Goal: Download file/media: Download file/media

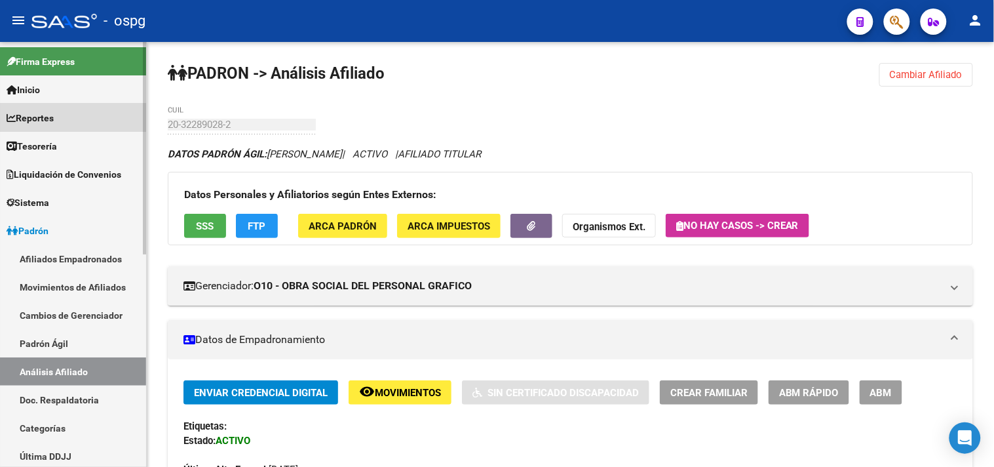
click at [70, 115] on link "Reportes" at bounding box center [73, 118] width 146 height 28
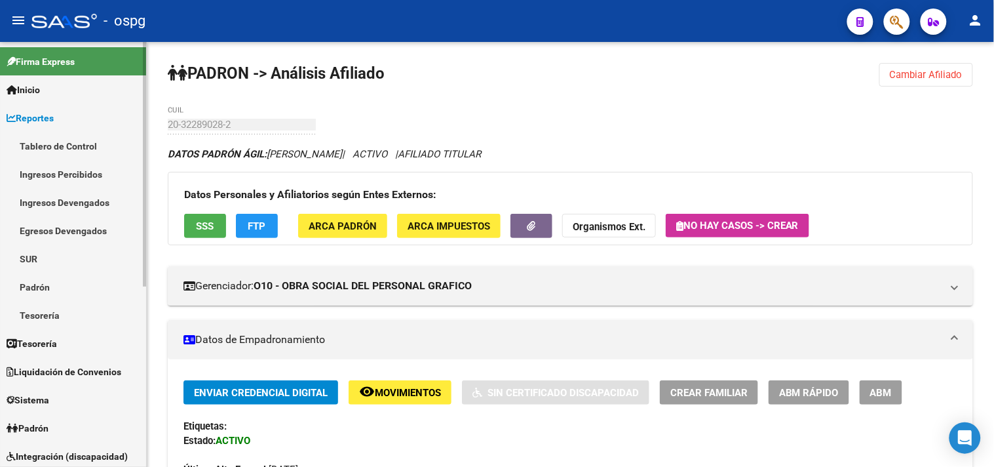
click at [64, 180] on link "Ingresos Percibidos" at bounding box center [73, 174] width 146 height 28
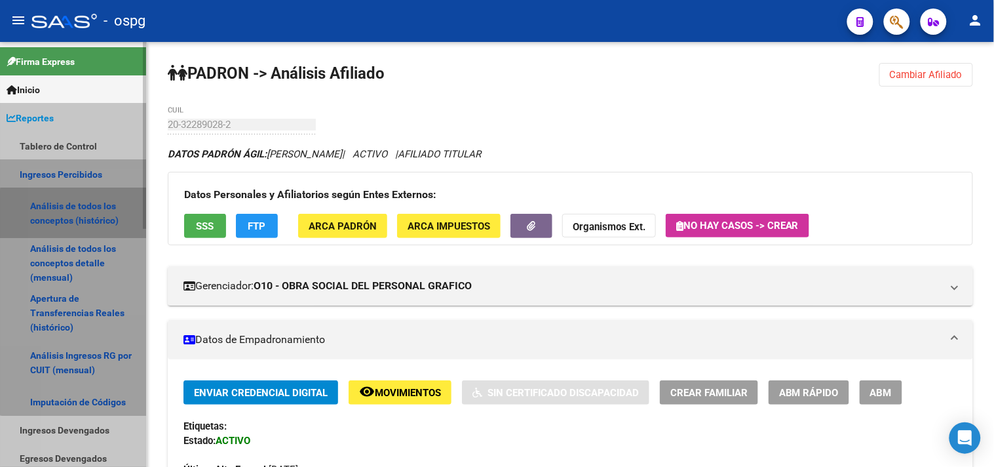
click at [94, 208] on link "Análisis de todos los conceptos (histórico)" at bounding box center [73, 213] width 146 height 50
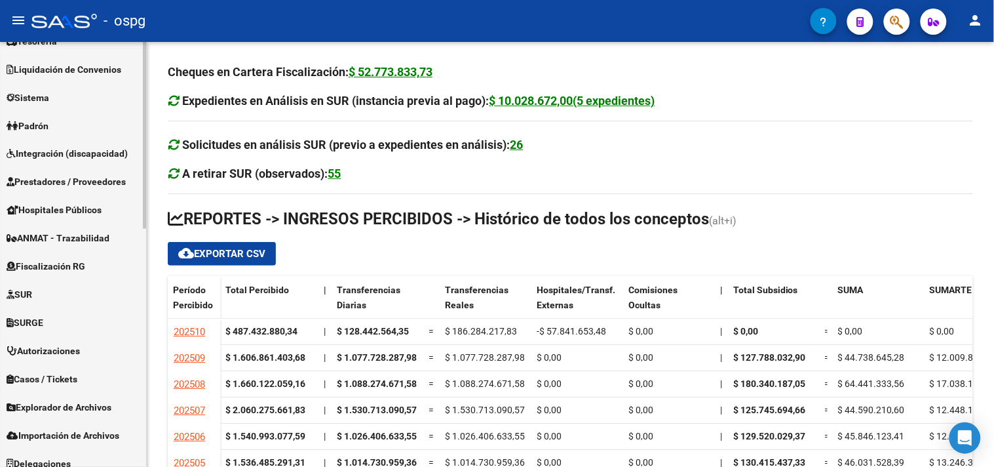
scroll to position [540, 0]
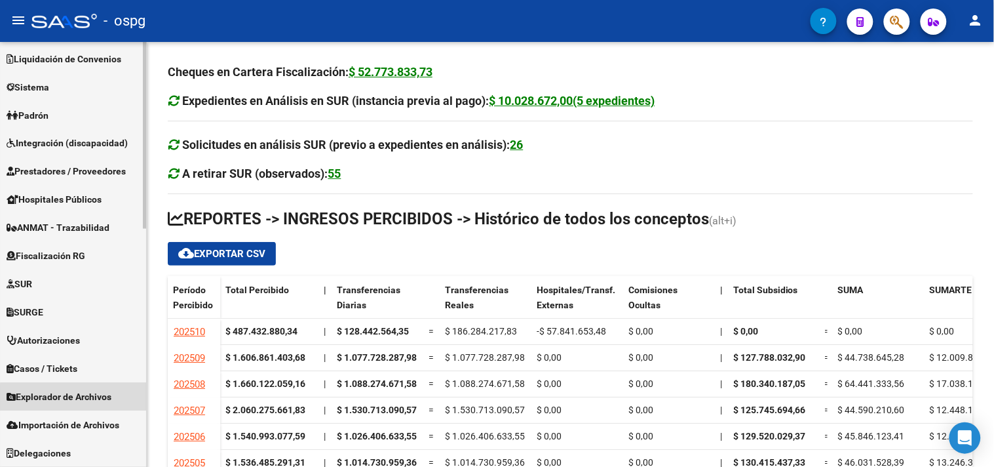
click at [75, 396] on span "Explorador de Archivos" at bounding box center [59, 397] width 105 height 14
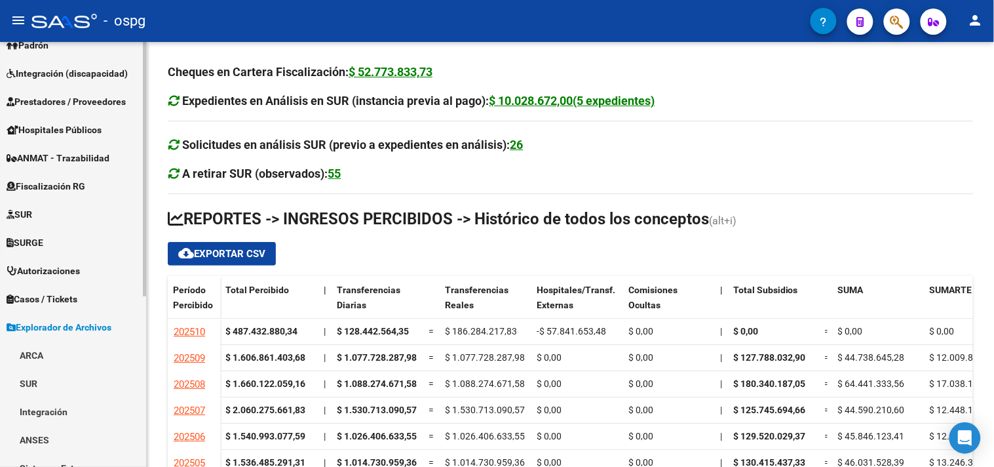
scroll to position [284, 0]
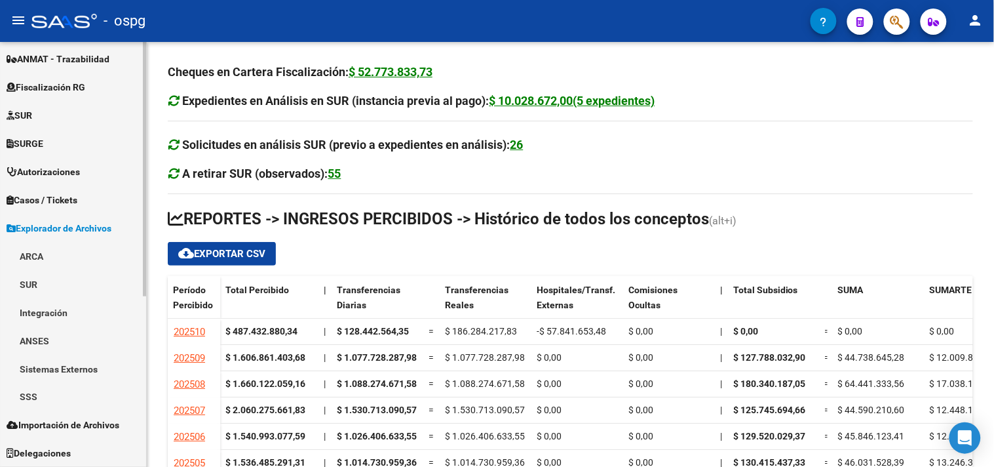
click at [75, 244] on link "ARCA" at bounding box center [73, 256] width 146 height 28
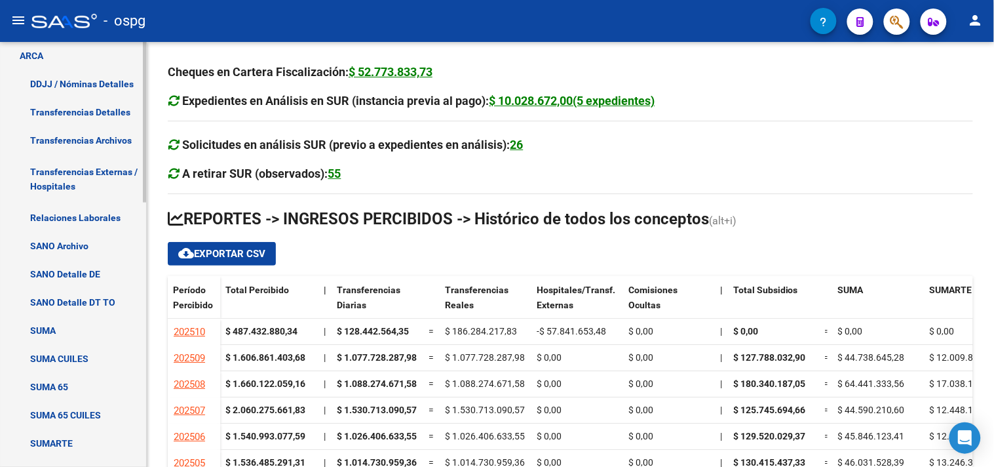
scroll to position [575, 0]
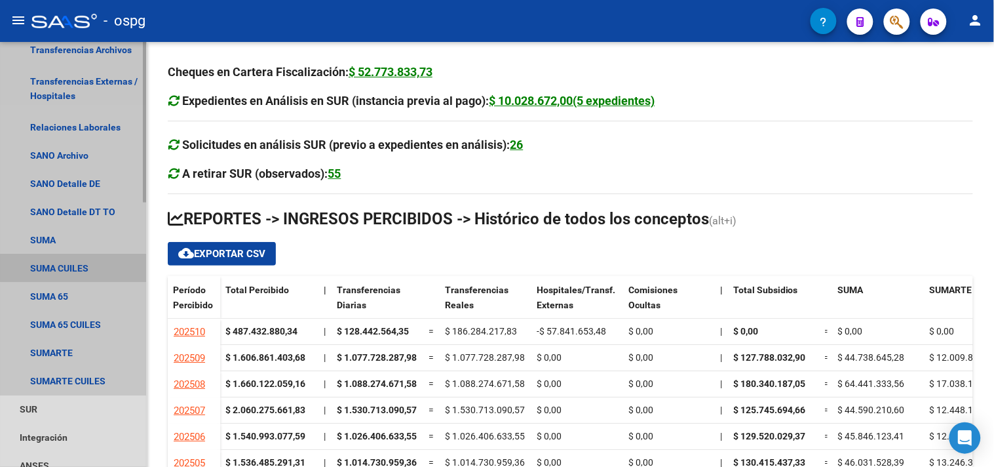
click at [92, 266] on link "SUMA CUILES" at bounding box center [73, 268] width 146 height 28
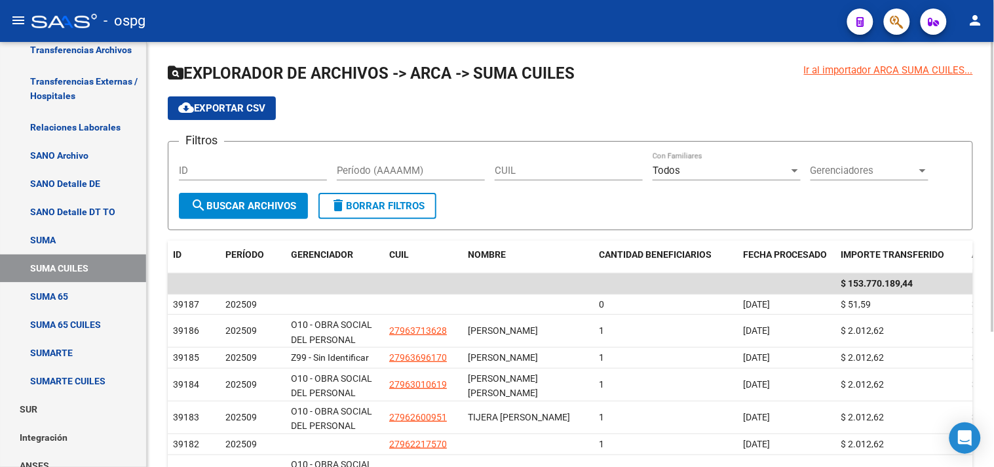
click at [843, 173] on span "Gerenciadores" at bounding box center [864, 170] width 106 height 12
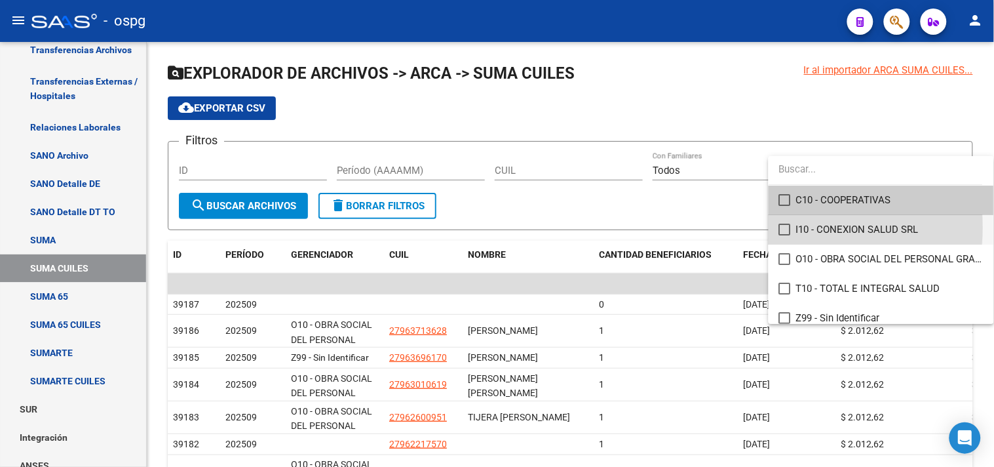
click at [787, 228] on mat-pseudo-checkbox at bounding box center [785, 229] width 12 height 12
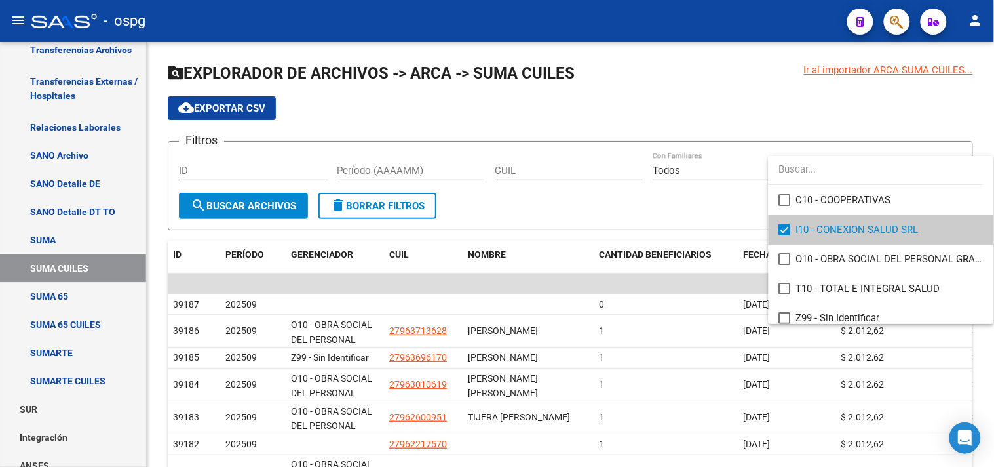
click at [353, 166] on div at bounding box center [497, 233] width 994 height 467
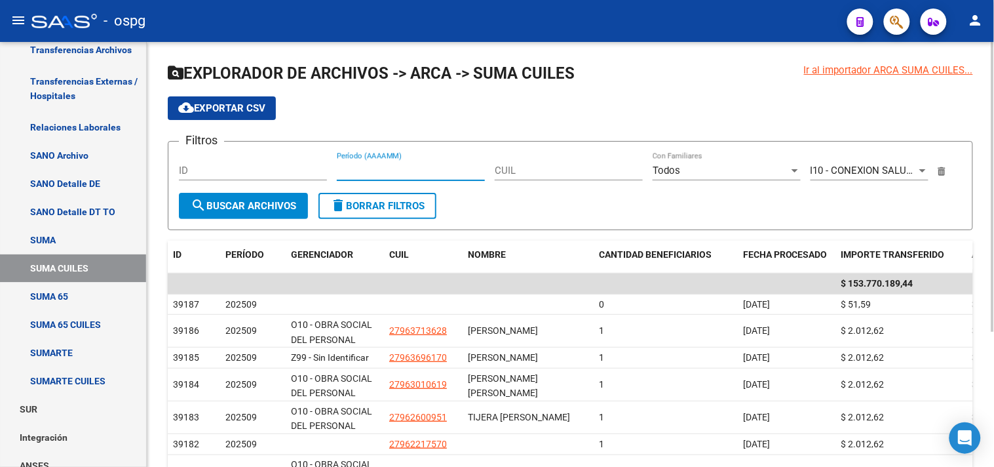
drag, startPoint x: 358, startPoint y: 170, endPoint x: 526, endPoint y: 158, distance: 168.2
click at [369, 172] on input "Período (AAAAMM)" at bounding box center [411, 170] width 148 height 12
type input "202509"
click at [267, 197] on button "search Buscar Archivos" at bounding box center [243, 206] width 129 height 26
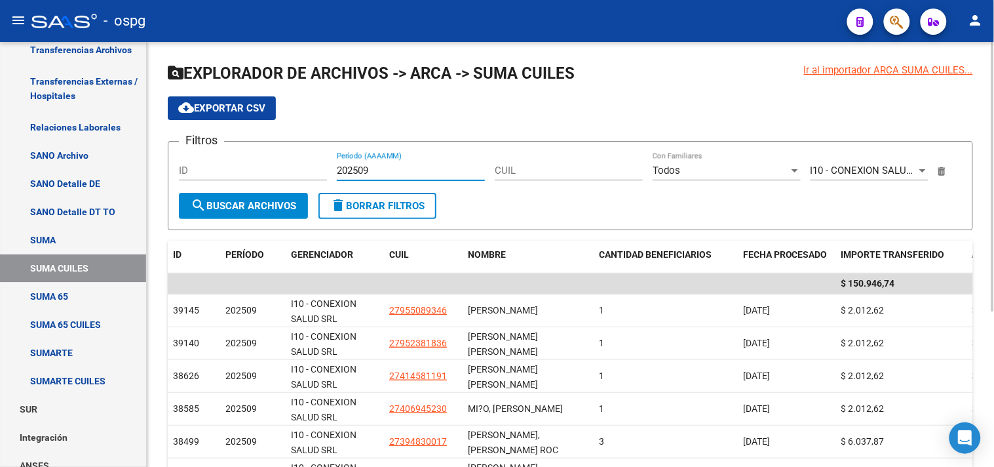
click at [375, 170] on input "202509" at bounding box center [411, 170] width 148 height 12
click at [919, 174] on div at bounding box center [923, 170] width 12 height 10
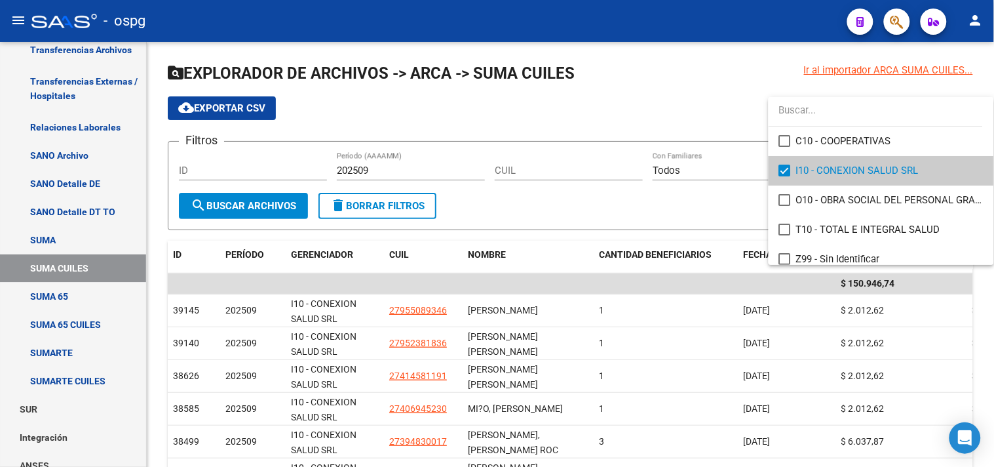
click at [784, 169] on mat-pseudo-checkbox at bounding box center [785, 170] width 12 height 12
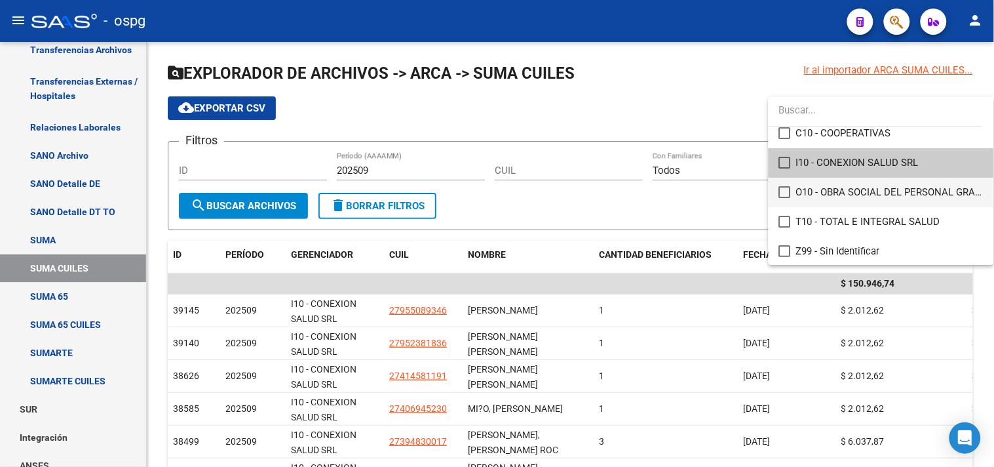
scroll to position [9, 0]
click at [780, 217] on mat-pseudo-checkbox at bounding box center [785, 220] width 12 height 12
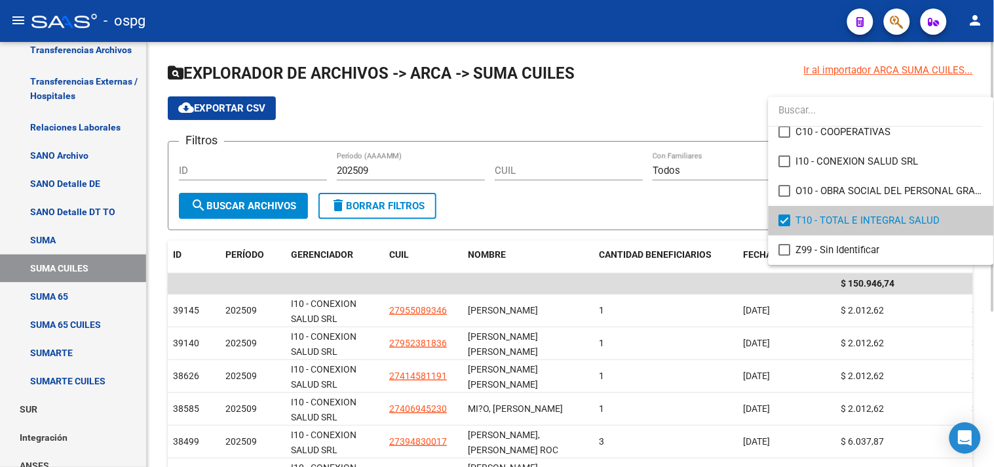
click at [228, 205] on div at bounding box center [497, 233] width 994 height 467
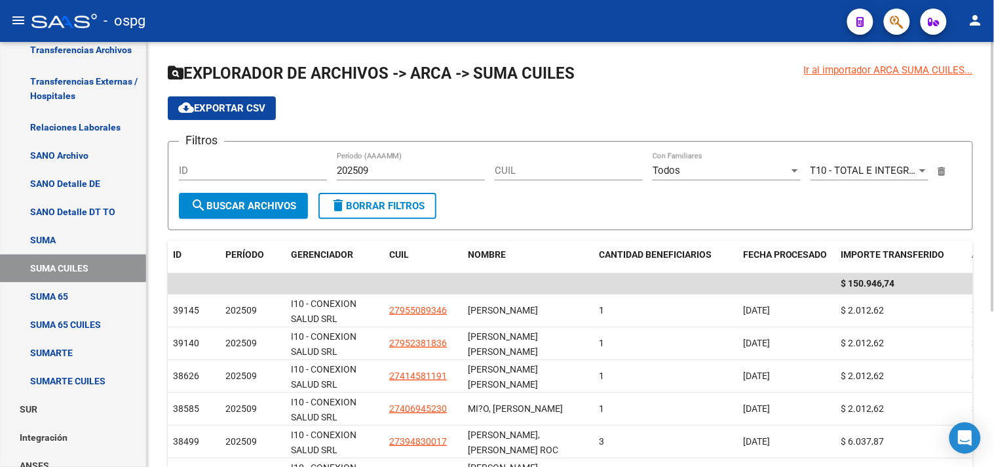
click at [219, 200] on span "search Buscar Archivos" at bounding box center [243, 206] width 105 height 12
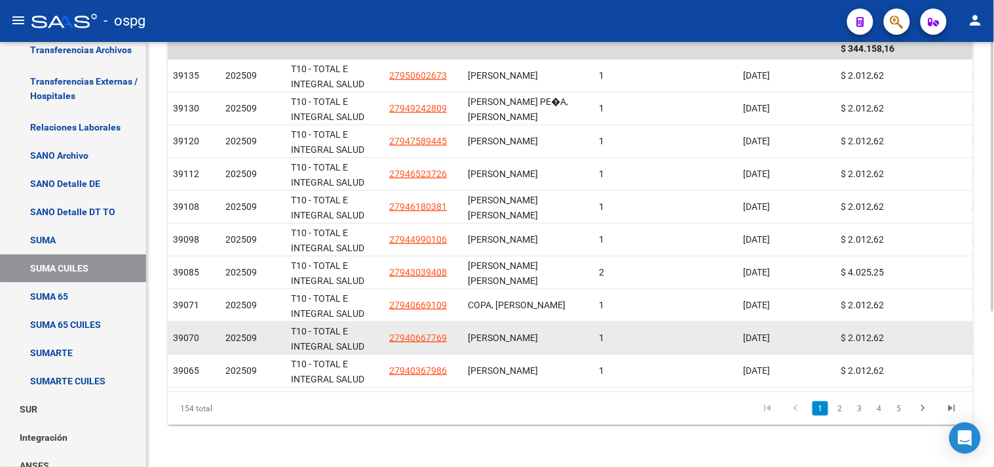
scroll to position [2, 0]
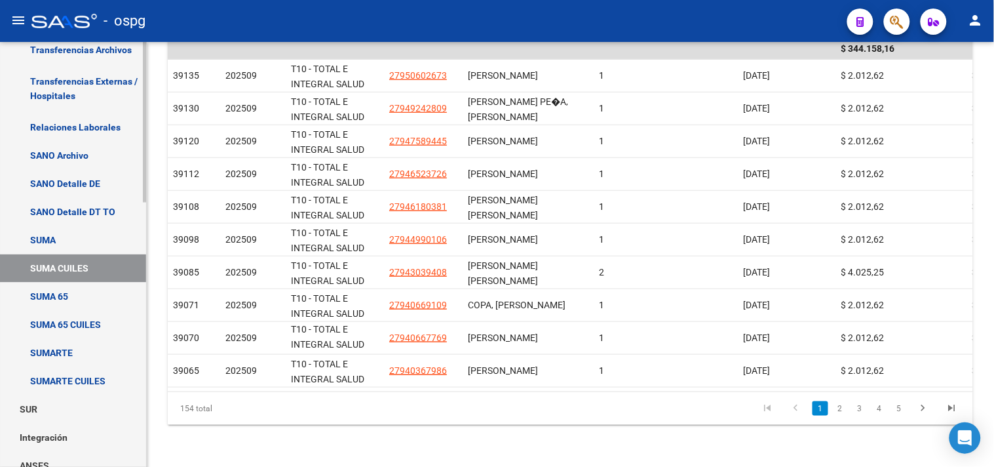
click at [44, 324] on link "SUMA 65 CUILES" at bounding box center [73, 325] width 146 height 28
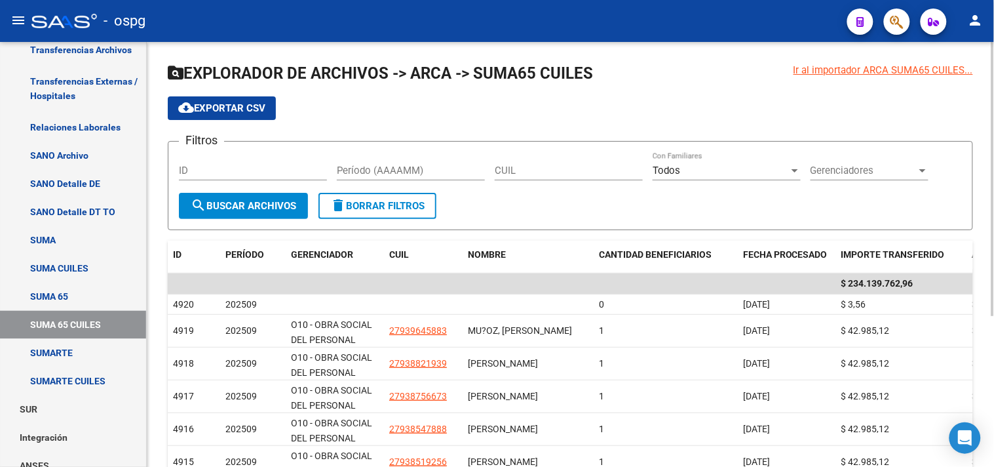
click at [860, 170] on span "Gerenciadores" at bounding box center [864, 170] width 106 height 12
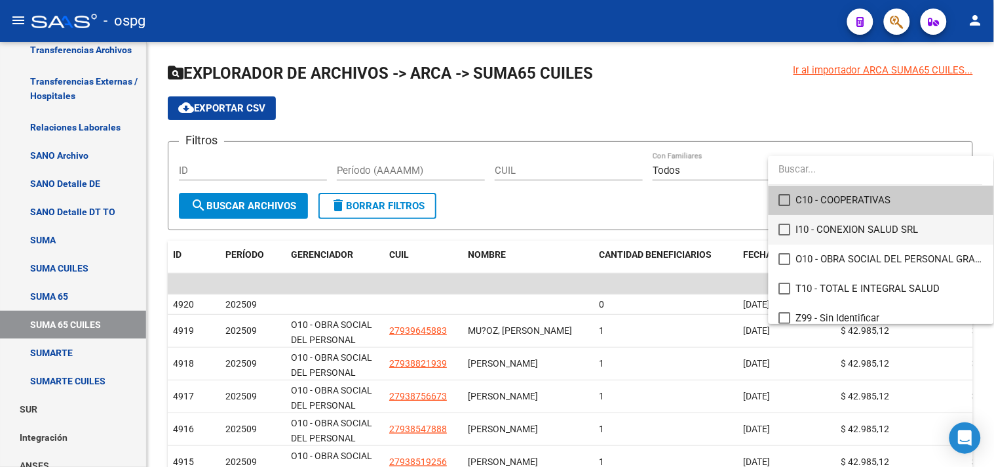
click at [788, 228] on mat-pseudo-checkbox at bounding box center [785, 229] width 12 height 12
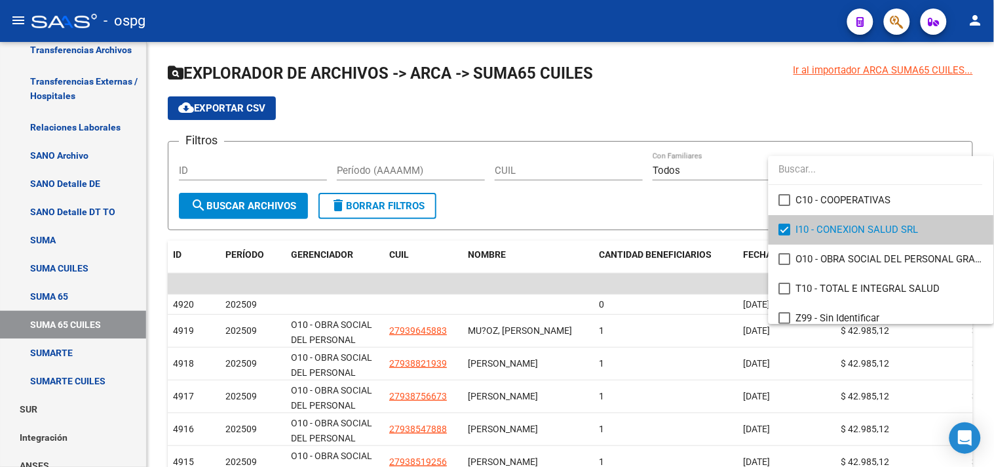
click at [274, 206] on div at bounding box center [497, 233] width 994 height 467
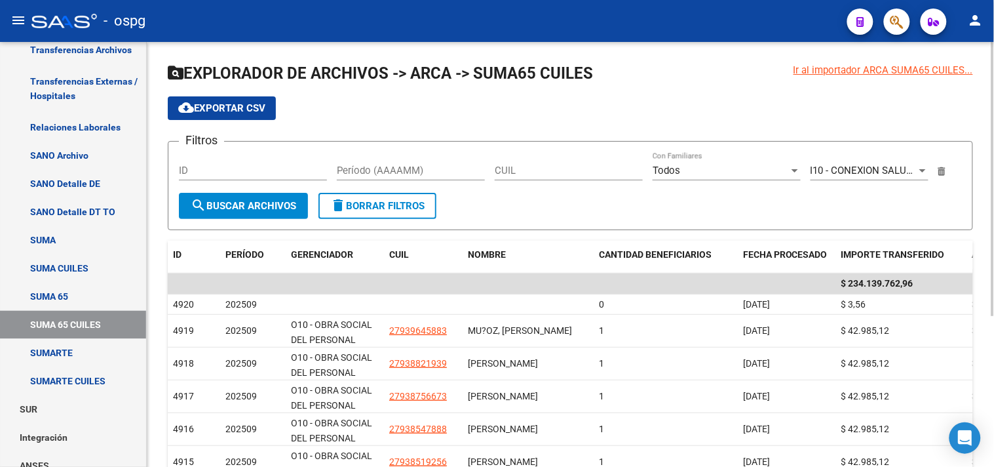
click at [244, 193] on button "search Buscar Archivos" at bounding box center [243, 206] width 129 height 26
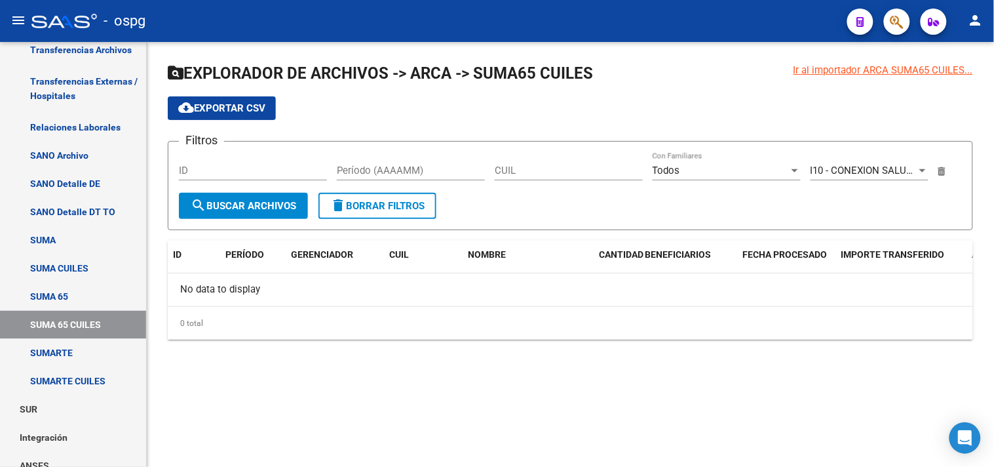
click at [392, 168] on input "Período (AAAAMM)" at bounding box center [411, 170] width 148 height 12
type input "202509"
click at [271, 207] on span "search Buscar Archivos" at bounding box center [243, 206] width 105 height 12
click at [70, 383] on link "SUMARTE CUILES" at bounding box center [73, 381] width 146 height 28
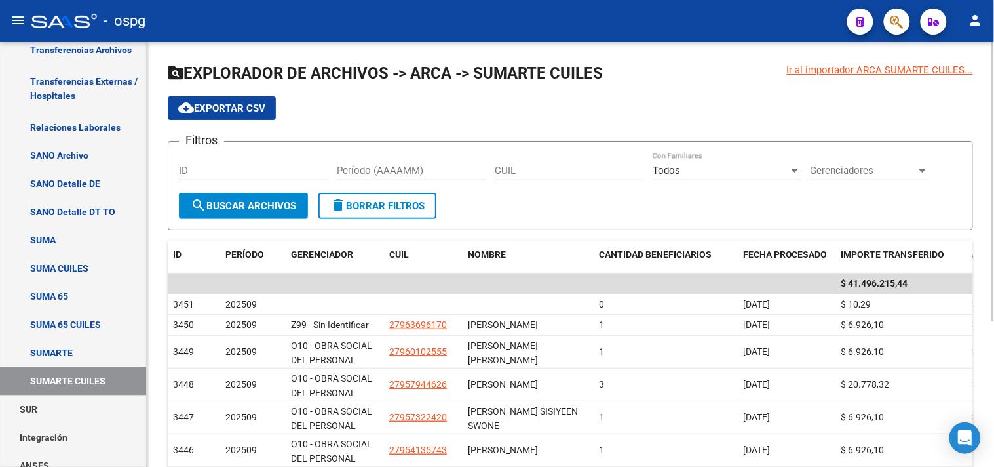
click at [396, 166] on input "Período (AAAAMM)" at bounding box center [411, 170] width 148 height 12
type input "202509"
click at [839, 168] on span "Gerenciadores" at bounding box center [864, 170] width 106 height 12
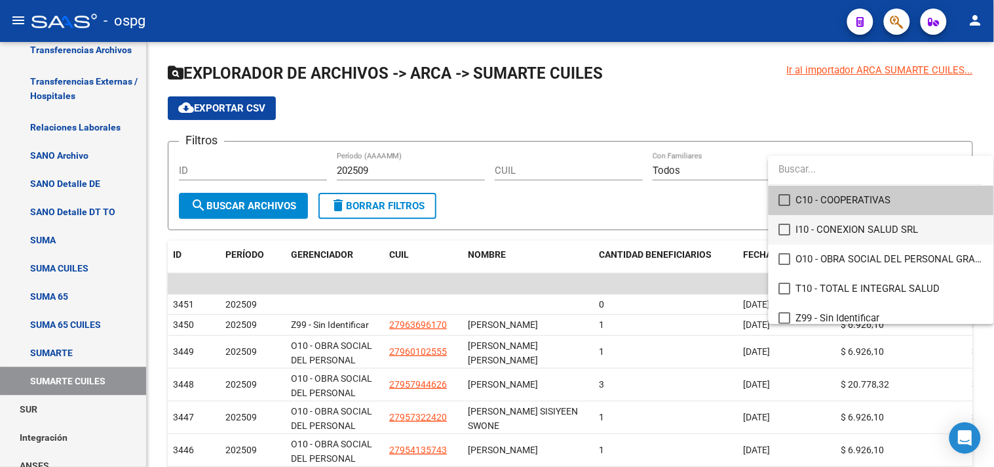
click at [778, 227] on mat-option "I10 - CONEXION SALUD SRL" at bounding box center [881, 229] width 225 height 29
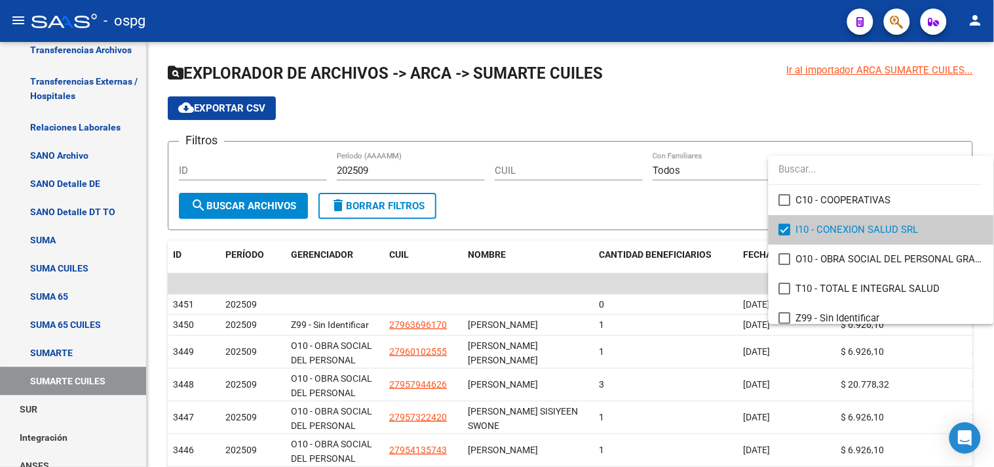
click at [239, 208] on div at bounding box center [497, 233] width 994 height 467
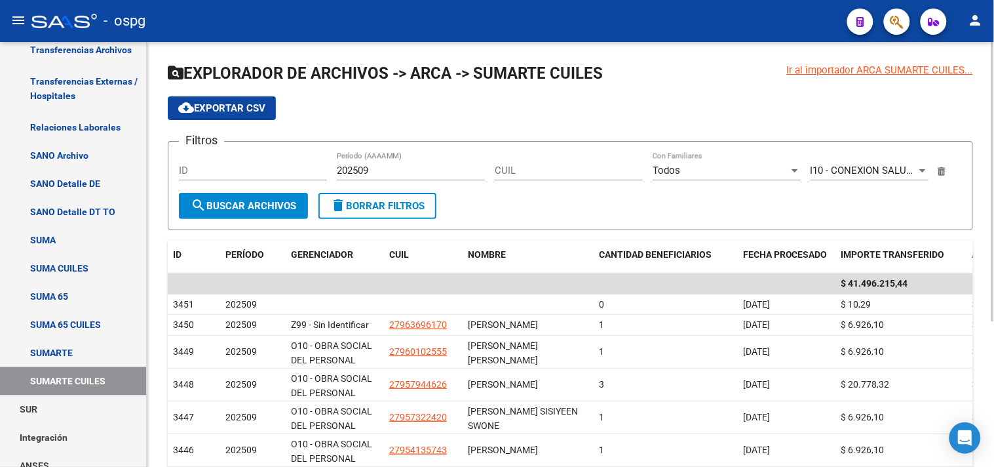
click at [199, 193] on button "search Buscar Archivos" at bounding box center [243, 206] width 129 height 26
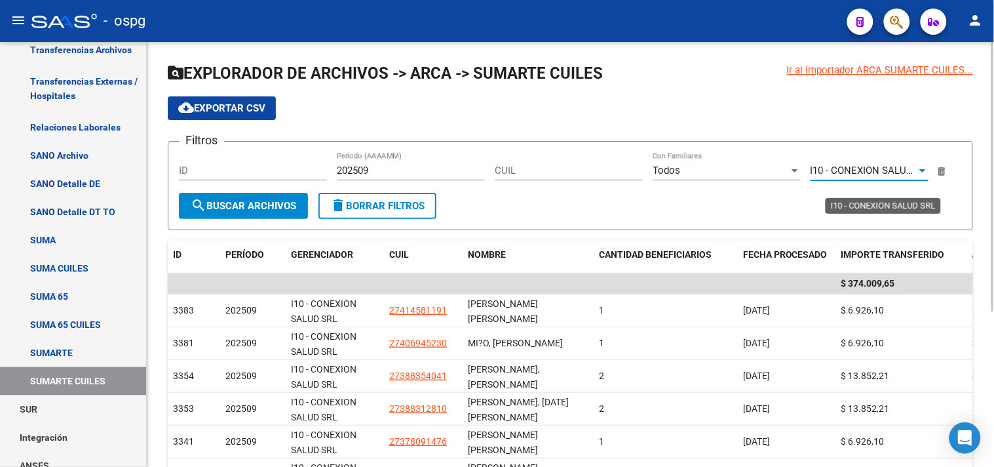
click at [902, 166] on span "I10 - CONEXION SALUD SRL" at bounding box center [872, 170] width 123 height 12
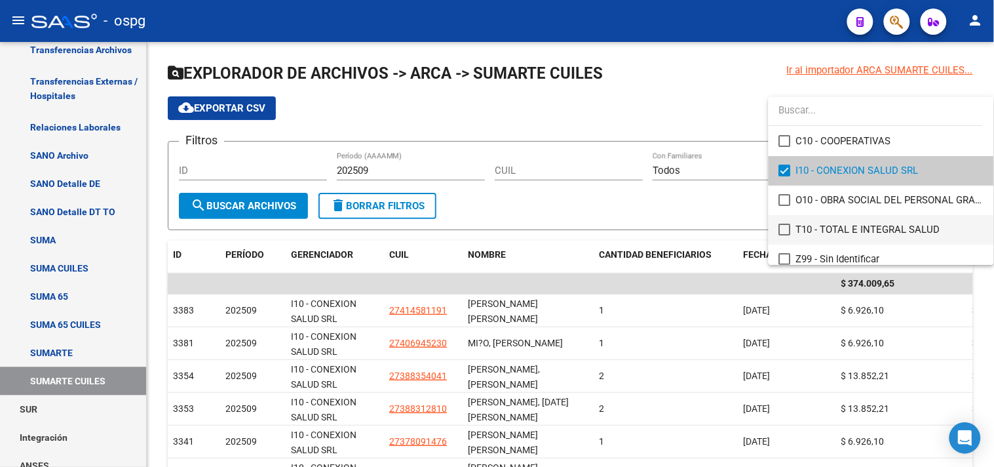
click at [782, 229] on mat-pseudo-checkbox at bounding box center [785, 229] width 12 height 12
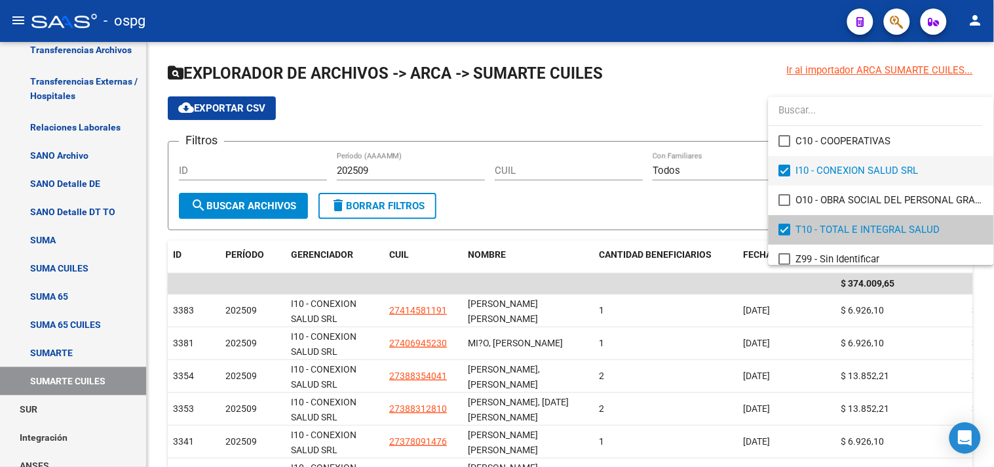
click at [780, 167] on mat-pseudo-checkbox at bounding box center [785, 170] width 12 height 12
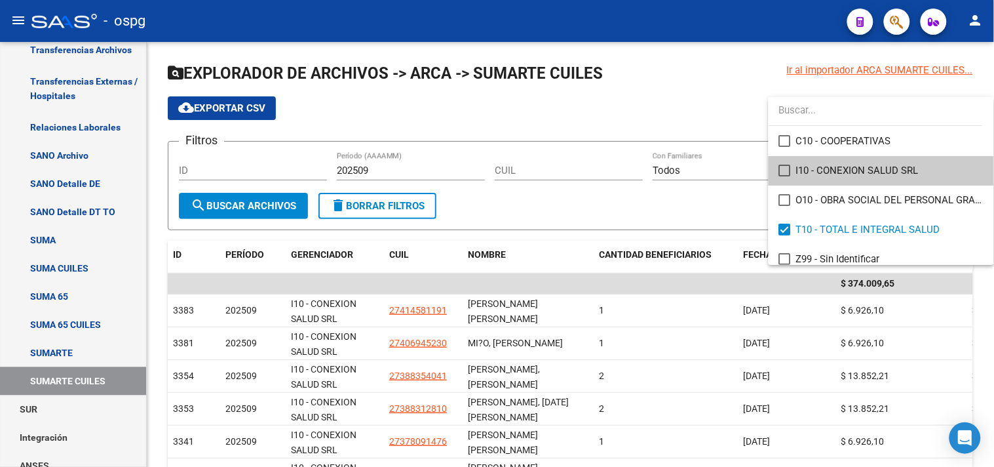
click at [271, 195] on div at bounding box center [497, 233] width 994 height 467
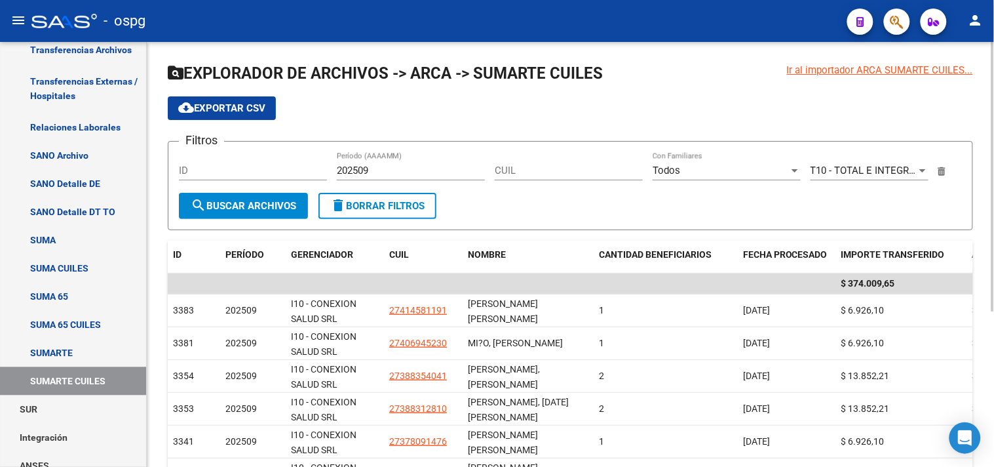
click at [262, 204] on span "search Buscar Archivos" at bounding box center [243, 206] width 105 height 12
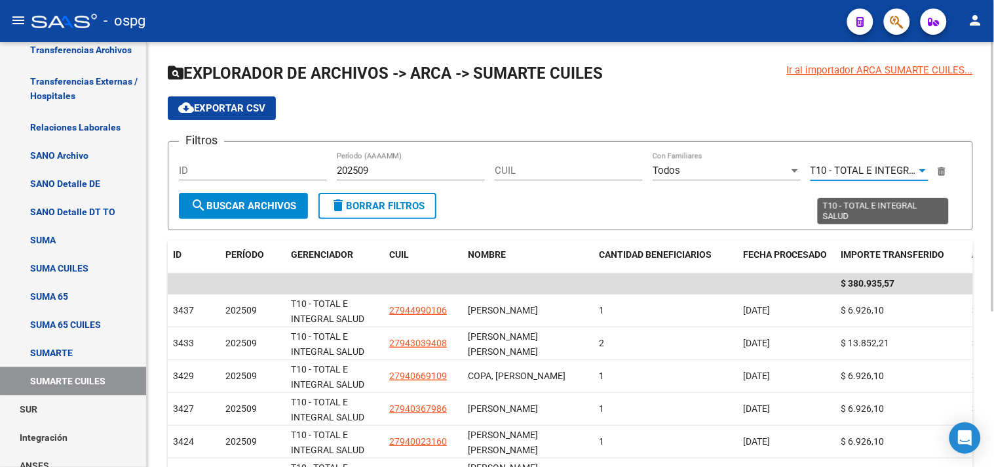
click at [857, 165] on span "T10 - TOTAL E INTEGRAL SALUD" at bounding box center [883, 170] width 144 height 12
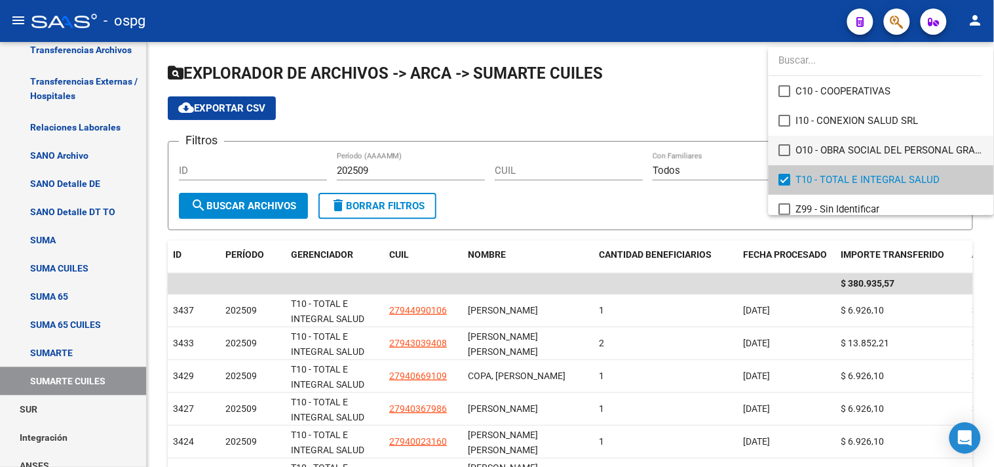
scroll to position [9, 0]
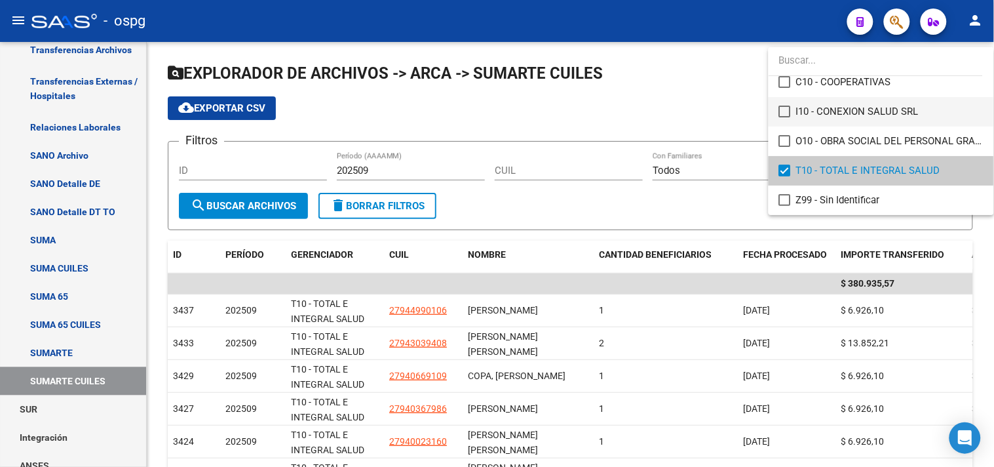
click at [780, 109] on mat-pseudo-checkbox at bounding box center [785, 111] width 12 height 12
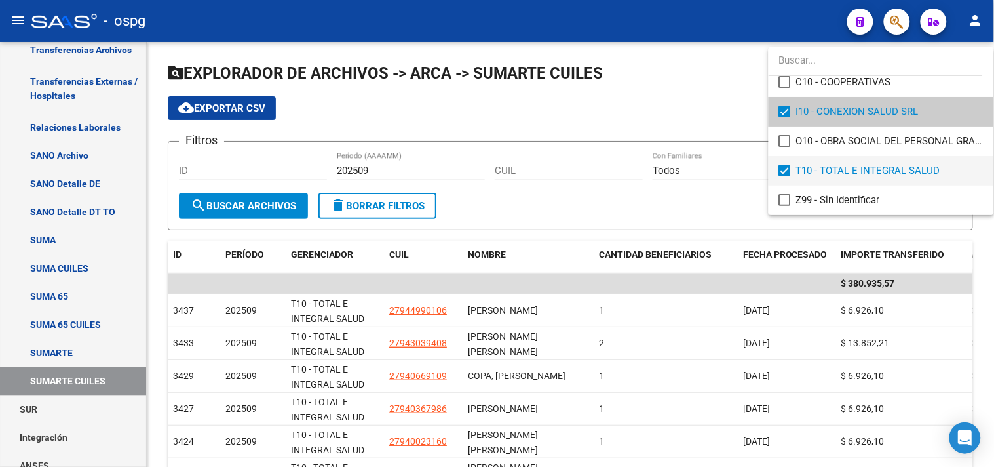
click at [782, 167] on mat-pseudo-checkbox at bounding box center [785, 170] width 12 height 12
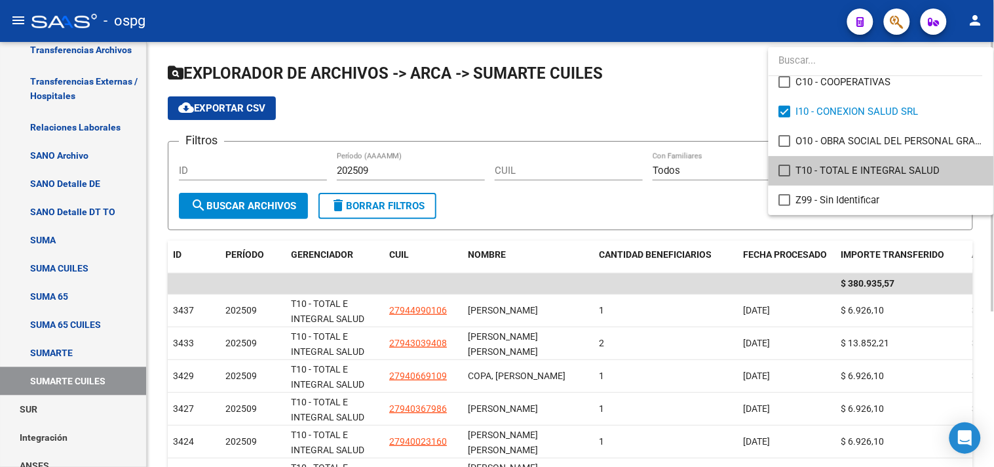
click at [273, 211] on div at bounding box center [497, 233] width 994 height 467
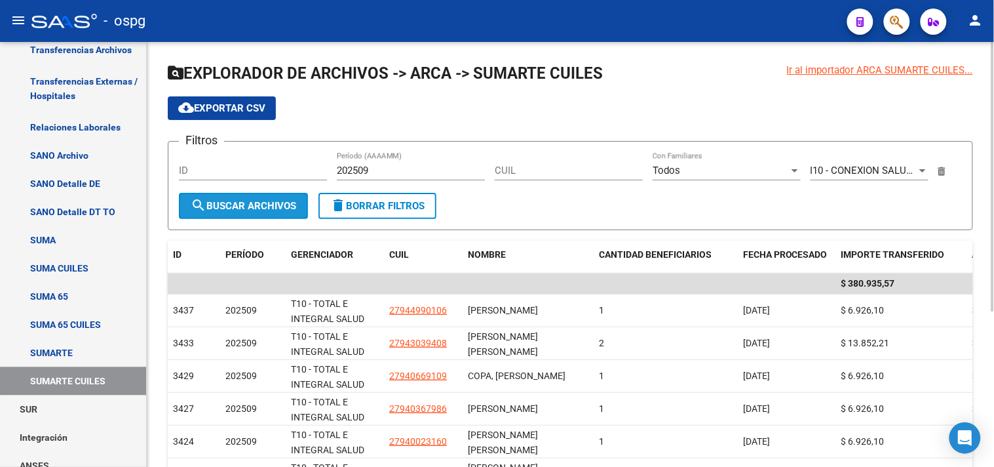
click at [250, 214] on button "search Buscar Archivos" at bounding box center [243, 206] width 129 height 26
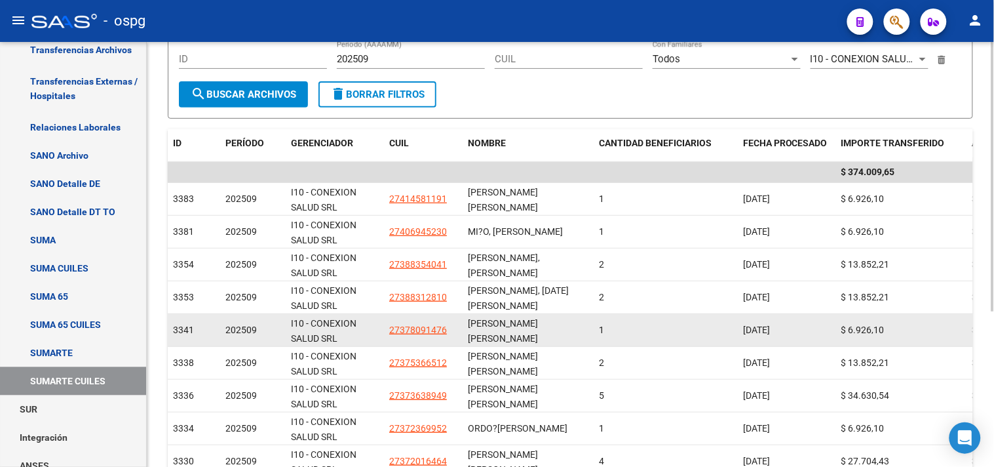
scroll to position [244, 0]
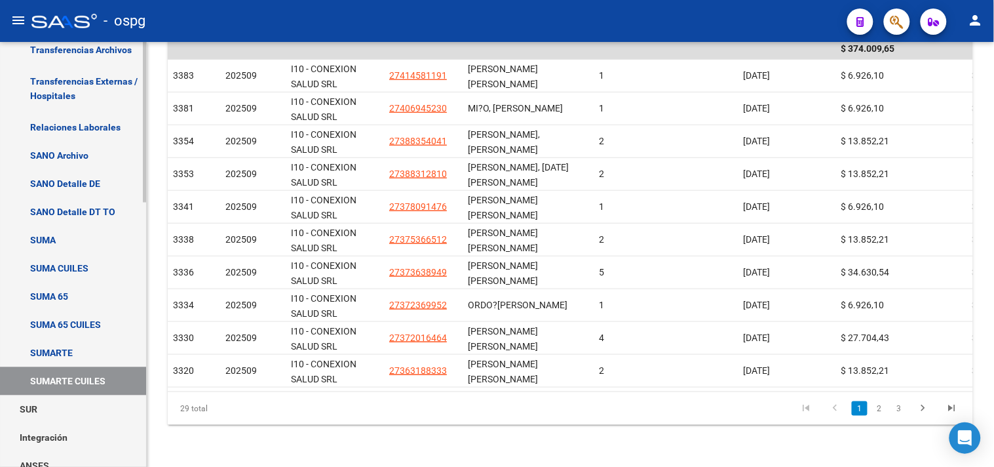
click at [86, 212] on link "SANO Detalle DT TO" at bounding box center [73, 212] width 146 height 28
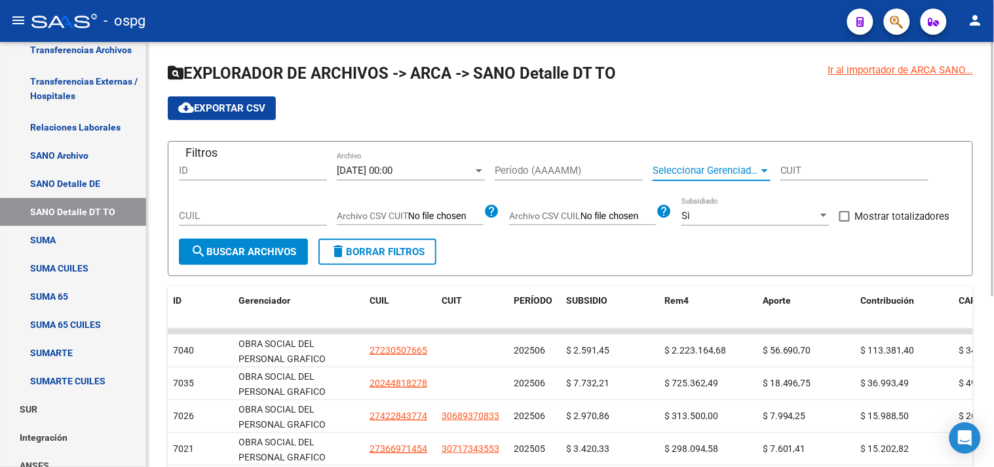
click at [708, 164] on span "Seleccionar Gerenciador" at bounding box center [706, 170] width 106 height 12
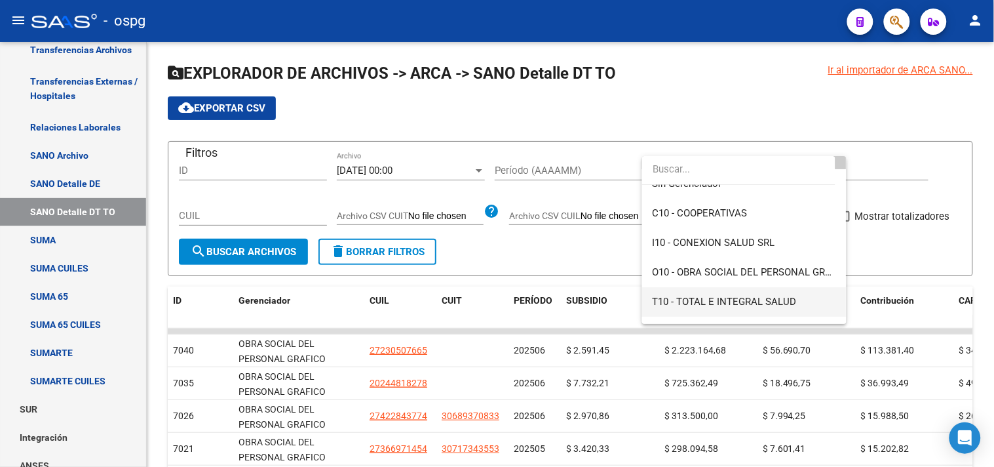
scroll to position [68, 0]
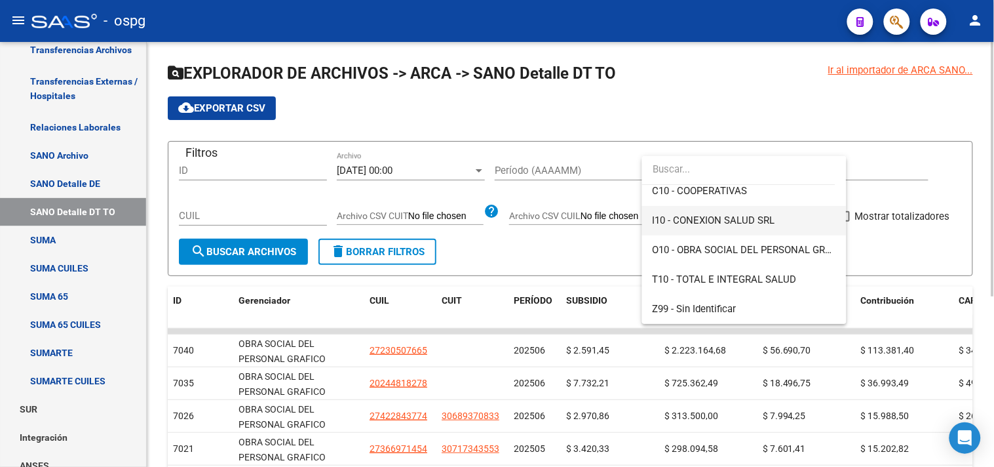
click at [674, 220] on span "I10 - CONEXION SALUD SRL" at bounding box center [714, 220] width 123 height 12
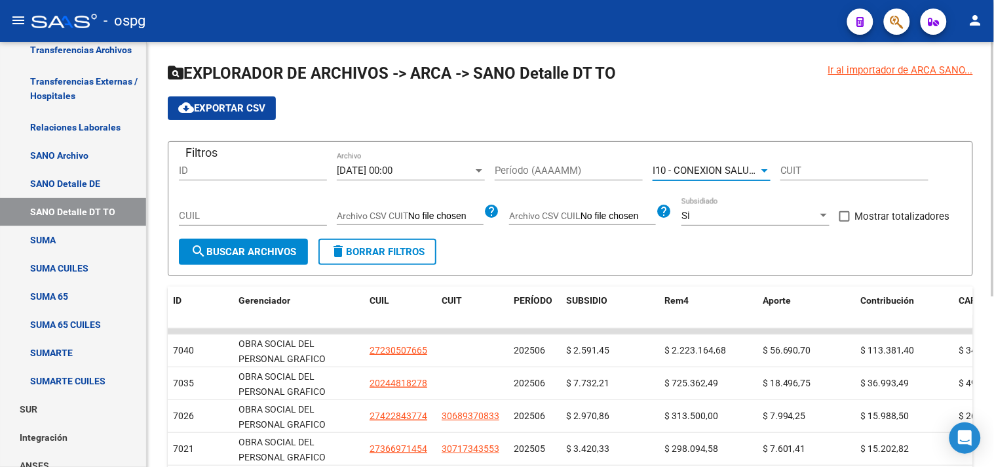
click at [249, 250] on span "search Buscar Archivos" at bounding box center [243, 252] width 105 height 12
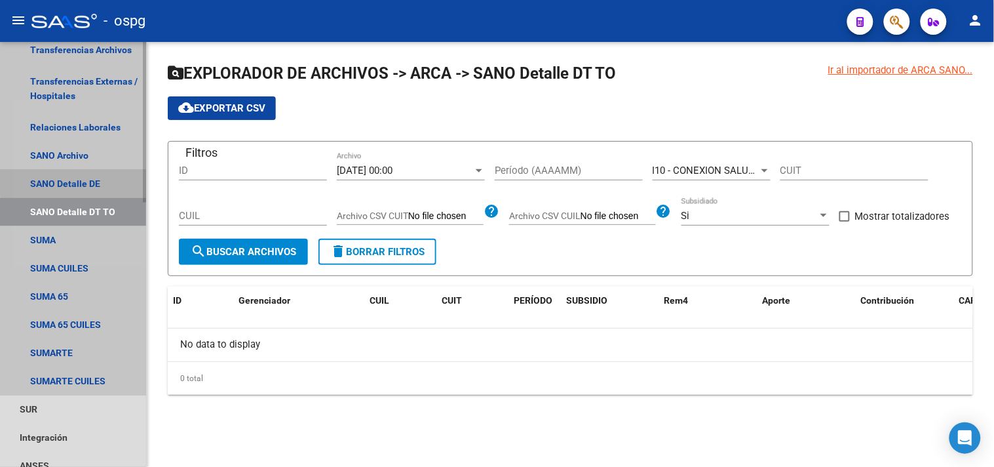
click at [94, 180] on link "SANO Detalle DE" at bounding box center [73, 184] width 146 height 28
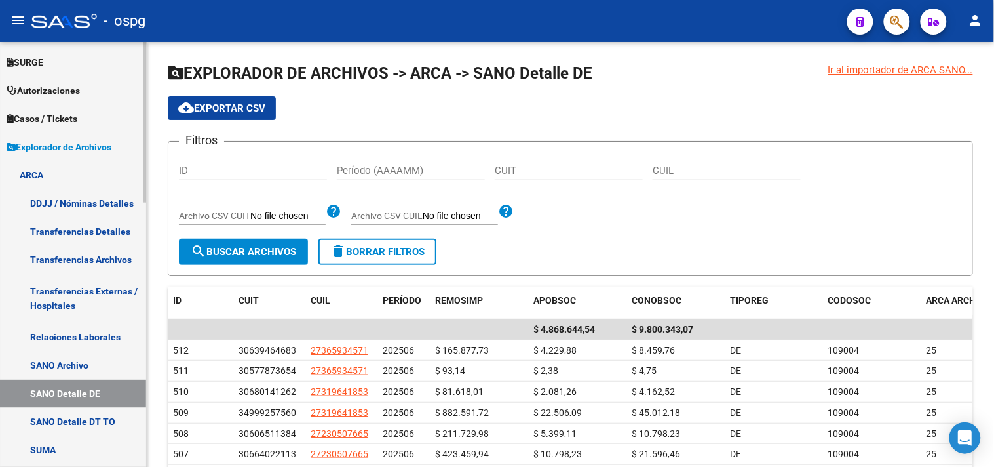
scroll to position [357, 0]
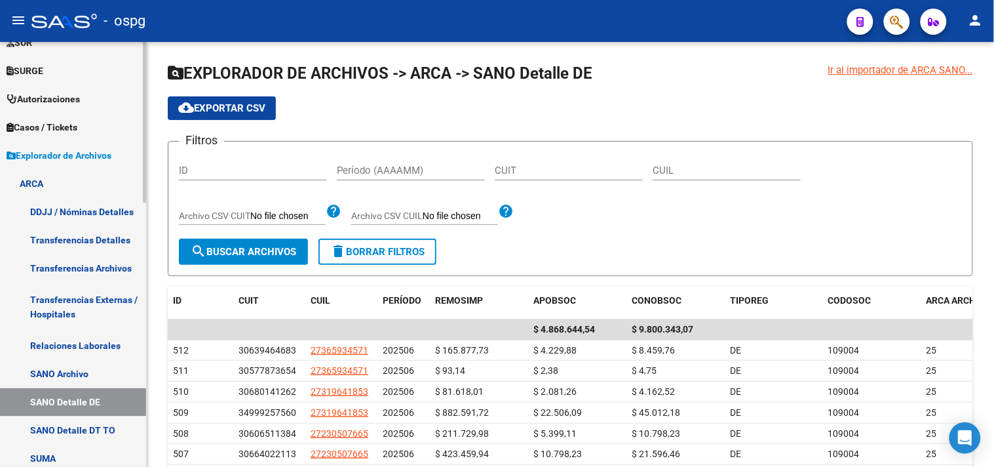
click at [57, 237] on link "Transferencias Detalles" at bounding box center [73, 239] width 146 height 28
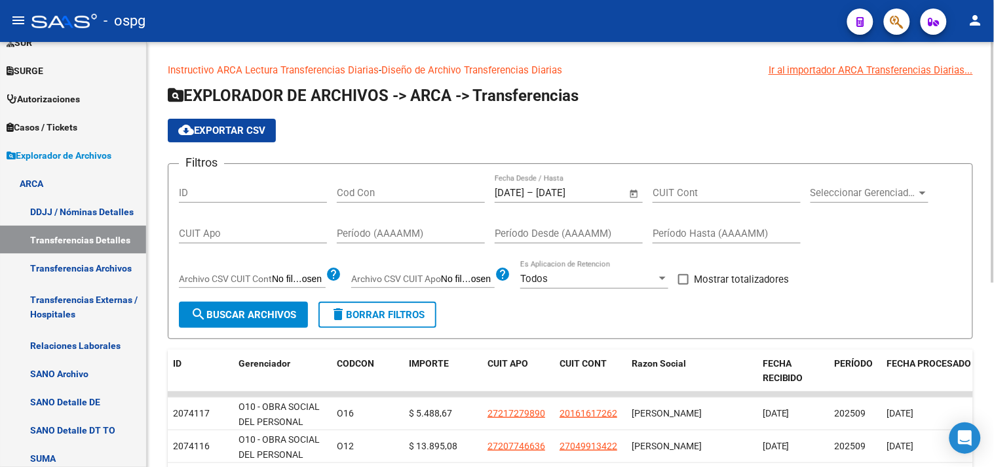
click at [638, 194] on span "Open calendar" at bounding box center [634, 193] width 31 height 31
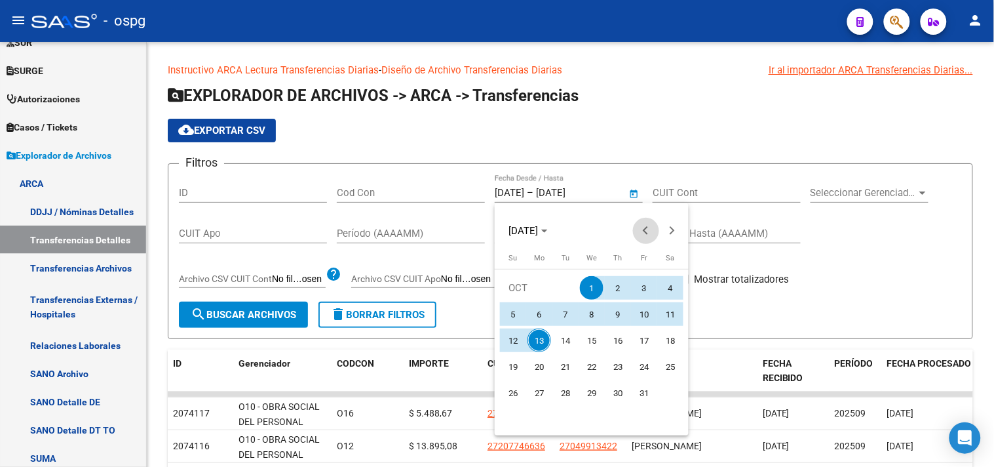
click at [640, 224] on span "Previous month" at bounding box center [646, 231] width 26 height 26
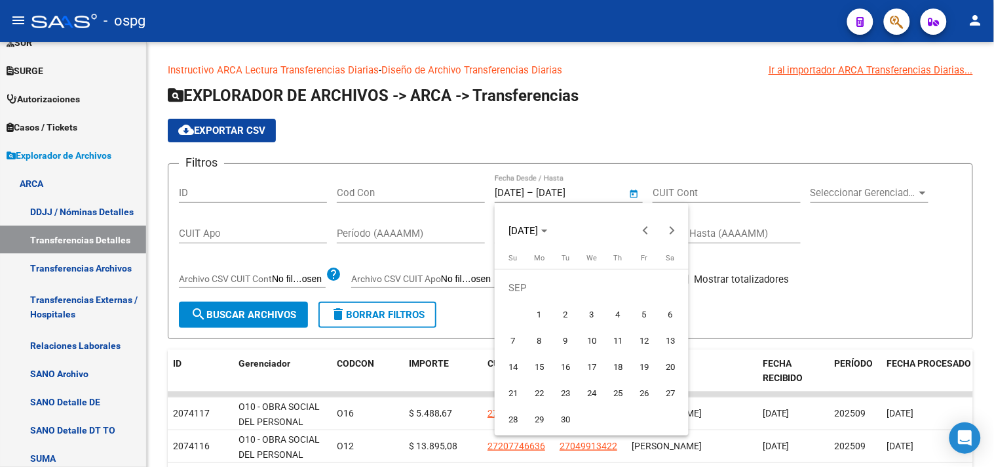
click at [536, 310] on span "1" at bounding box center [539, 314] width 24 height 24
type input "[DATE]"
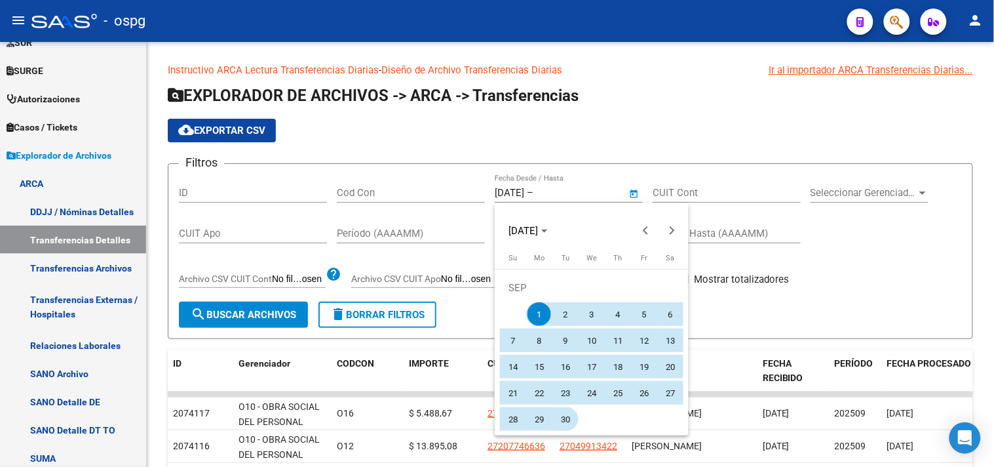
click at [567, 422] on span "30" at bounding box center [566, 419] width 24 height 24
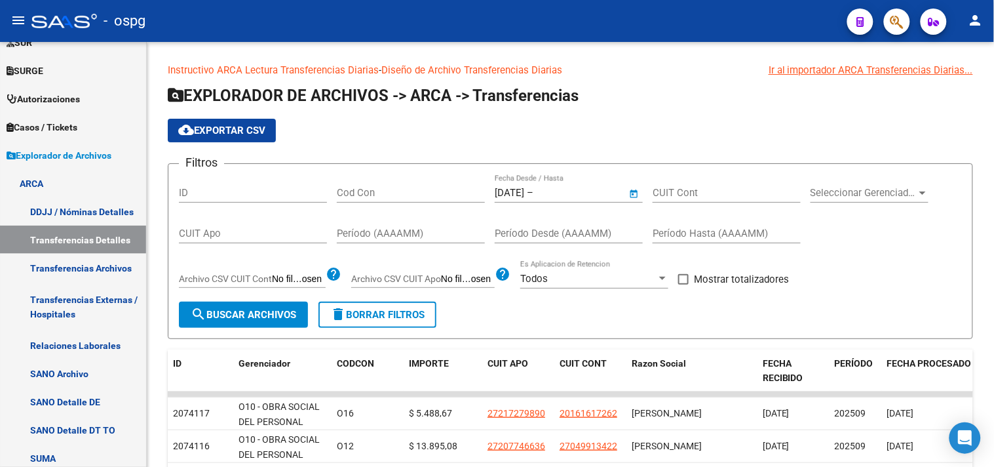
type input "[DATE]"
click at [223, 308] on button "search Buscar Archivos" at bounding box center [243, 314] width 129 height 26
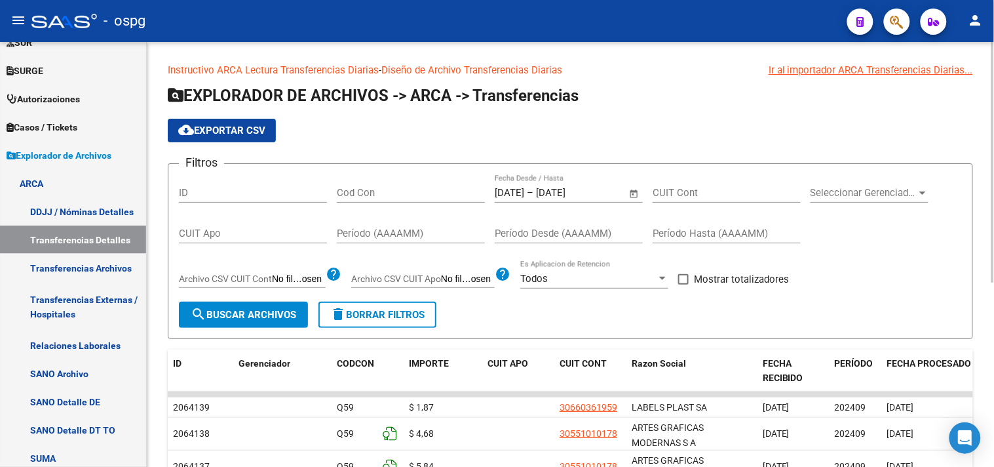
click at [878, 192] on span "Seleccionar Gerenciador" at bounding box center [864, 193] width 106 height 12
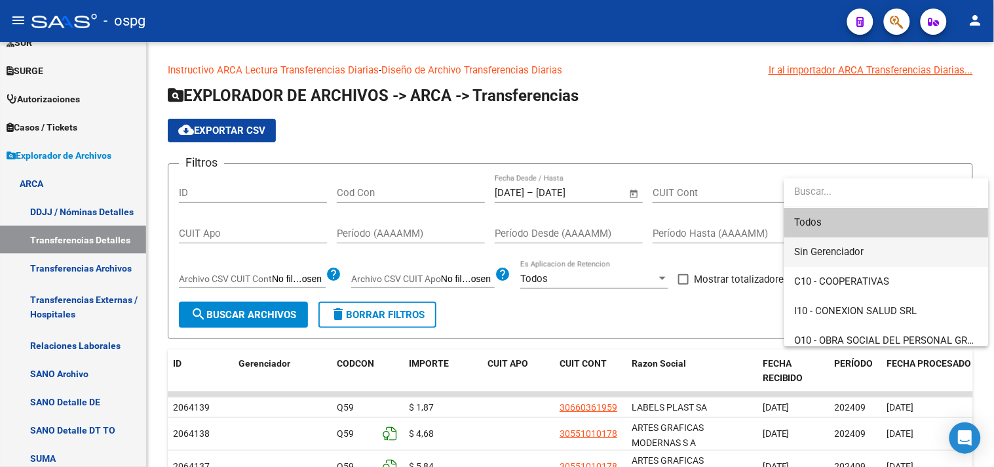
scroll to position [67, 0]
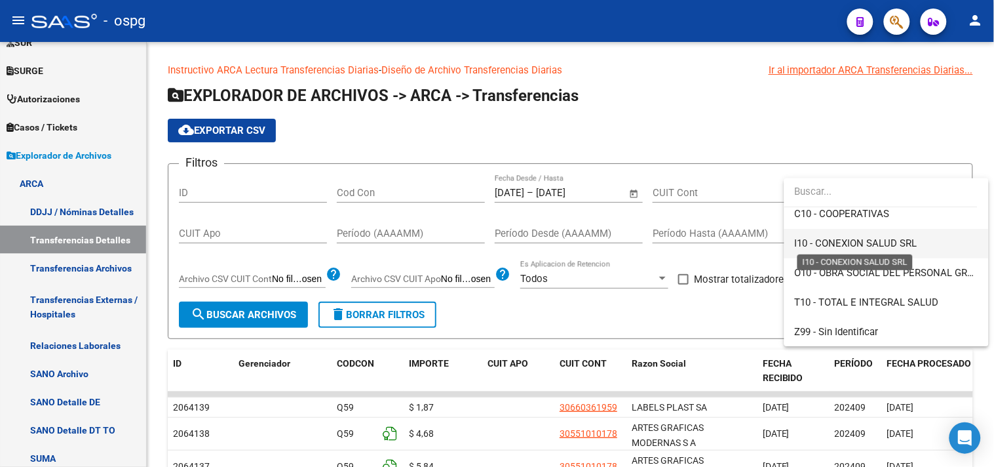
click at [836, 243] on span "I10 - CONEXION SALUD SRL" at bounding box center [856, 243] width 123 height 12
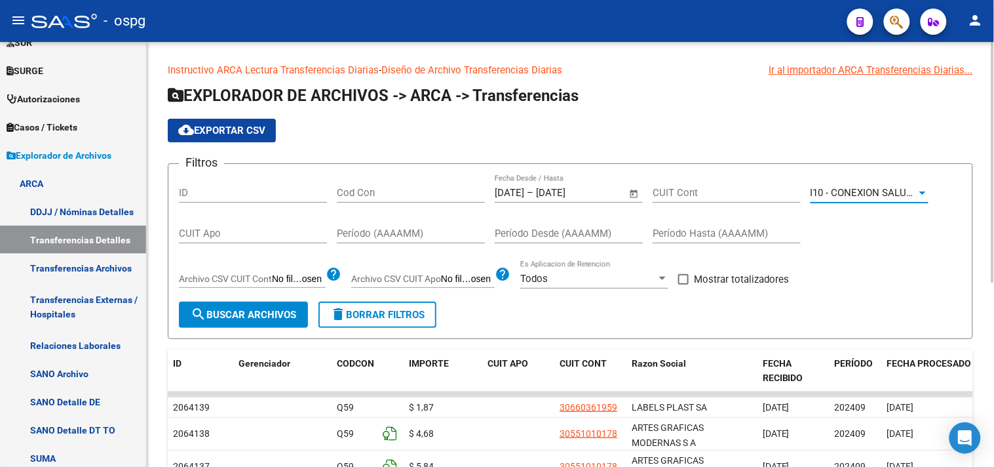
click at [225, 317] on span "search Buscar Archivos" at bounding box center [243, 315] width 105 height 12
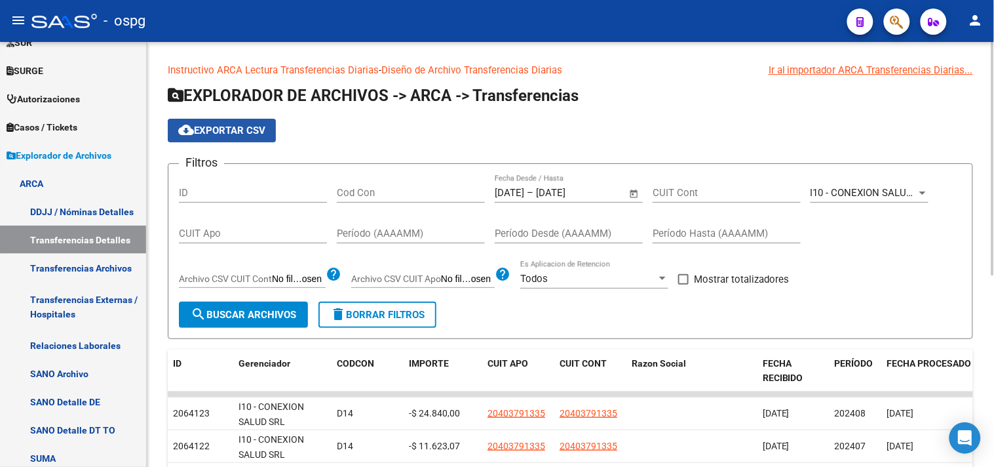
click at [212, 129] on span "cloud_download Exportar CSV" at bounding box center [221, 131] width 87 height 12
click at [852, 191] on span "I10 - CONEXION SALUD SRL" at bounding box center [872, 193] width 123 height 12
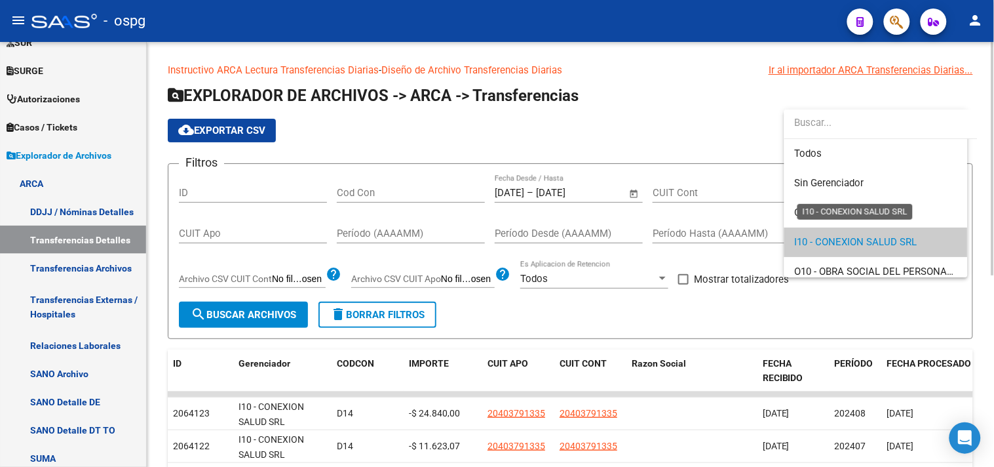
scroll to position [48, 0]
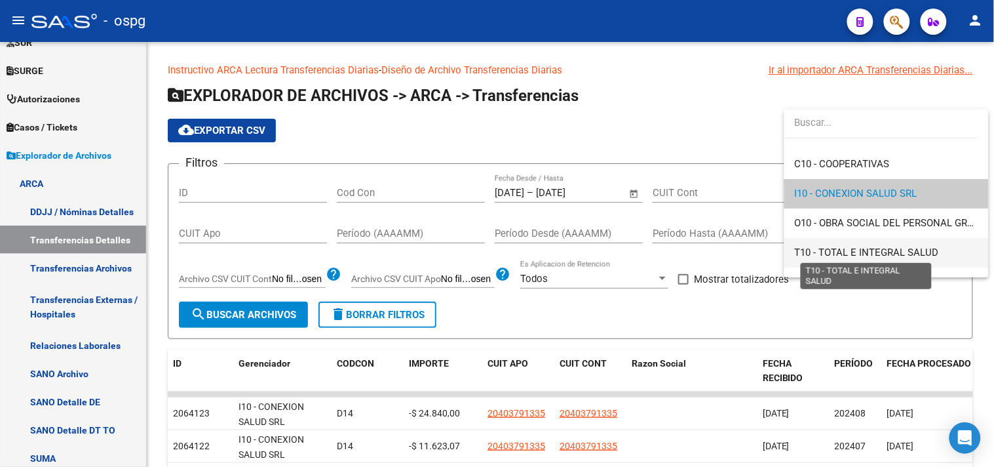
click at [834, 252] on span "T10 - TOTAL E INTEGRAL SALUD" at bounding box center [867, 252] width 144 height 12
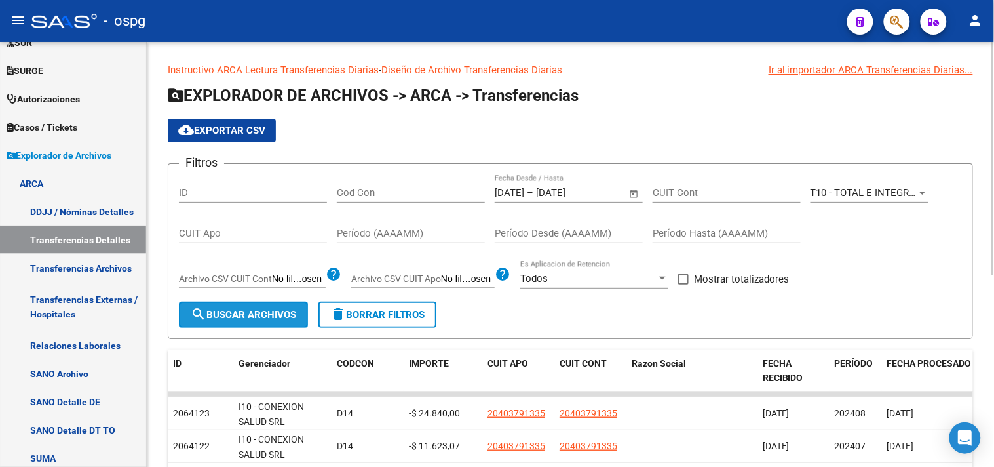
drag, startPoint x: 224, startPoint y: 312, endPoint x: 626, endPoint y: 326, distance: 402.6
click at [223, 312] on span "search Buscar Archivos" at bounding box center [243, 315] width 105 height 12
click at [214, 127] on span "cloud_download Exportar CSV" at bounding box center [221, 131] width 87 height 12
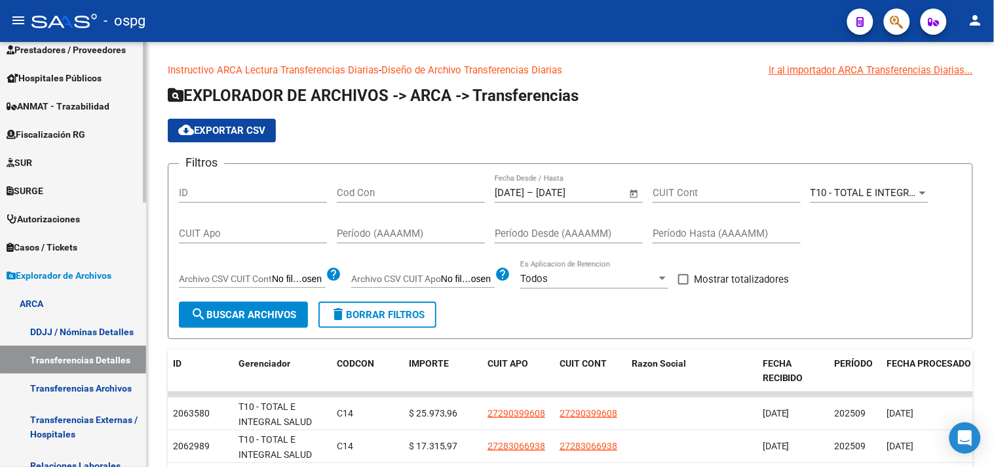
scroll to position [66, 0]
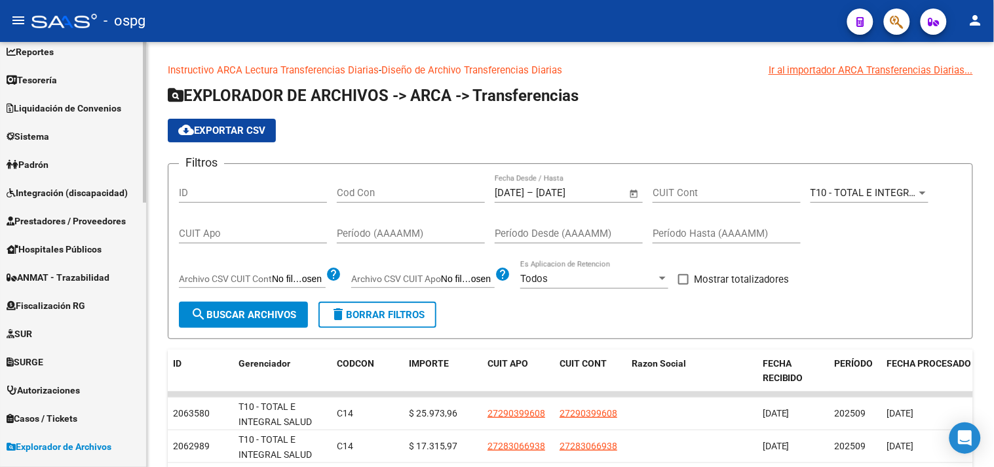
click at [71, 162] on link "Padrón" at bounding box center [73, 164] width 146 height 28
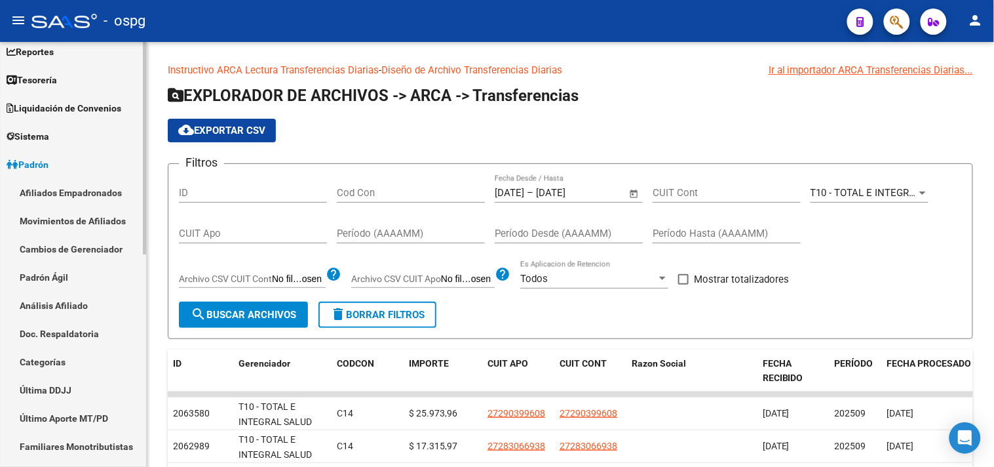
click at [63, 308] on link "Análisis Afiliado" at bounding box center [73, 305] width 146 height 28
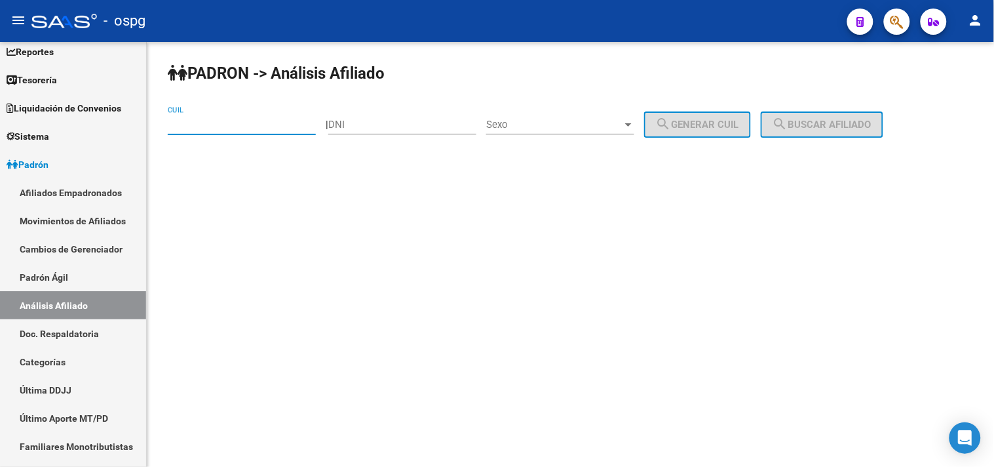
click at [250, 122] on input "CUIL" at bounding box center [242, 125] width 148 height 12
paste input "27-32147149-3"
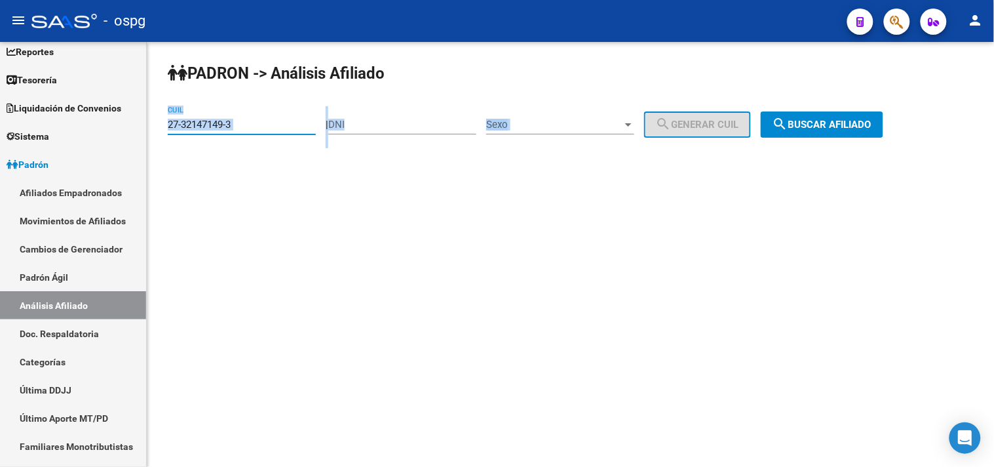
click at [861, 109] on div "PADRON -> Análisis Afiliado 27-32147149-3 CUIL | DNI Sexo Sexo search Generar C…" at bounding box center [570, 111] width 847 height 138
click at [855, 129] on span "search Buscar afiliado" at bounding box center [822, 125] width 99 height 12
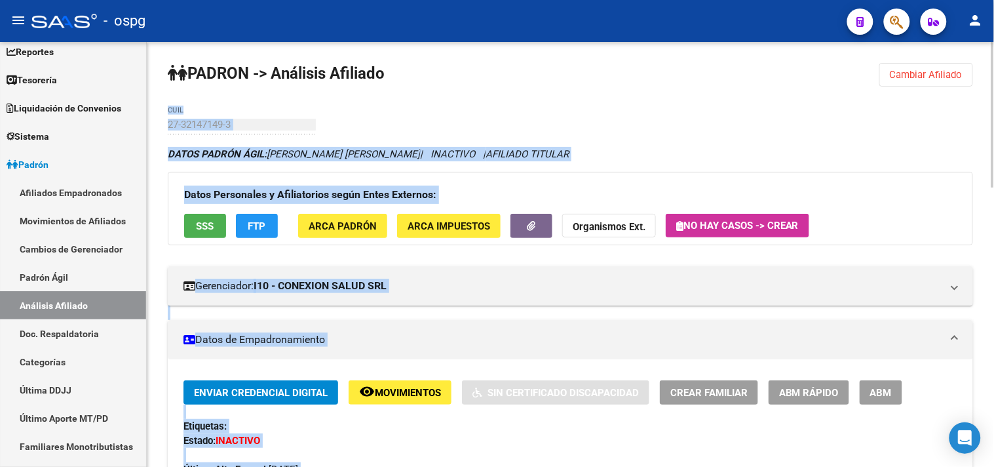
click at [413, 389] on span "Movimientos" at bounding box center [408, 393] width 66 height 12
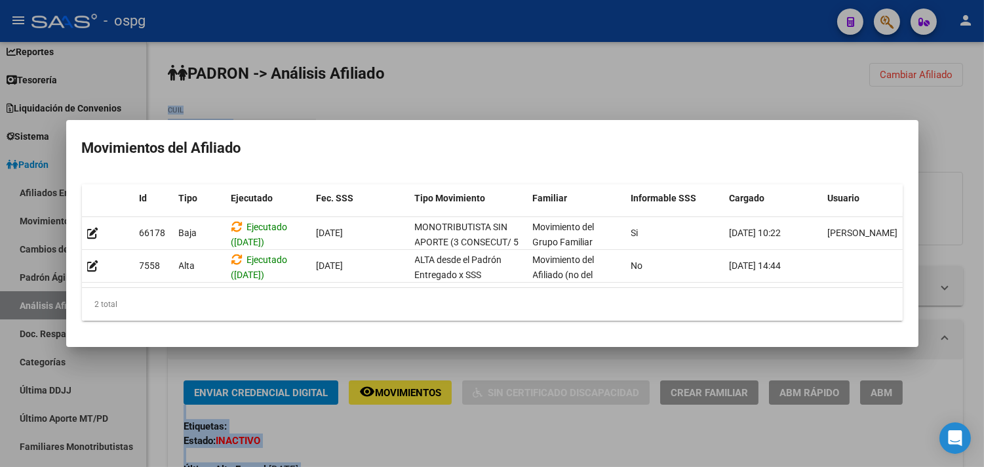
click at [451, 431] on div at bounding box center [492, 233] width 984 height 467
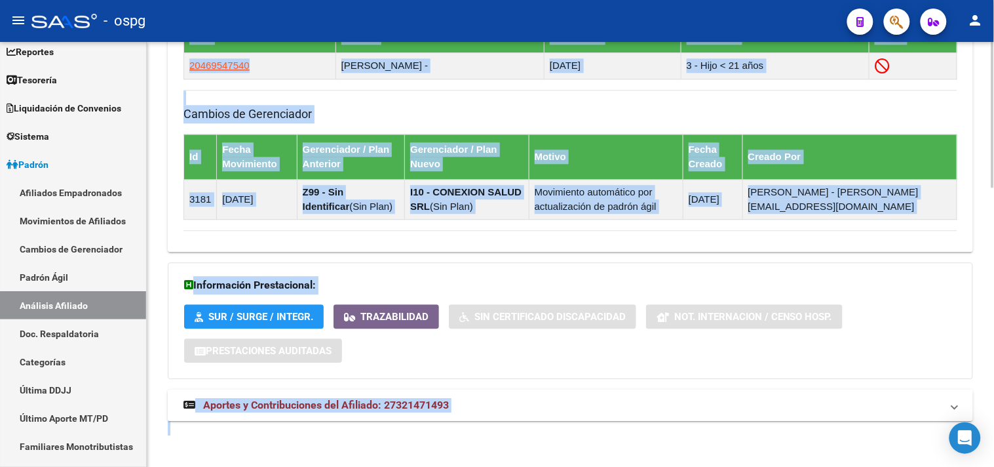
click at [455, 404] on mat-panel-title "Aportes y Contribuciones del Afiliado: 27321471493" at bounding box center [562, 405] width 758 height 14
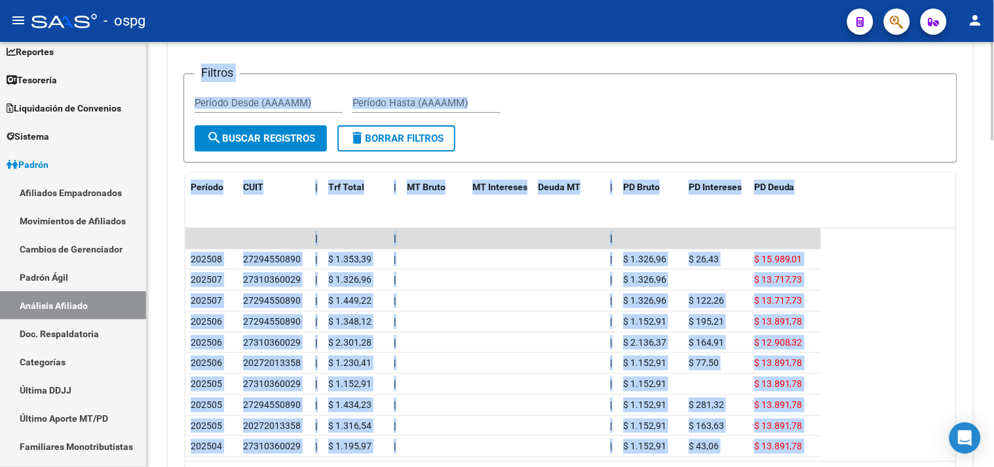
scroll to position [1308, 0]
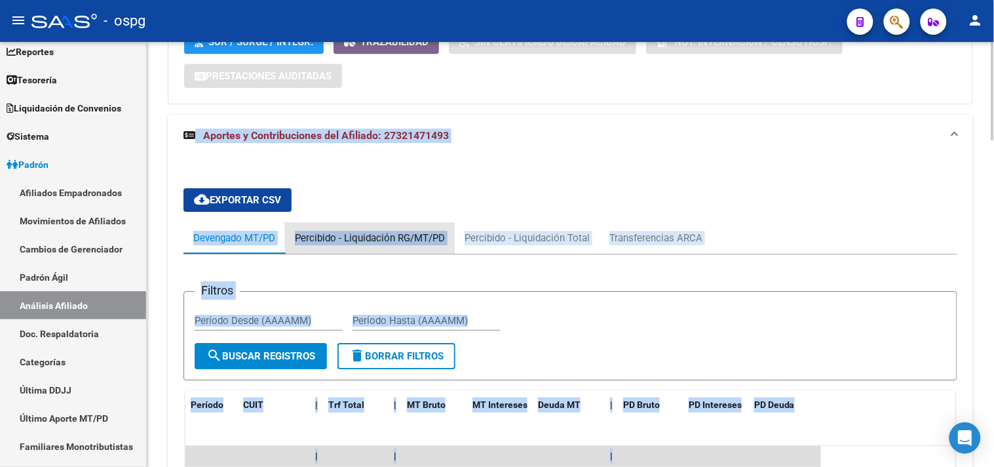
click at [407, 232] on div "Percibido - Liquidación RG/MT/PD" at bounding box center [370, 238] width 150 height 14
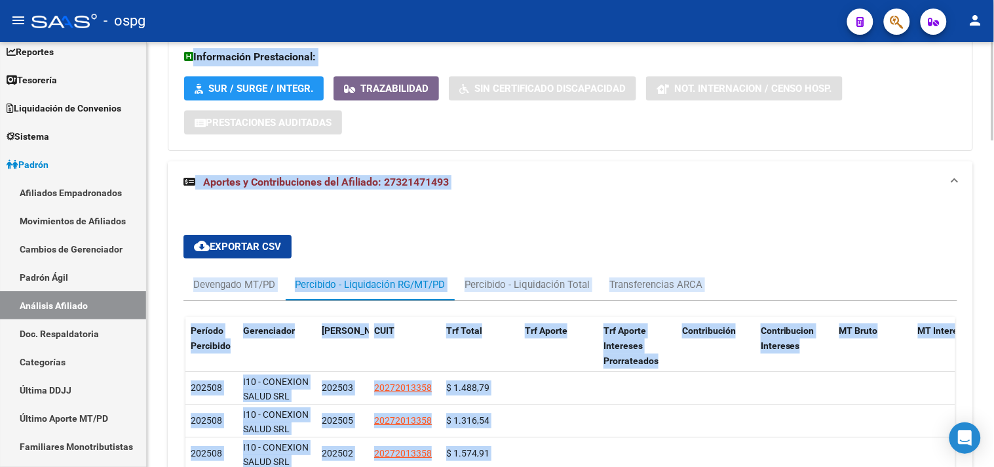
scroll to position [1090, 0]
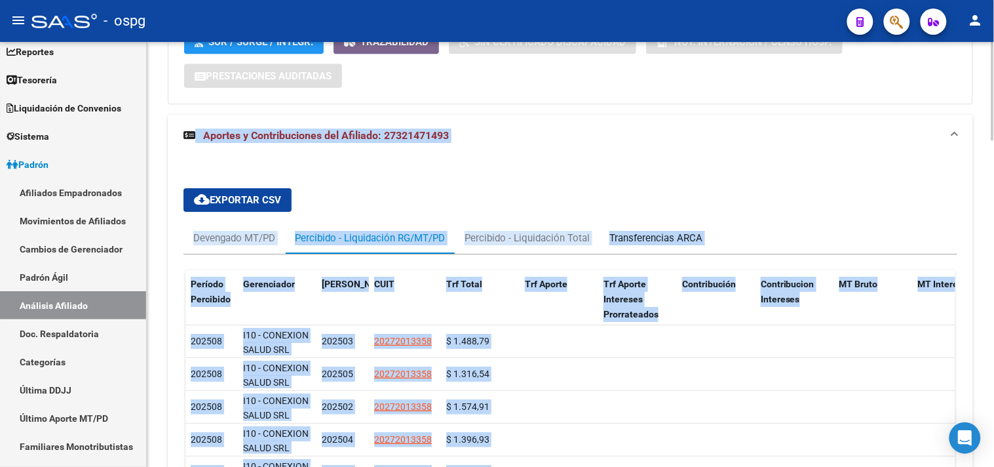
click at [674, 237] on div "Transferencias ARCA" at bounding box center [655, 238] width 93 height 14
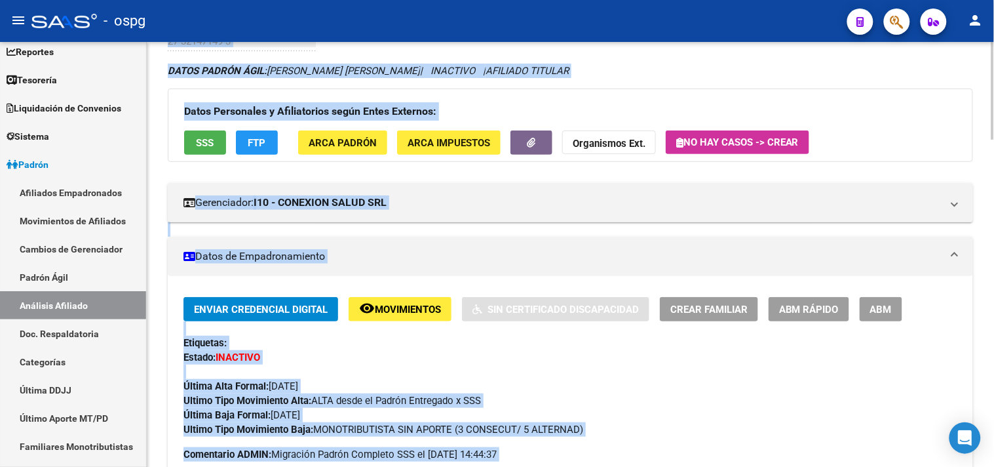
scroll to position [0, 0]
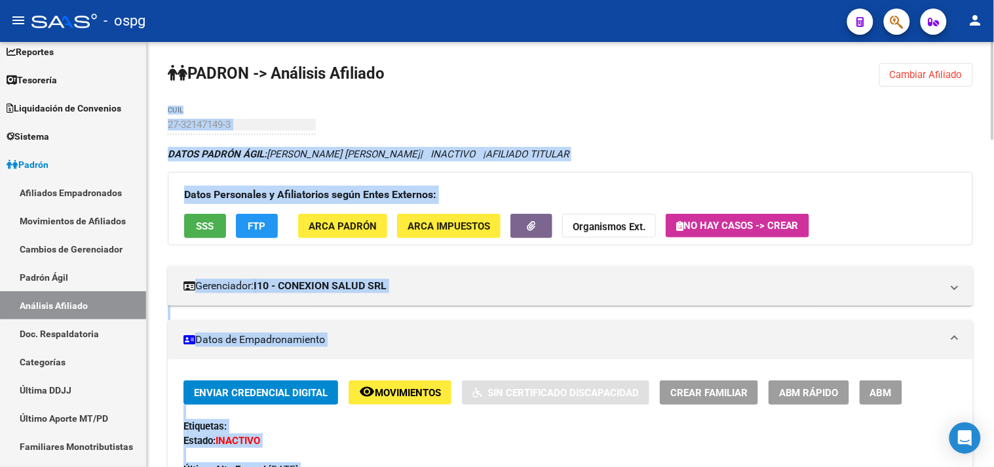
click at [912, 79] on span "Cambiar Afiliado" at bounding box center [926, 75] width 73 height 12
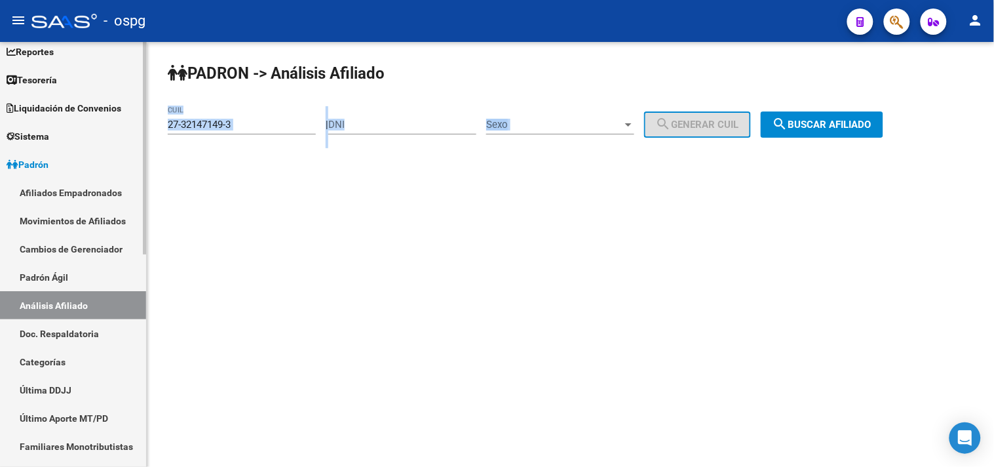
drag, startPoint x: 252, startPoint y: 128, endPoint x: 87, endPoint y: 128, distance: 164.5
click at [87, 128] on mat-sidenav-container "Firma Express Inicio Calendario SSS Instructivos Contacto OS Reportes Tablero d…" at bounding box center [497, 254] width 994 height 425
paste input "19012384-2"
type input "27-19012384-2"
click at [846, 126] on span "search Buscar afiliado" at bounding box center [822, 125] width 99 height 12
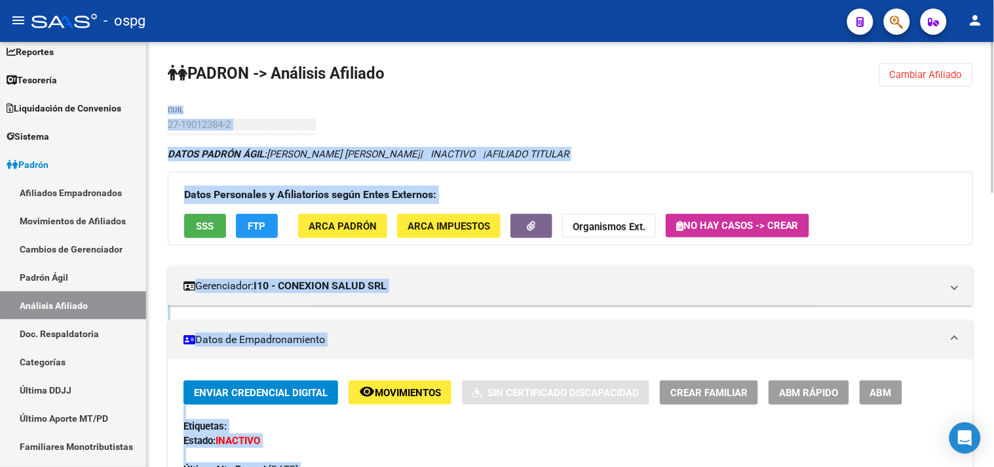
click at [371, 389] on mat-icon "remove_red_eye" at bounding box center [367, 391] width 16 height 16
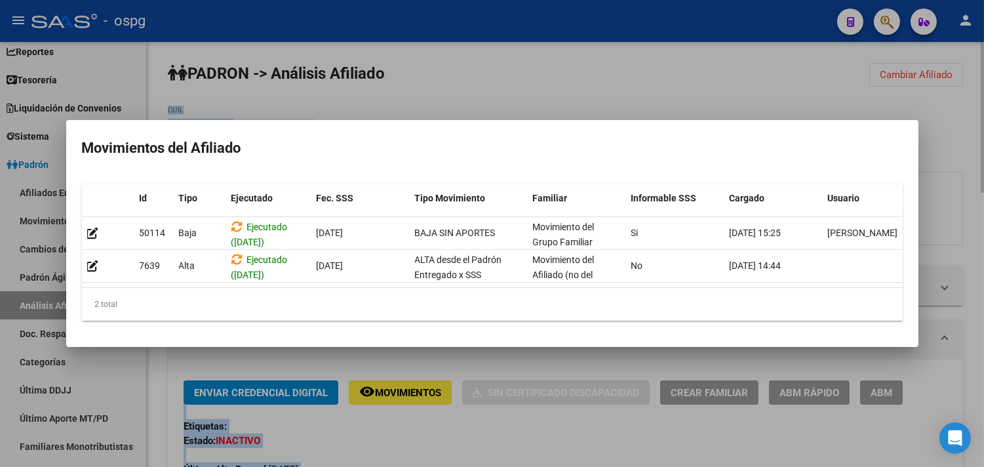
click at [398, 446] on div at bounding box center [492, 233] width 984 height 467
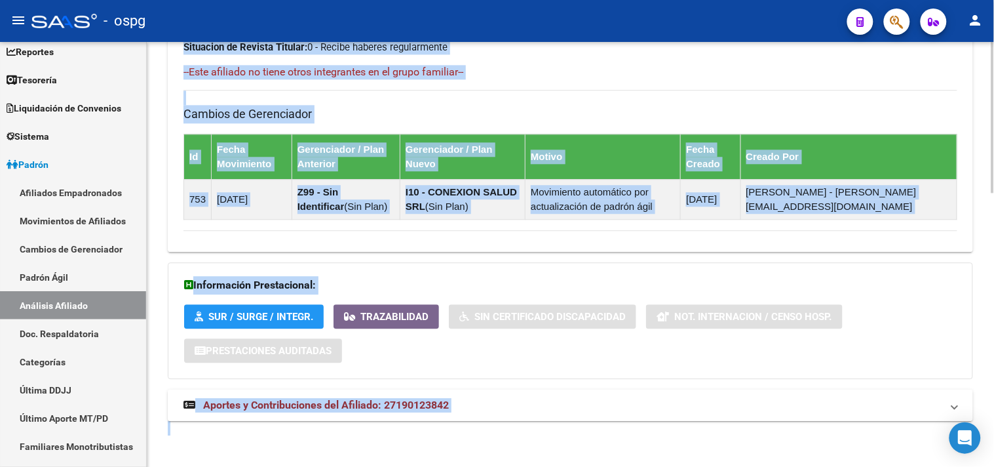
click at [477, 415] on mat-expansion-panel-header "Aportes y Contribuciones del Afiliado: 27190123842" at bounding box center [570, 404] width 805 height 31
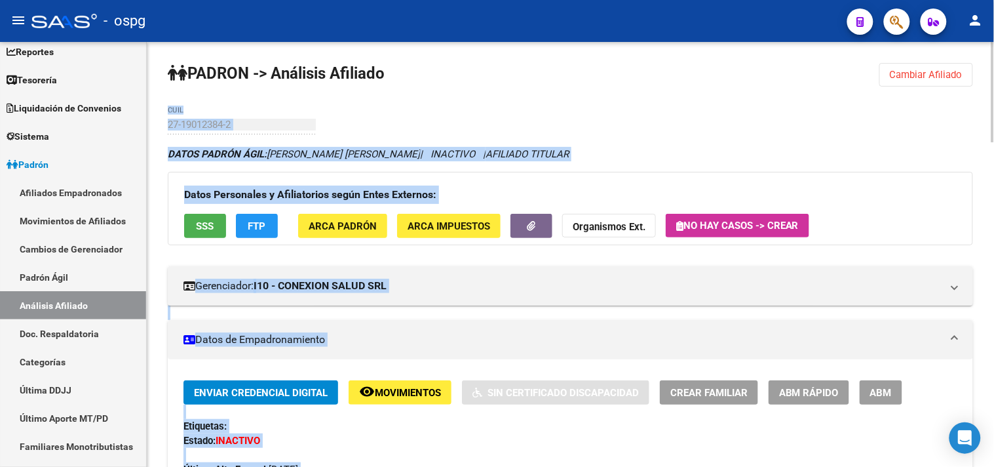
click at [208, 224] on span "SSS" at bounding box center [206, 226] width 18 height 12
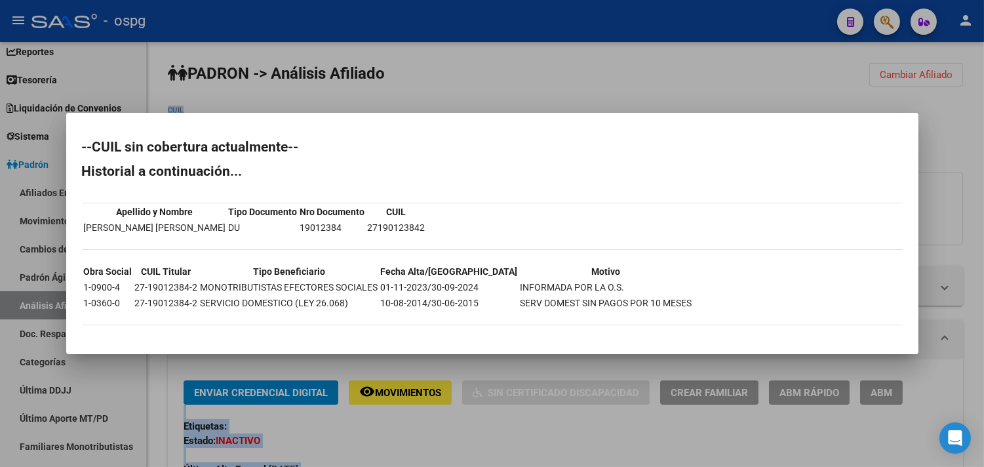
click at [454, 443] on div at bounding box center [492, 233] width 984 height 467
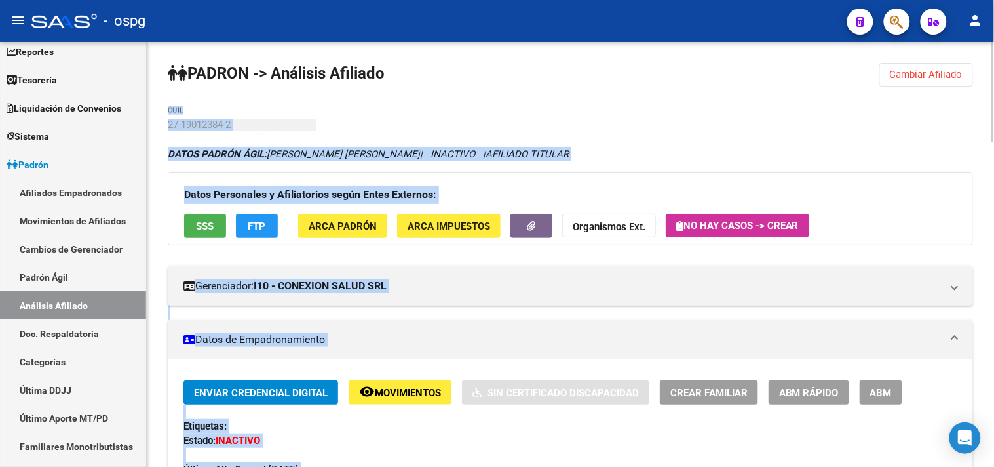
click at [252, 225] on span "FTP" at bounding box center [257, 226] width 18 height 12
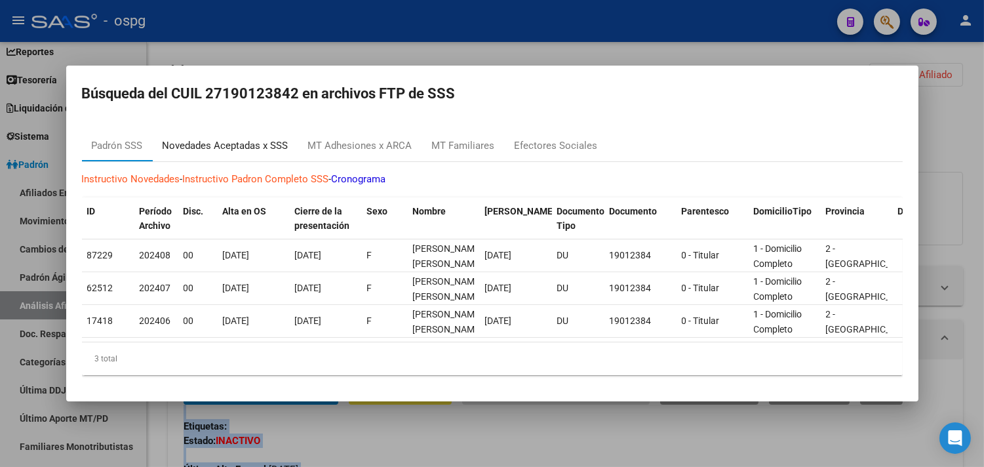
click at [250, 142] on div "Novedades Aceptadas x SSS" at bounding box center [226, 145] width 126 height 15
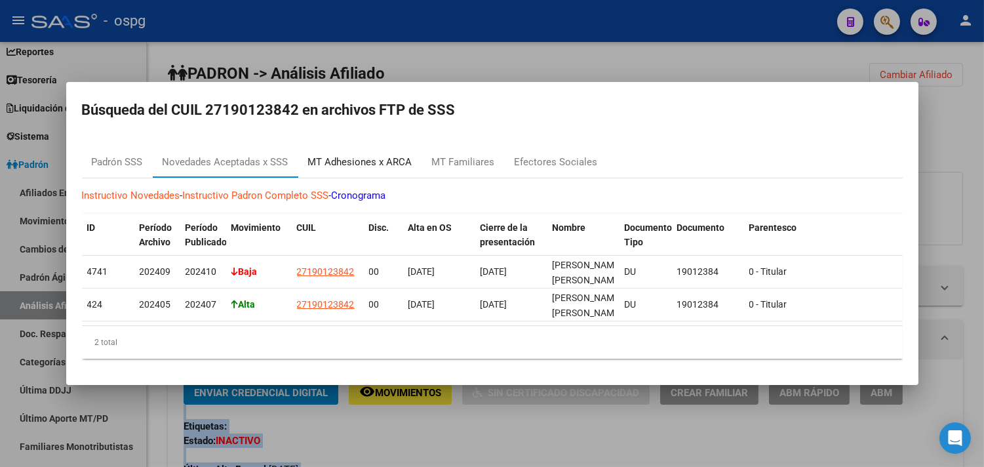
click at [378, 155] on div "MT Adhesiones x ARCA" at bounding box center [360, 162] width 104 height 15
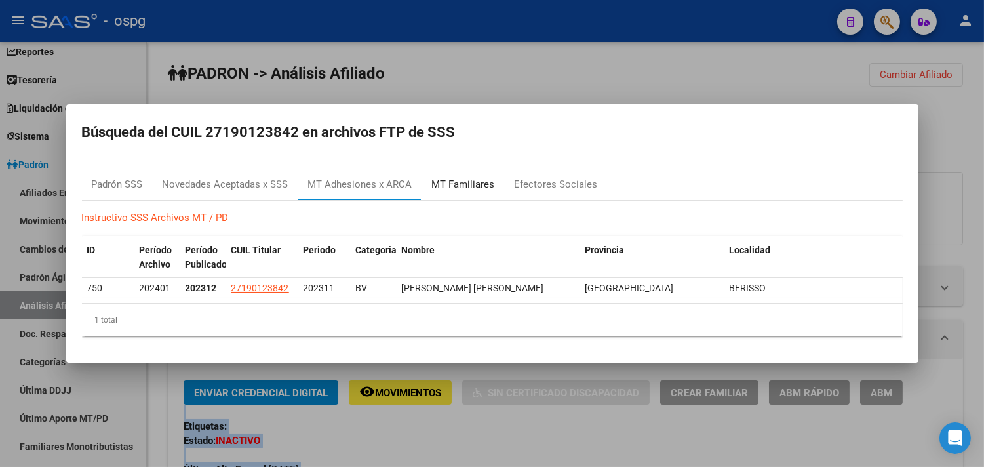
click at [493, 183] on div "MT Familiares" at bounding box center [463, 183] width 83 height 31
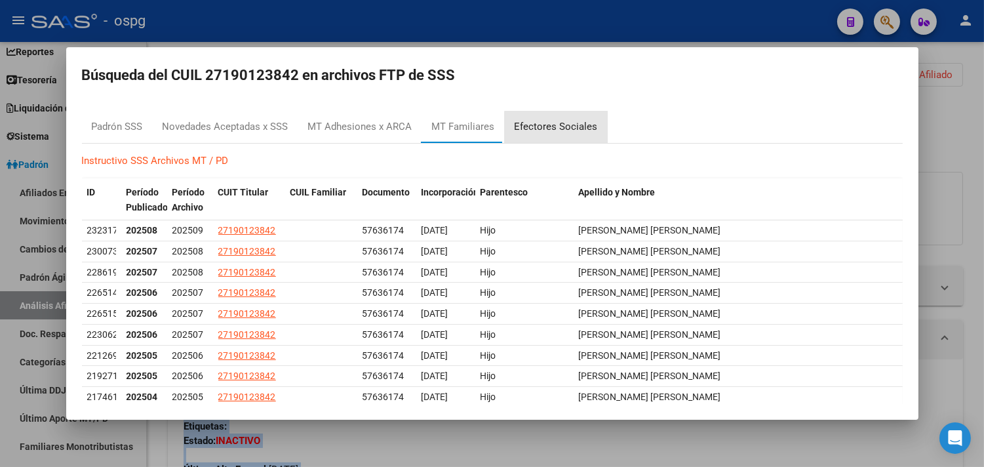
click at [569, 128] on div "Efectores Sociales" at bounding box center [555, 126] width 83 height 15
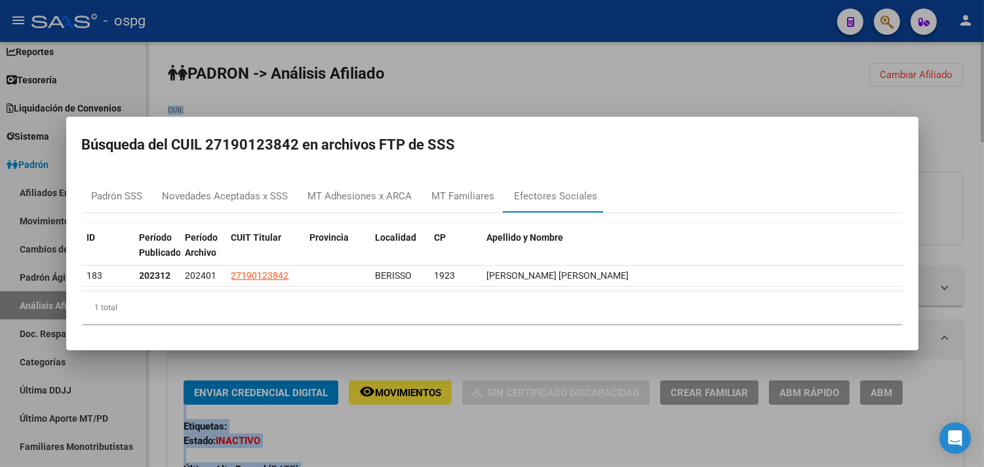
click at [626, 446] on div at bounding box center [492, 233] width 984 height 467
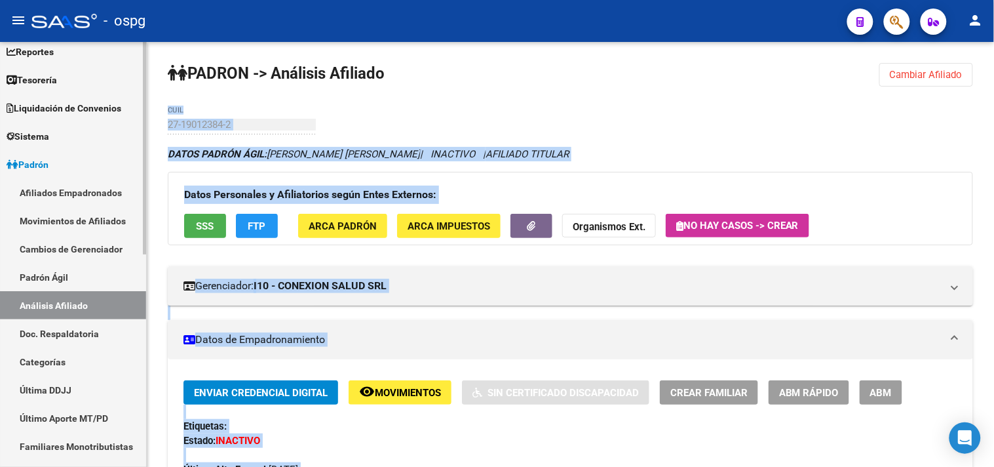
scroll to position [425, 0]
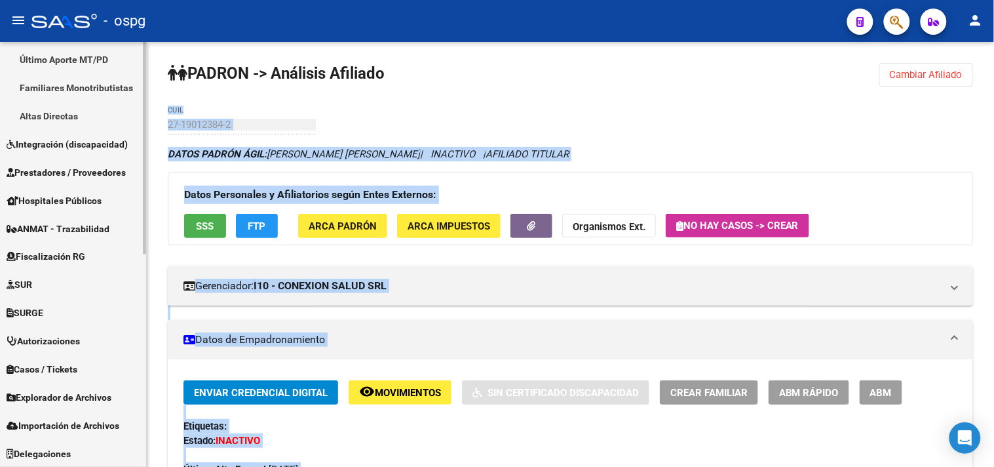
click at [92, 394] on span "Explorador de Archivos" at bounding box center [59, 398] width 105 height 14
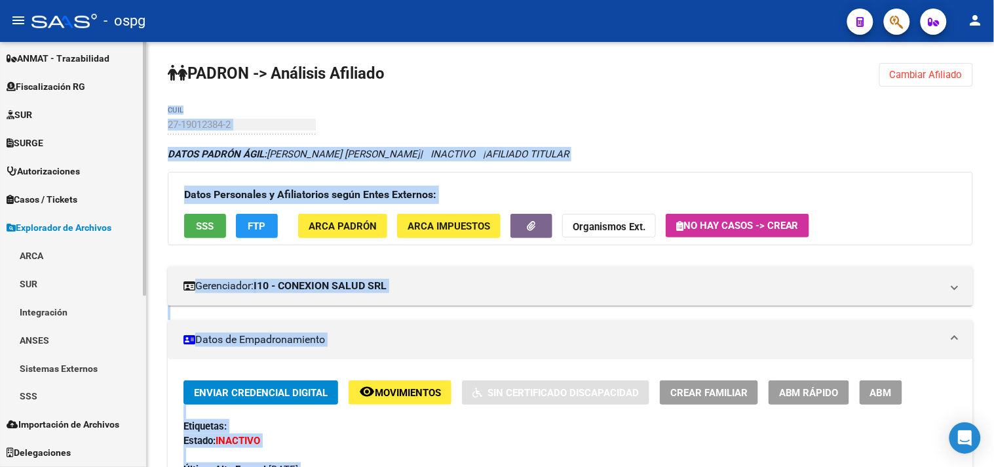
scroll to position [284, 0]
click at [28, 392] on link "SSS" at bounding box center [73, 397] width 146 height 28
click at [73, 250] on link "ARCA" at bounding box center [73, 256] width 146 height 28
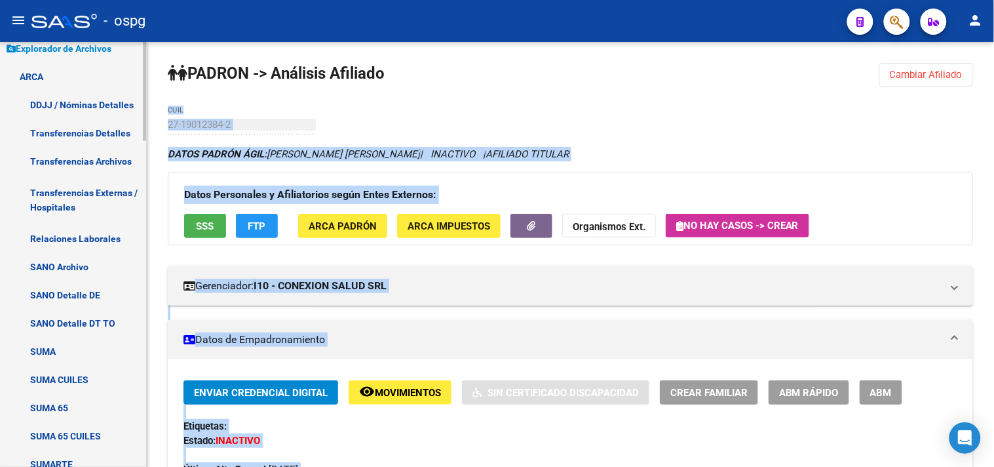
scroll to position [503, 0]
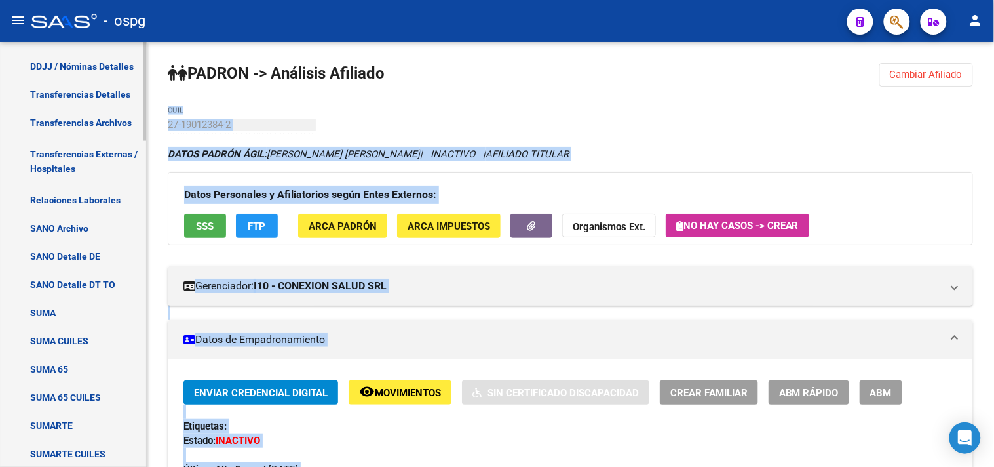
click at [67, 344] on link "SUMA CUILES" at bounding box center [73, 341] width 146 height 28
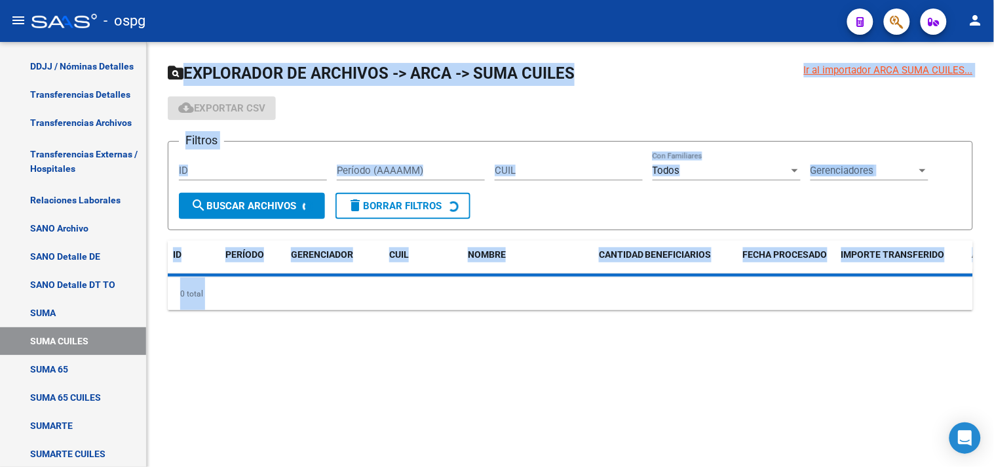
click at [836, 169] on span "Gerenciadores" at bounding box center [864, 170] width 106 height 12
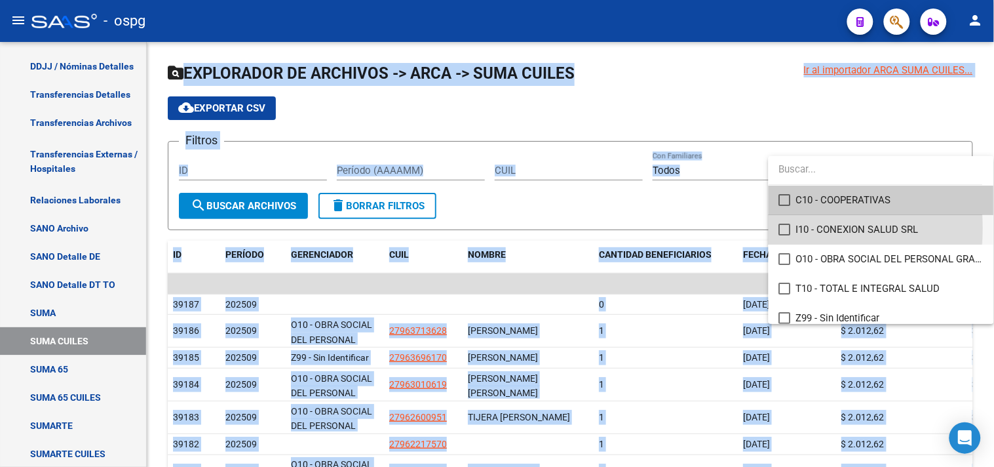
drag, startPoint x: 784, startPoint y: 228, endPoint x: 335, endPoint y: 235, distance: 449.6
click at [784, 227] on mat-pseudo-checkbox at bounding box center [785, 229] width 12 height 12
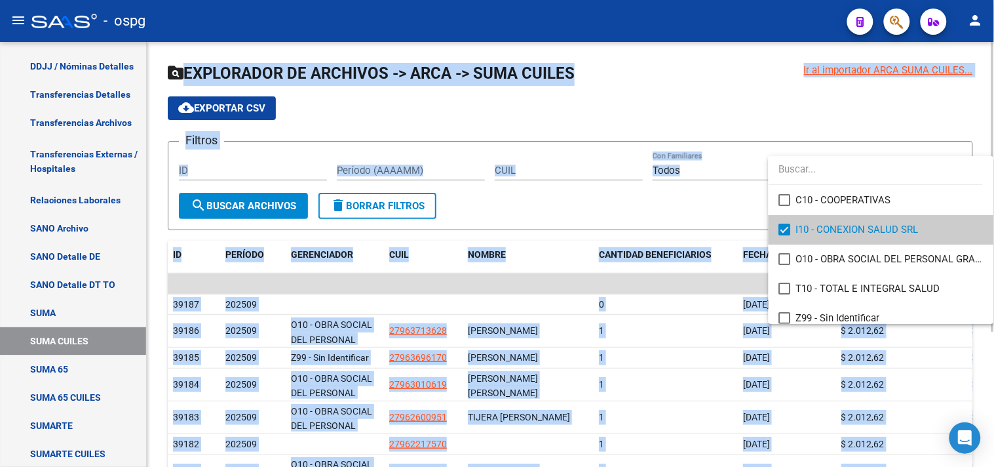
click at [216, 206] on div at bounding box center [497, 233] width 994 height 467
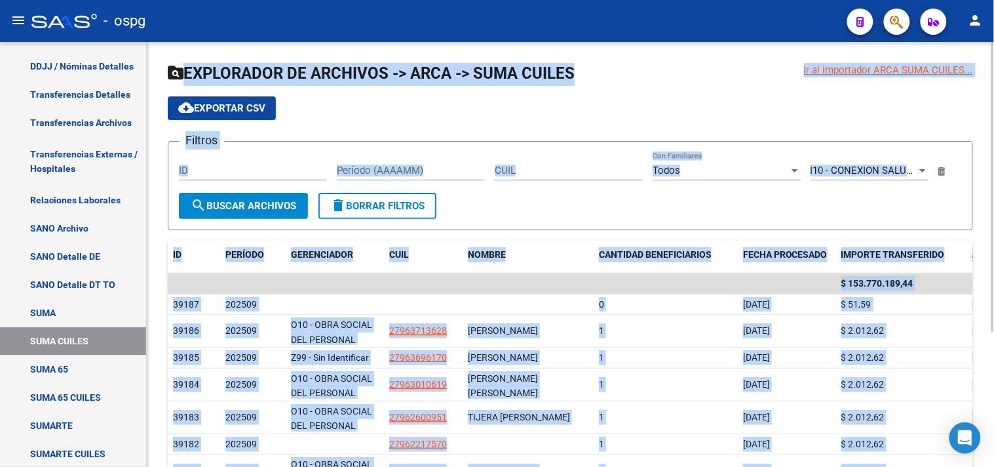
click at [427, 175] on input "Período (AAAAMM)" at bounding box center [411, 170] width 148 height 12
type input "202509"
click at [261, 206] on span "search Buscar Archivos" at bounding box center [243, 206] width 105 height 12
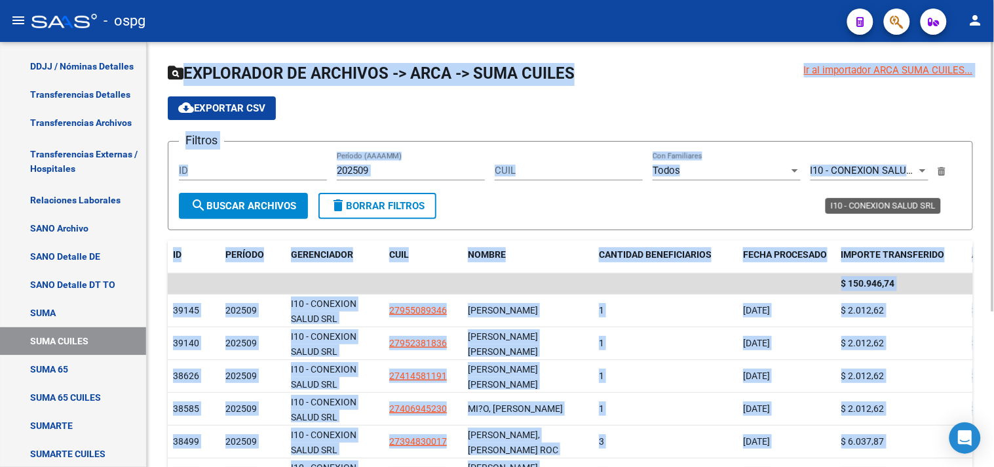
click at [853, 171] on span "I10 - CONEXION SALUD SRL" at bounding box center [872, 170] width 123 height 12
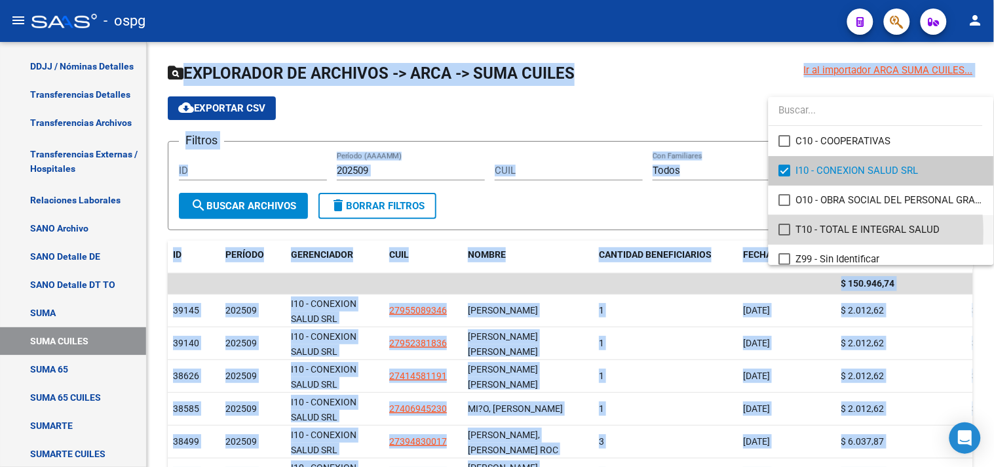
click at [787, 232] on mat-pseudo-checkbox at bounding box center [785, 229] width 12 height 12
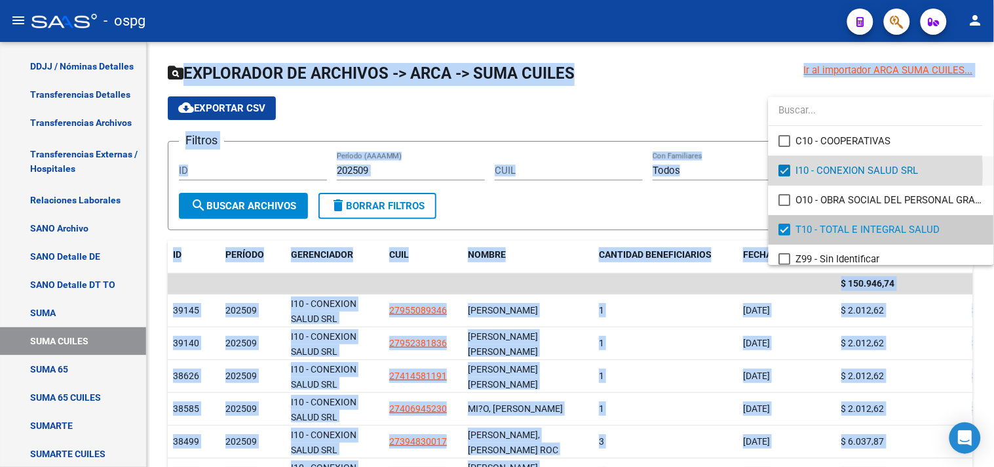
click at [782, 172] on mat-pseudo-checkbox at bounding box center [785, 170] width 12 height 12
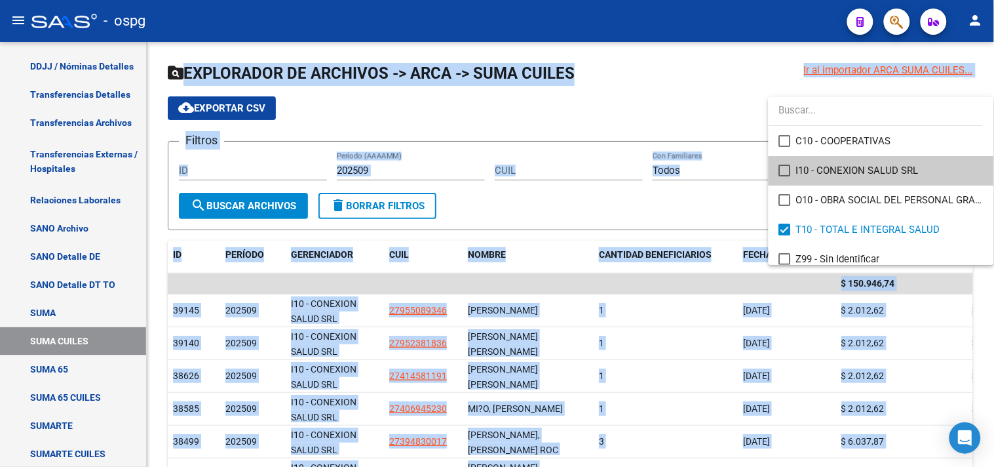
click at [253, 212] on div at bounding box center [497, 233] width 994 height 467
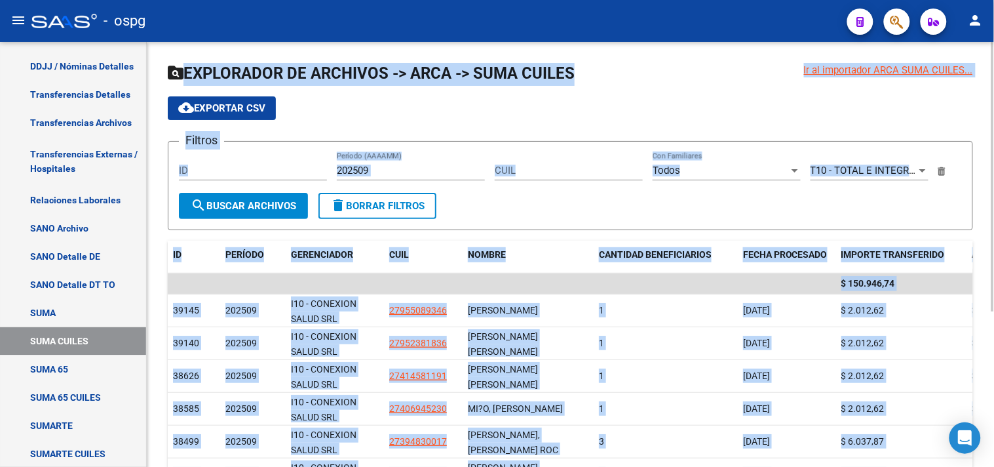
click at [226, 197] on button "search Buscar Archivos" at bounding box center [243, 206] width 129 height 26
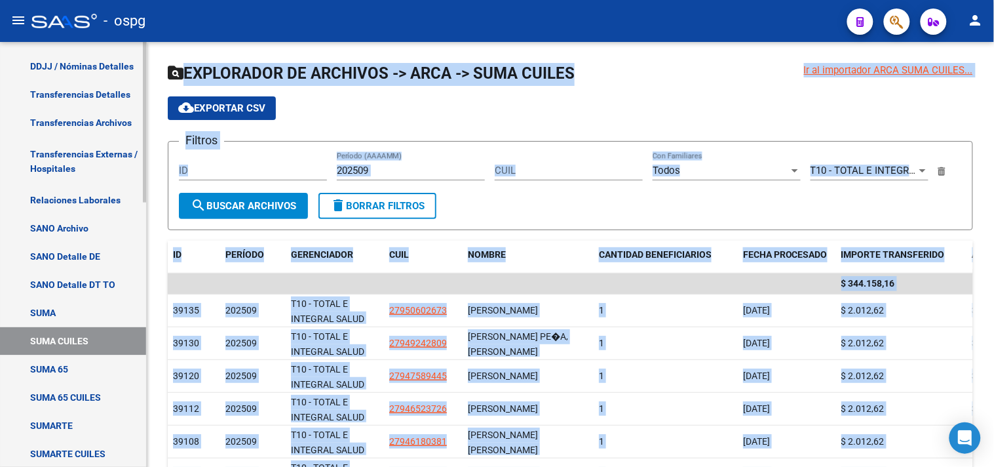
click at [64, 452] on link "SUMARTE CUILES" at bounding box center [73, 454] width 146 height 28
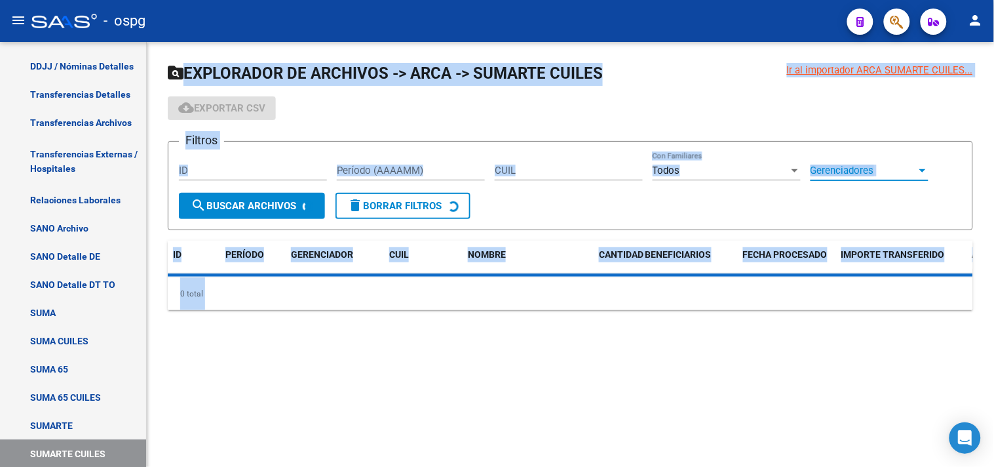
click at [875, 165] on span "Gerenciadores" at bounding box center [864, 170] width 106 height 12
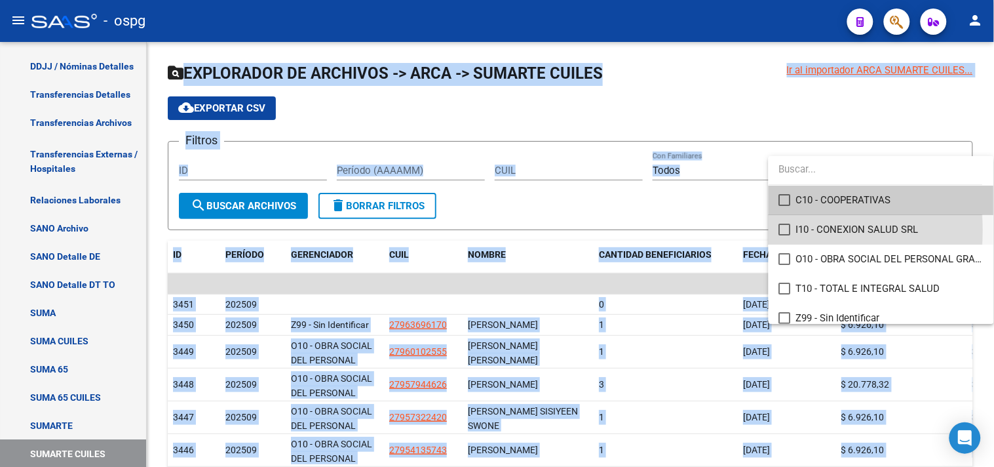
click at [784, 230] on mat-pseudo-checkbox at bounding box center [785, 229] width 12 height 12
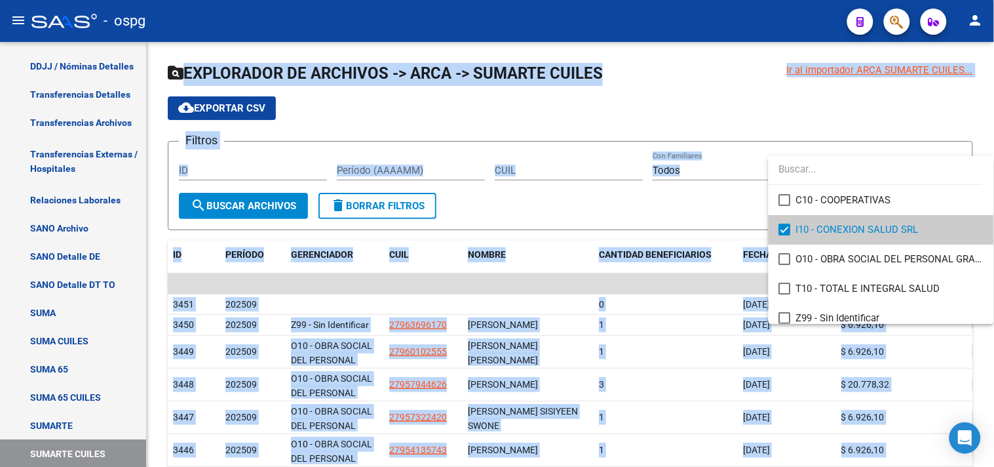
drag, startPoint x: 409, startPoint y: 173, endPoint x: 389, endPoint y: 160, distance: 23.6
click at [408, 173] on div at bounding box center [497, 233] width 994 height 467
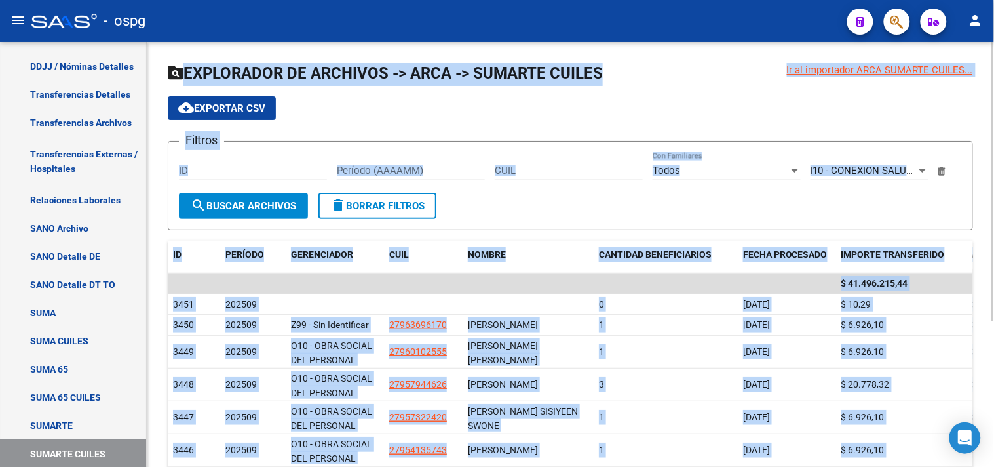
click at [393, 164] on input "Período (AAAAMM)" at bounding box center [411, 170] width 148 height 12
click at [267, 205] on span "search Buscar Archivos" at bounding box center [243, 206] width 105 height 12
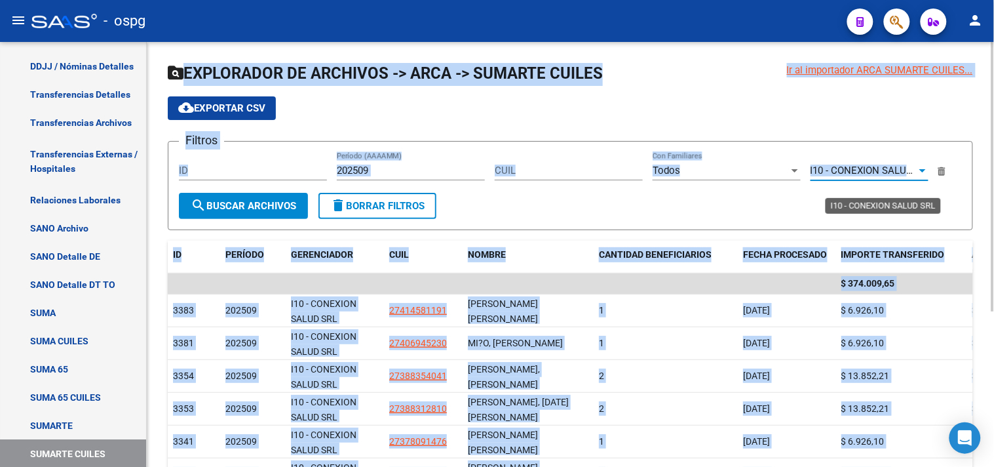
click at [879, 167] on span "I10 - CONEXION SALUD SRL" at bounding box center [872, 170] width 123 height 12
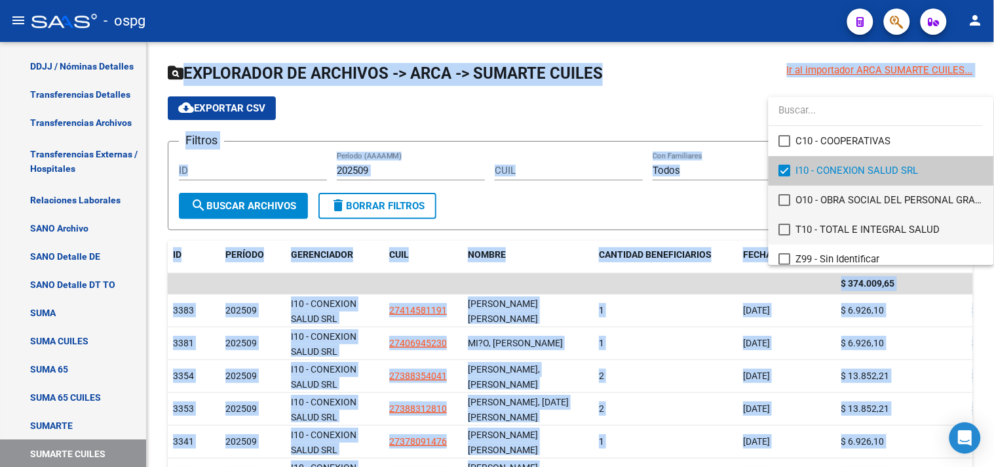
click at [780, 227] on mat-pseudo-checkbox at bounding box center [785, 229] width 12 height 12
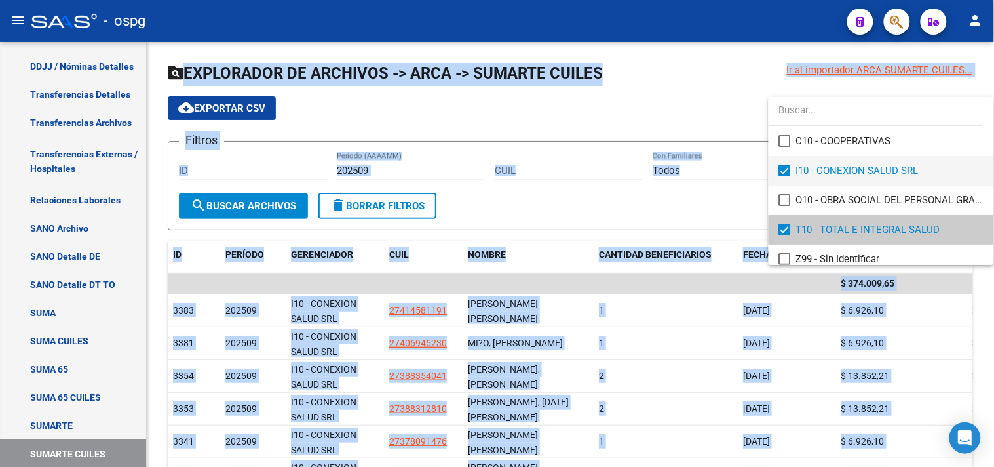
click at [790, 167] on mat-pseudo-checkbox at bounding box center [785, 170] width 12 height 12
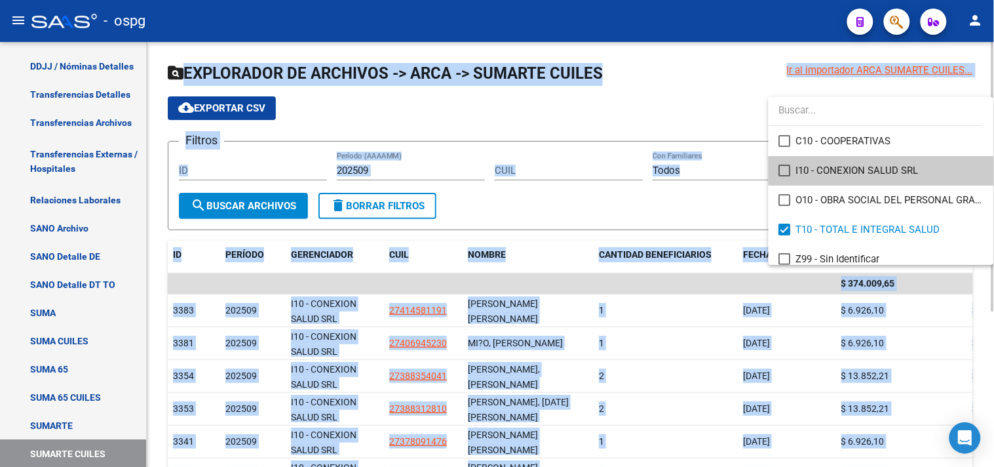
click at [244, 208] on div at bounding box center [497, 233] width 994 height 467
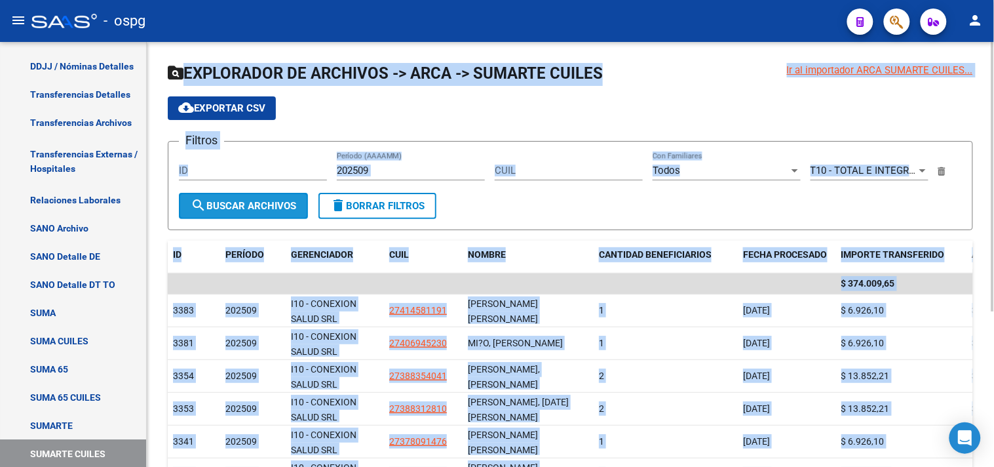
click at [191, 203] on mat-icon "search" at bounding box center [199, 205] width 16 height 16
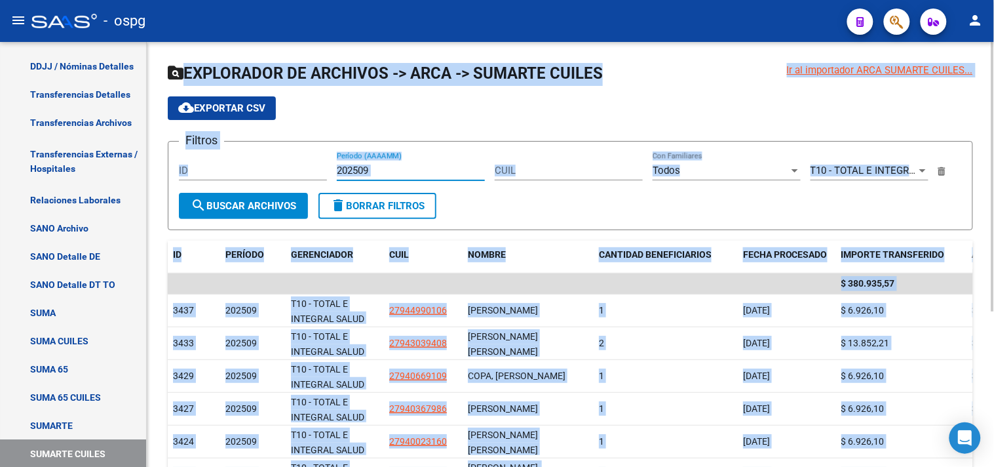
click at [417, 170] on input "202509" at bounding box center [411, 170] width 148 height 12
type input "202508"
click at [265, 206] on span "search Buscar Archivos" at bounding box center [243, 206] width 105 height 12
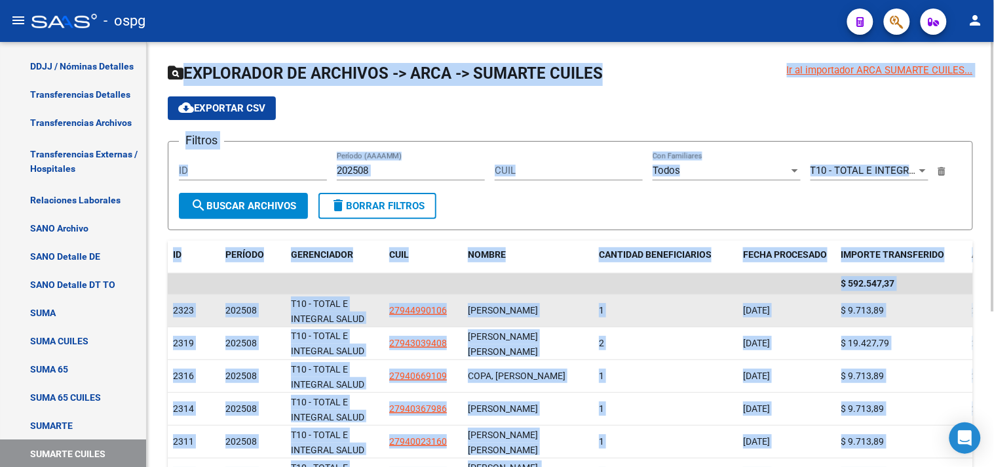
scroll to position [2, 0]
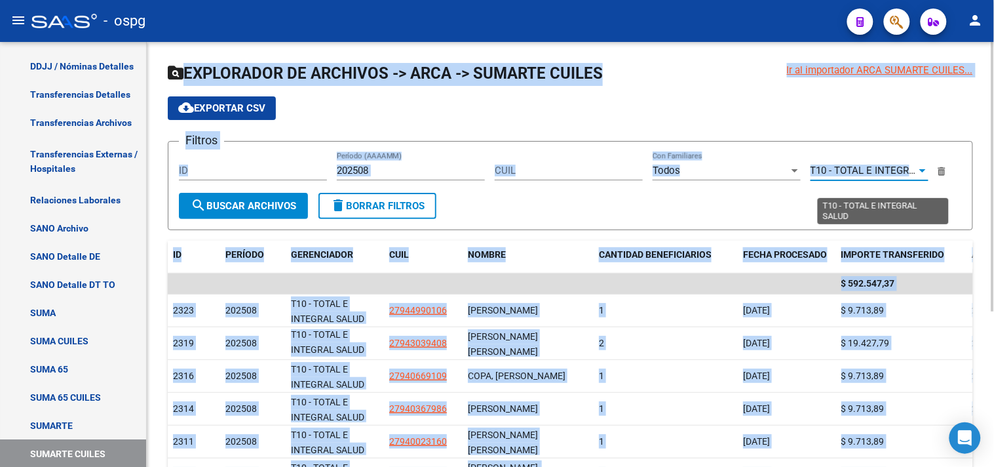
click at [849, 168] on span "T10 - TOTAL E INTEGRAL SALUD" at bounding box center [883, 170] width 144 height 12
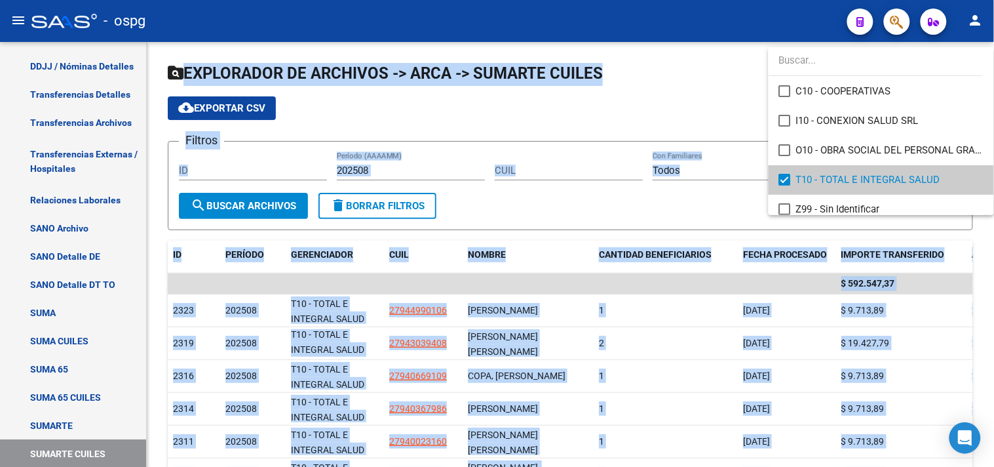
scroll to position [9, 0]
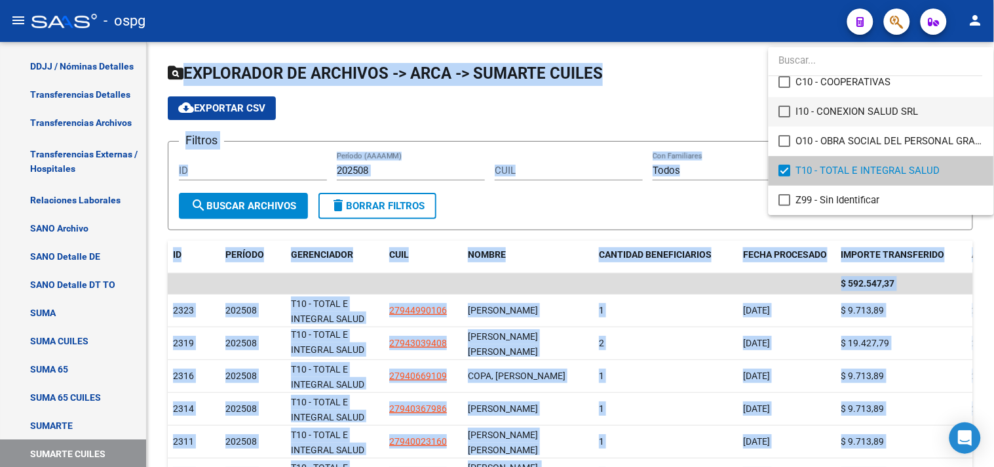
click at [782, 109] on mat-pseudo-checkbox at bounding box center [785, 111] width 12 height 12
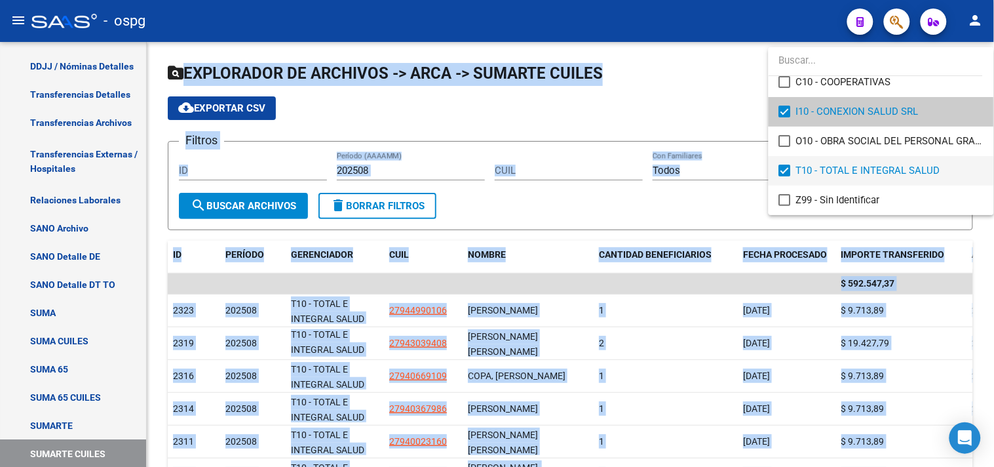
click at [782, 172] on mat-pseudo-checkbox at bounding box center [785, 170] width 12 height 12
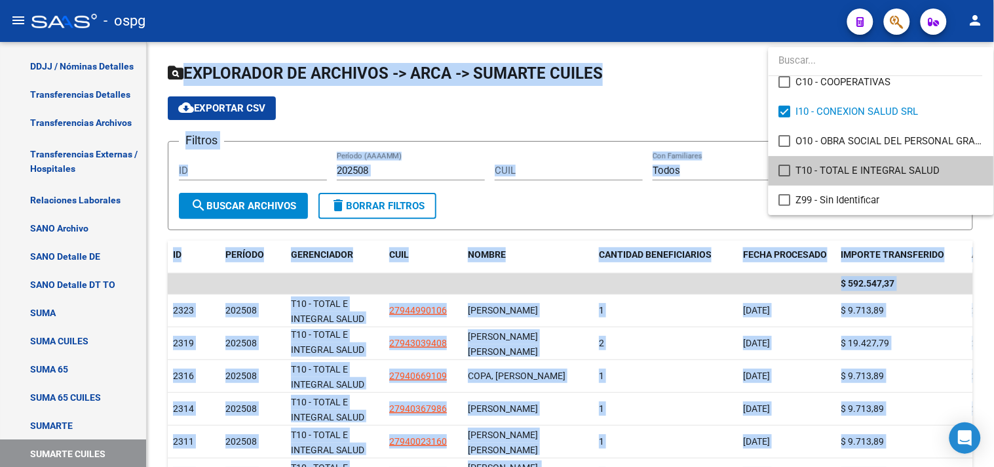
click at [215, 205] on div at bounding box center [497, 233] width 994 height 467
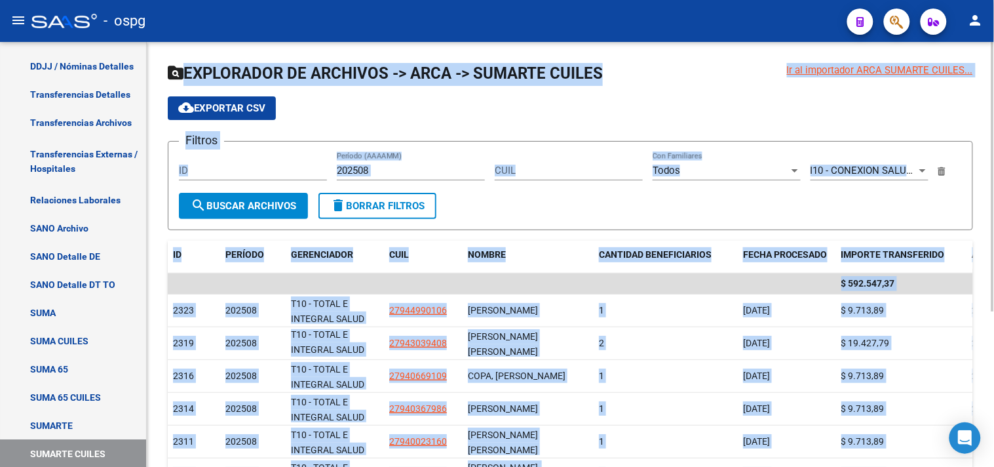
click at [244, 208] on span "search Buscar Archivos" at bounding box center [243, 206] width 105 height 12
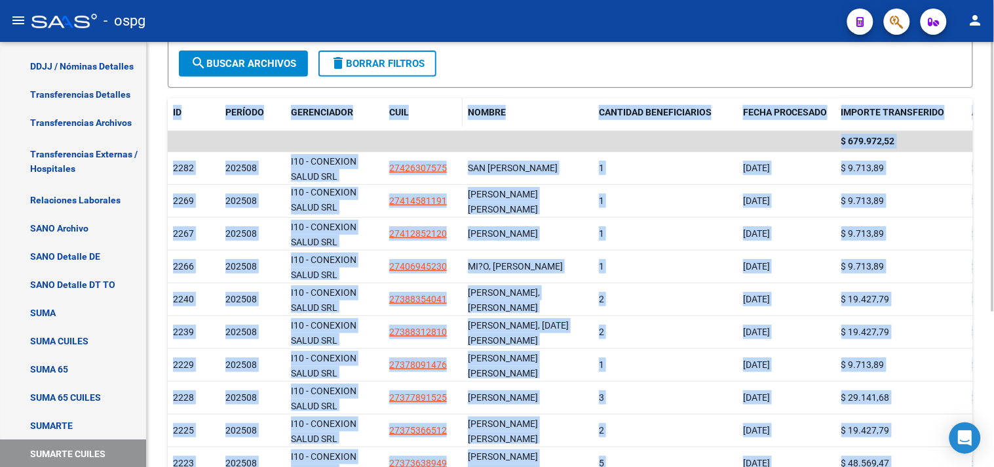
scroll to position [0, 0]
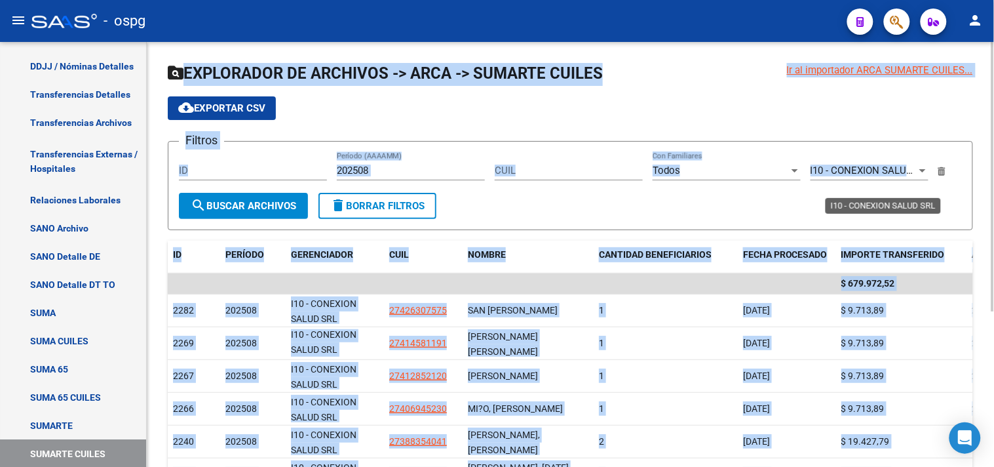
click at [832, 172] on span "I10 - CONEXION SALUD SRL" at bounding box center [872, 170] width 123 height 12
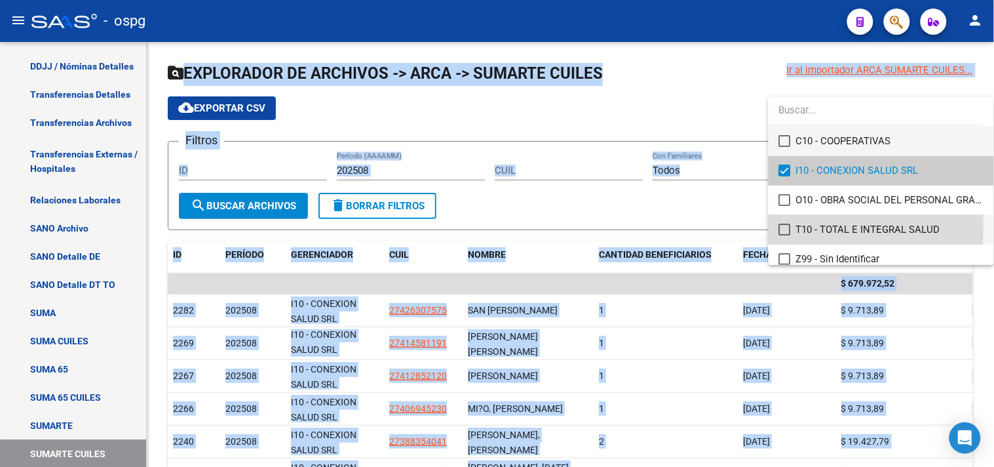
drag, startPoint x: 785, startPoint y: 225, endPoint x: 782, endPoint y: 147, distance: 78.0
click at [784, 227] on mat-pseudo-checkbox at bounding box center [785, 229] width 12 height 12
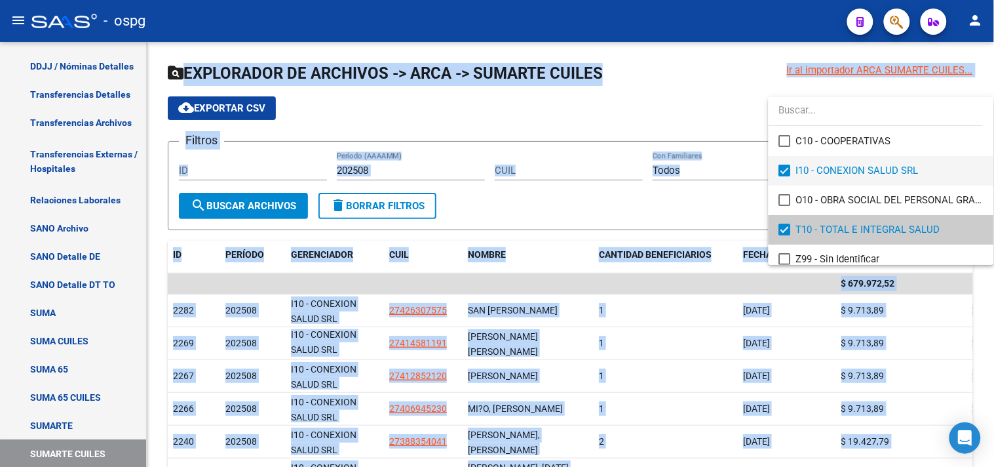
click at [783, 168] on mat-pseudo-checkbox at bounding box center [785, 170] width 12 height 12
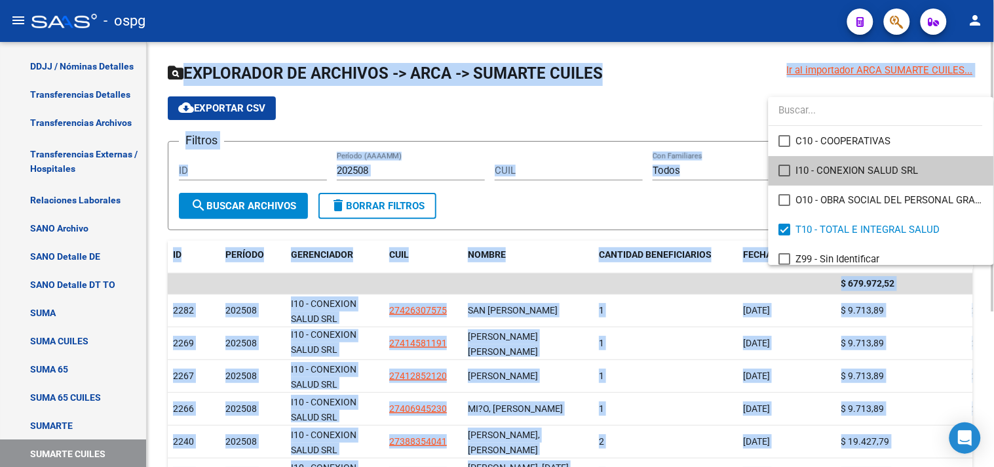
click at [258, 200] on div at bounding box center [497, 233] width 994 height 467
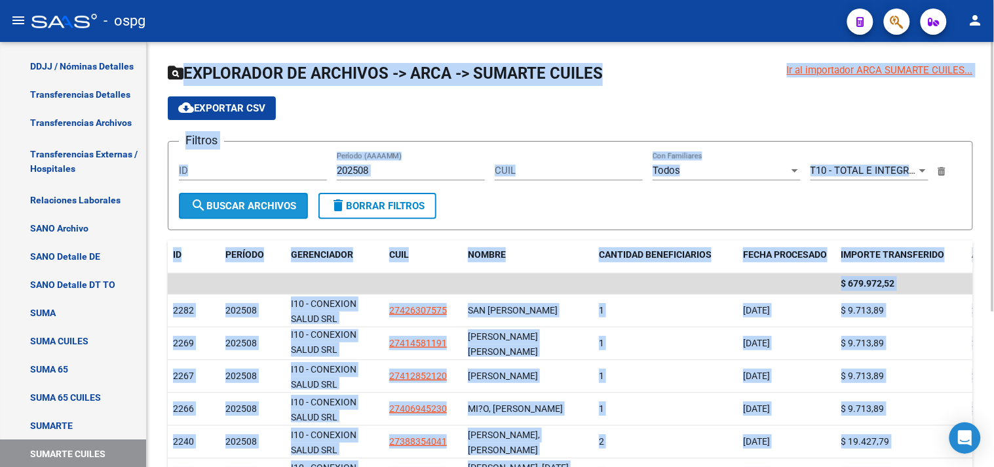
click at [276, 205] on span "search Buscar Archivos" at bounding box center [243, 206] width 105 height 12
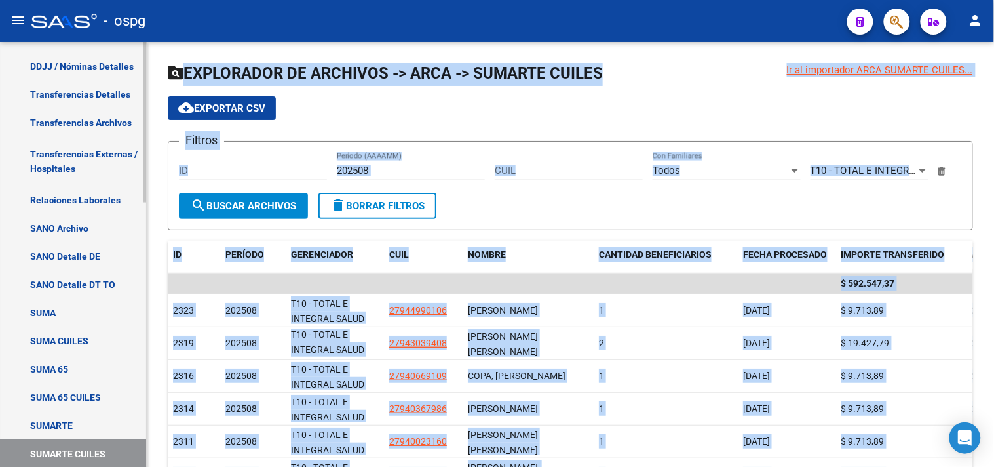
click at [60, 426] on link "SUMARTE" at bounding box center [73, 426] width 146 height 28
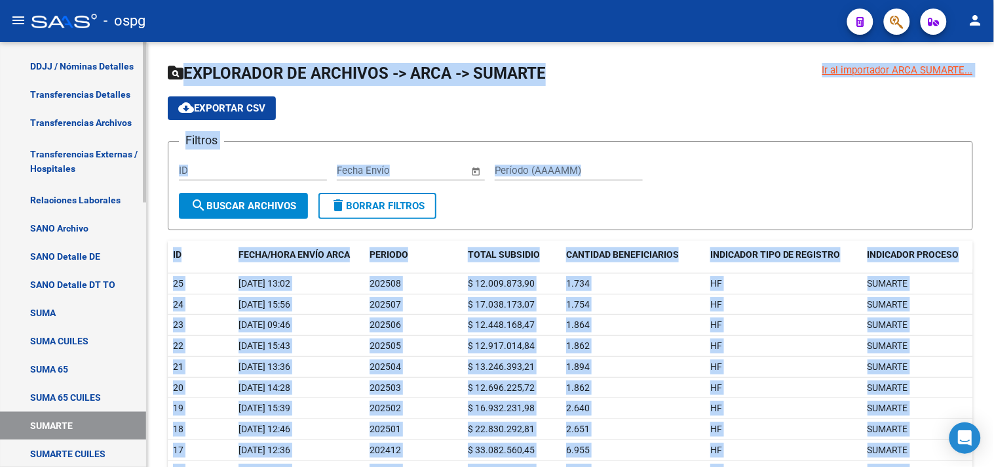
scroll to position [575, 0]
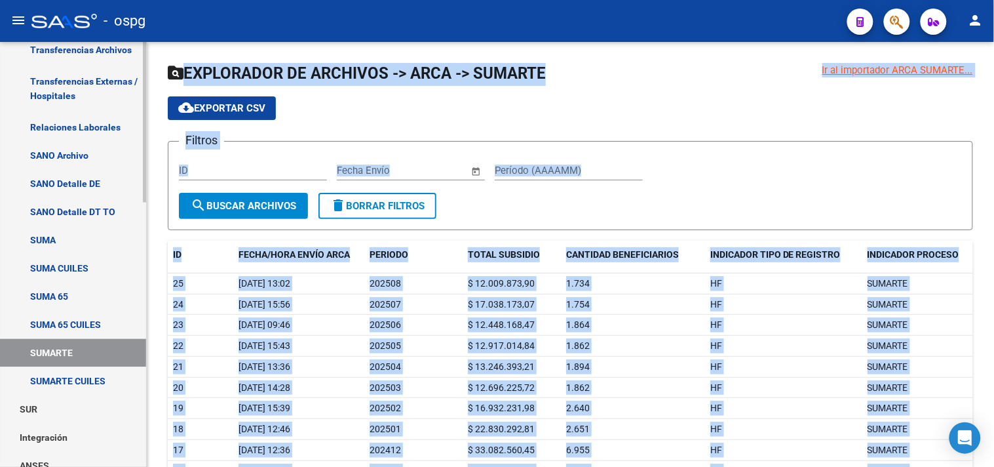
click at [83, 377] on link "SUMARTE CUILES" at bounding box center [73, 381] width 146 height 28
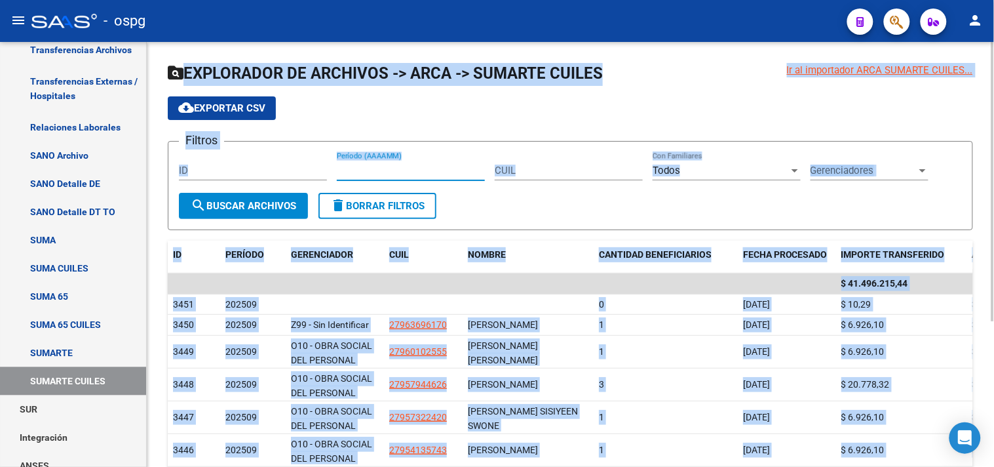
click at [425, 171] on input "Período (AAAAMM)" at bounding box center [411, 170] width 148 height 12
type input "202508"
click at [879, 167] on span "Gerenciadores" at bounding box center [864, 170] width 106 height 12
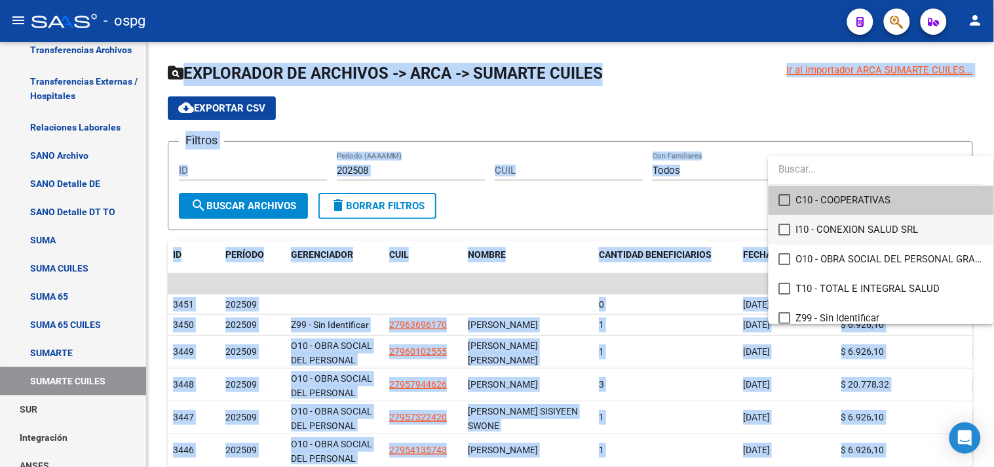
drag, startPoint x: 785, startPoint y: 230, endPoint x: 410, endPoint y: 236, distance: 375.5
click at [784, 230] on mat-pseudo-checkbox at bounding box center [785, 229] width 12 height 12
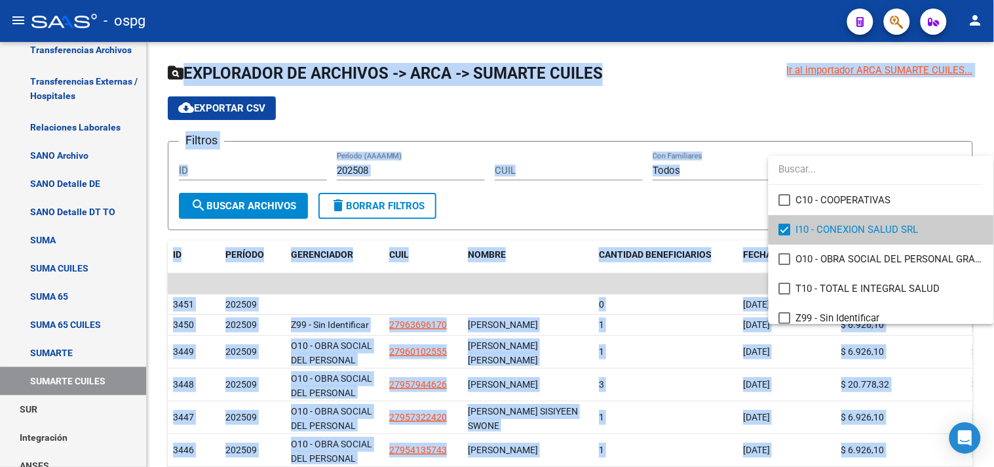
click at [254, 218] on div at bounding box center [497, 233] width 994 height 467
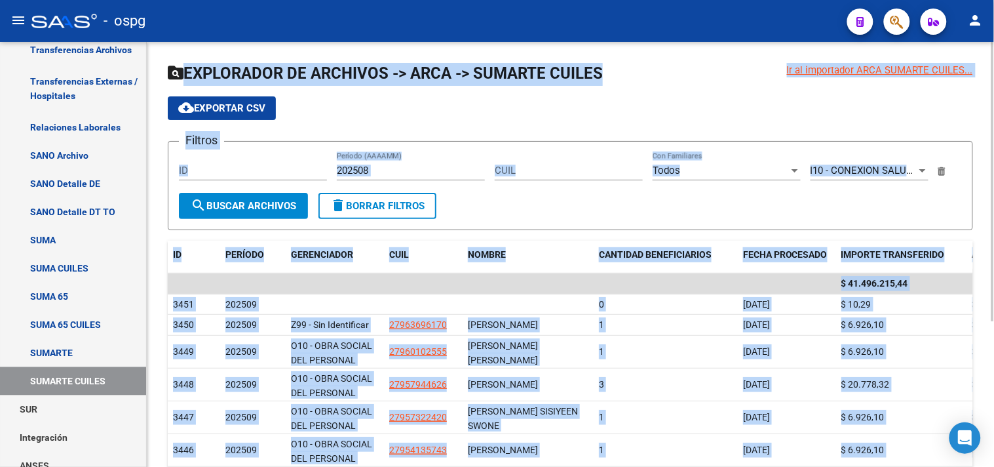
click at [251, 204] on span "search Buscar Archivos" at bounding box center [243, 206] width 105 height 12
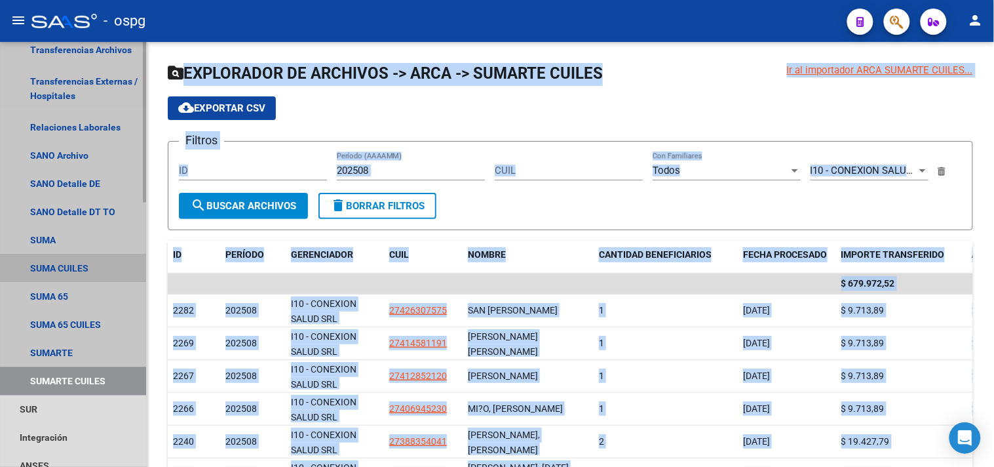
click at [68, 263] on link "SUMA CUILES" at bounding box center [73, 268] width 146 height 28
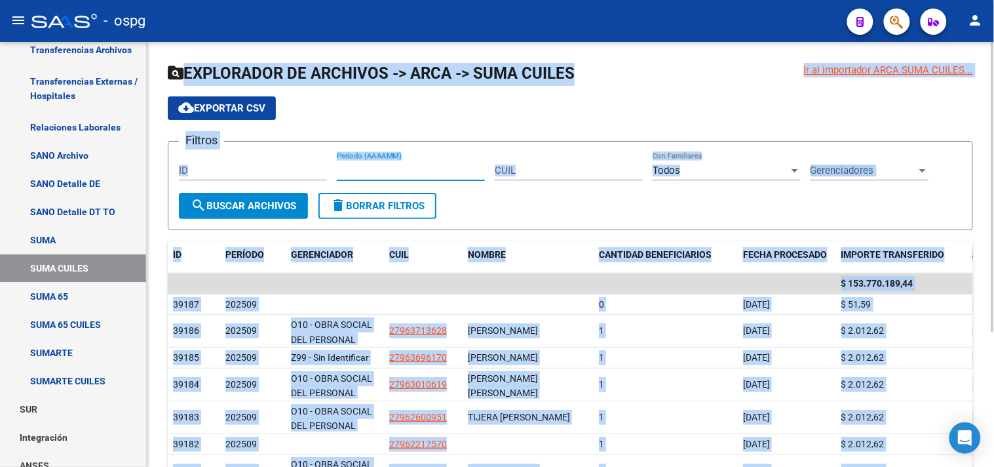
drag, startPoint x: 392, startPoint y: 171, endPoint x: 396, endPoint y: 164, distance: 8.5
click at [396, 164] on div "Período (AAAAMM)" at bounding box center [411, 166] width 148 height 28
type input "202508"
click at [869, 166] on div "Gerenciadores Gerenciadores" at bounding box center [870, 166] width 118 height 28
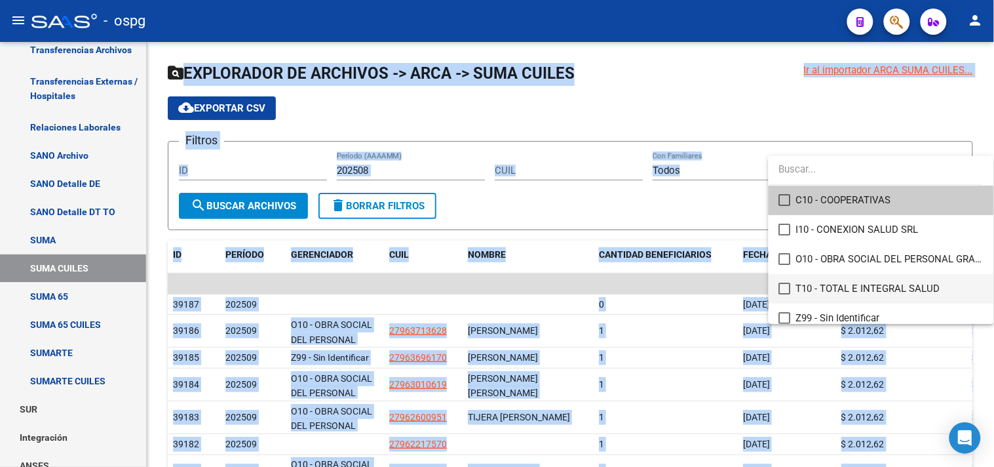
click at [784, 287] on mat-pseudo-checkbox at bounding box center [785, 288] width 12 height 12
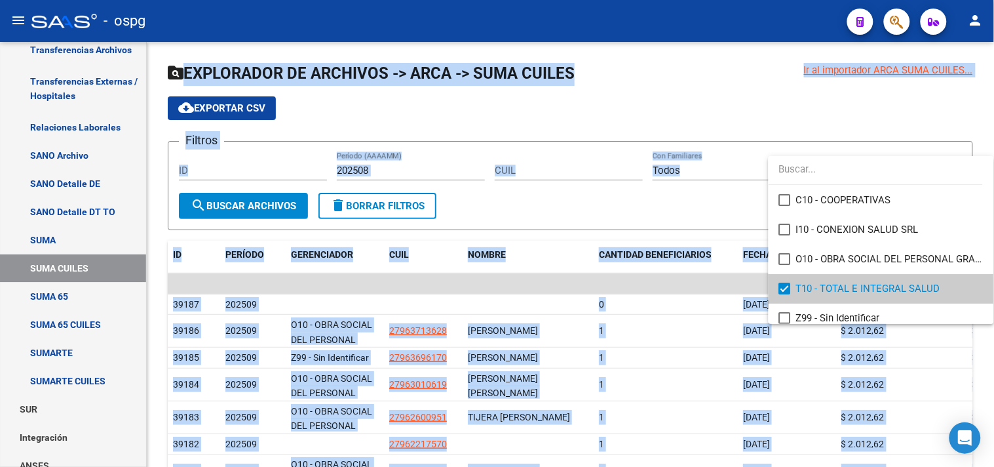
click at [240, 187] on div at bounding box center [497, 233] width 994 height 467
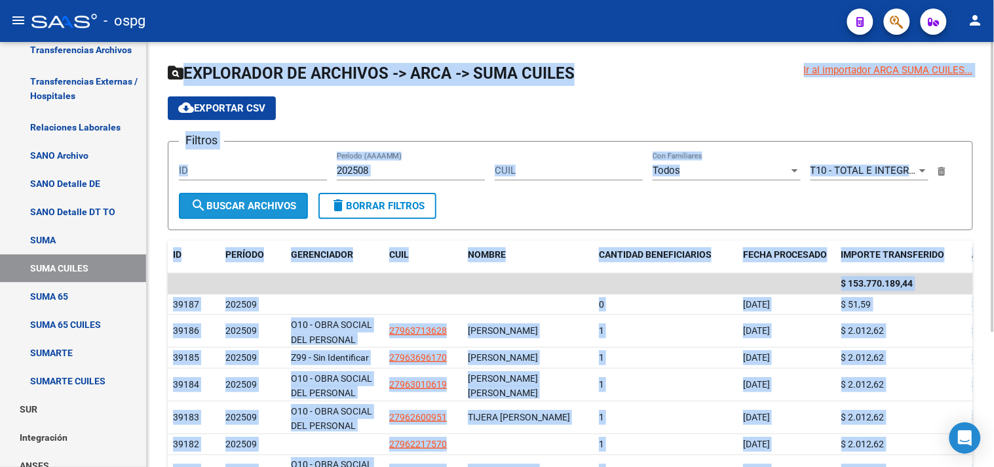
drag, startPoint x: 240, startPoint y: 201, endPoint x: 497, endPoint y: 202, distance: 256.9
click at [239, 202] on span "search Buscar Archivos" at bounding box center [243, 206] width 105 height 12
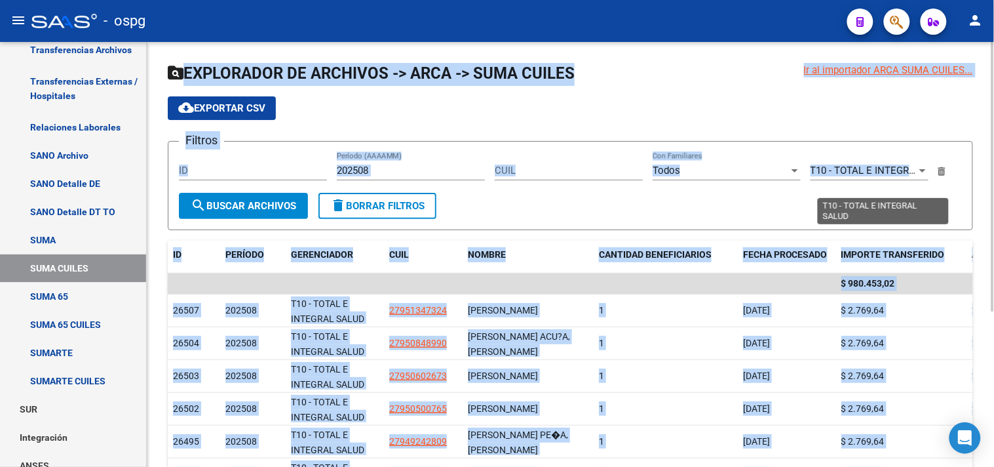
click at [824, 171] on span "T10 - TOTAL E INTEGRAL SALUD" at bounding box center [883, 170] width 144 height 12
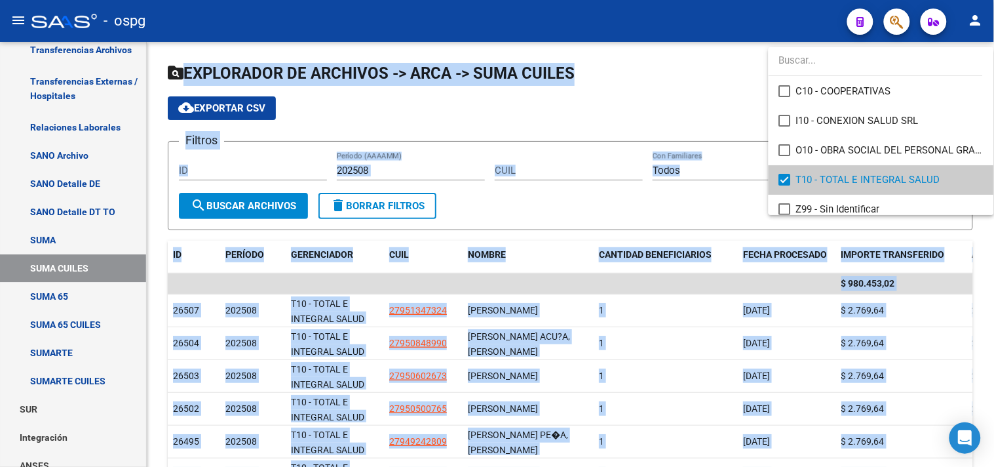
scroll to position [9, 0]
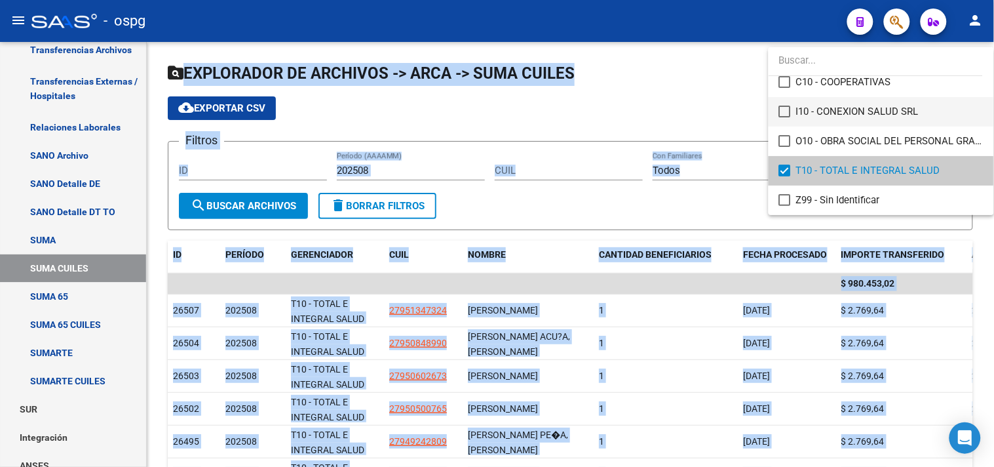
click at [784, 107] on mat-pseudo-checkbox at bounding box center [785, 111] width 12 height 12
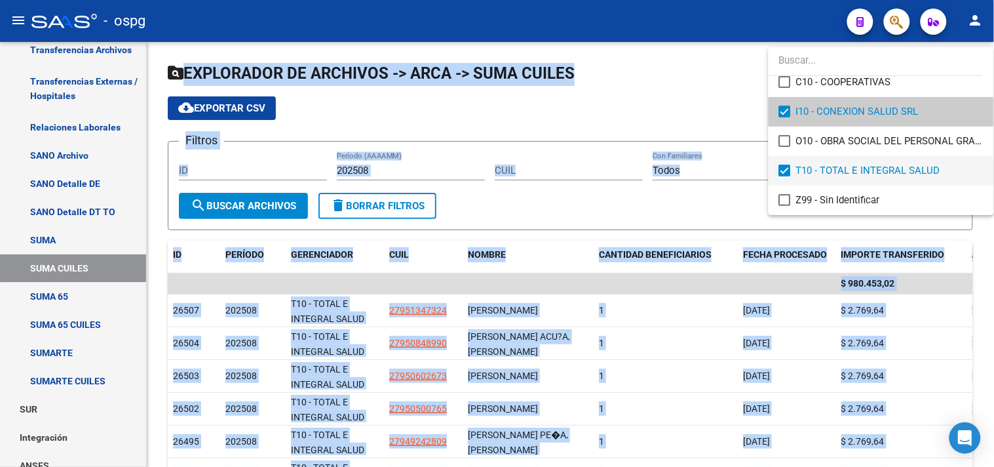
click at [784, 169] on mat-pseudo-checkbox at bounding box center [785, 170] width 12 height 12
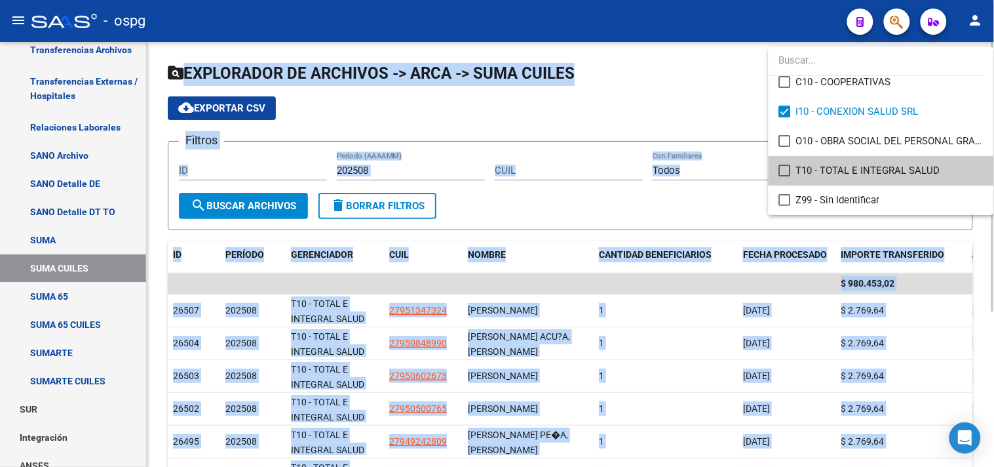
click at [250, 206] on div at bounding box center [497, 233] width 994 height 467
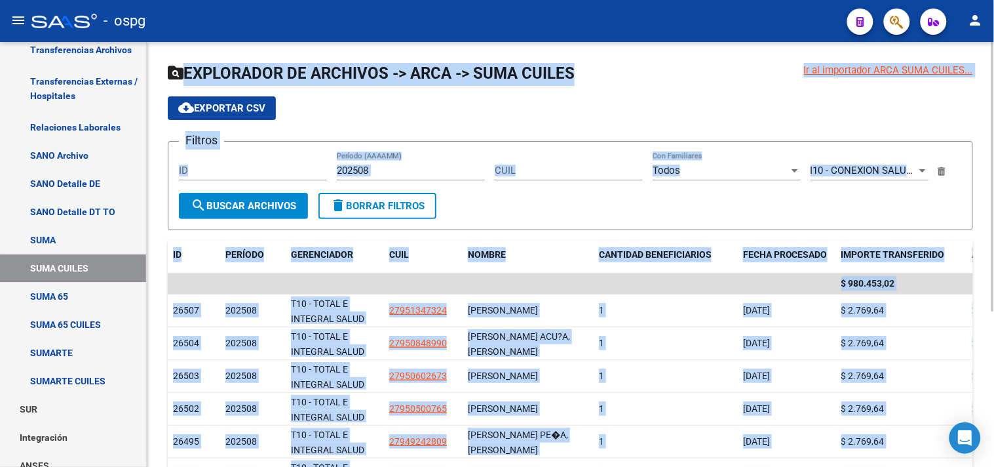
click at [214, 203] on span "search Buscar Archivos" at bounding box center [243, 206] width 105 height 12
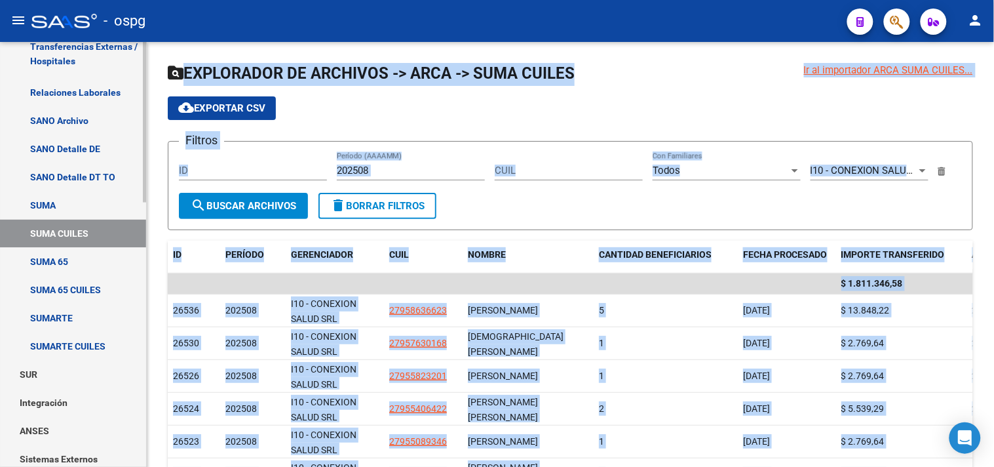
scroll to position [482, 0]
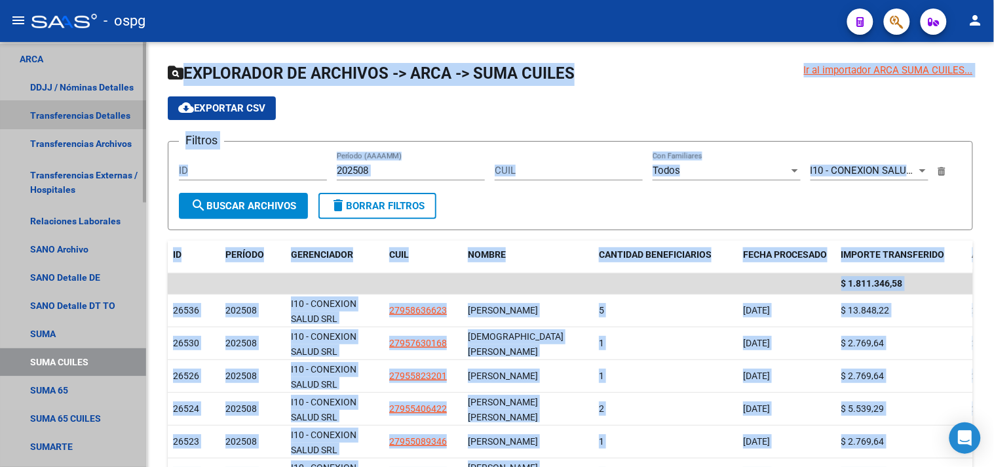
click at [74, 119] on link "Transferencias Detalles" at bounding box center [73, 115] width 146 height 28
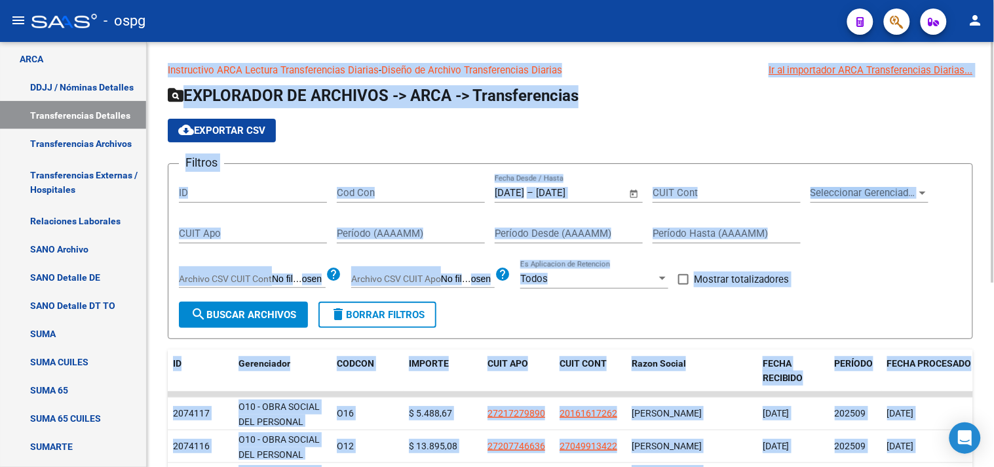
click at [632, 193] on span "Open calendar" at bounding box center [634, 193] width 31 height 31
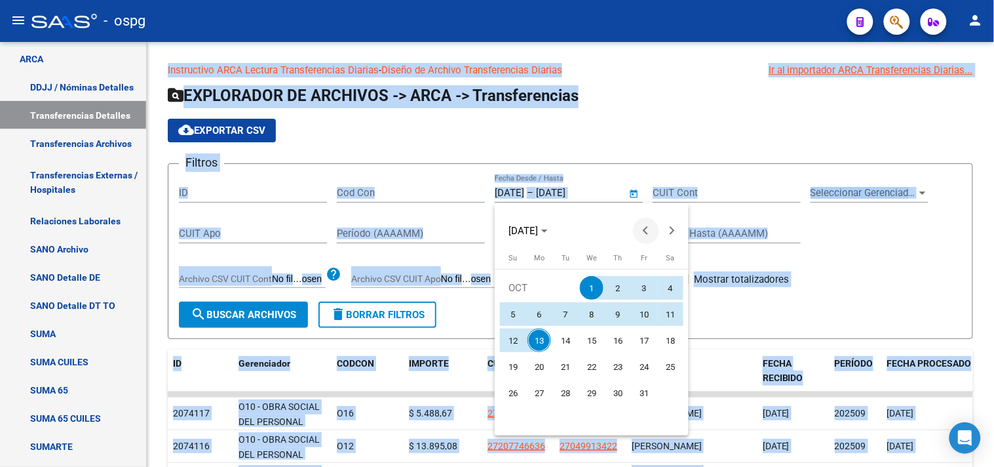
click at [647, 223] on span "Previous month" at bounding box center [646, 231] width 26 height 26
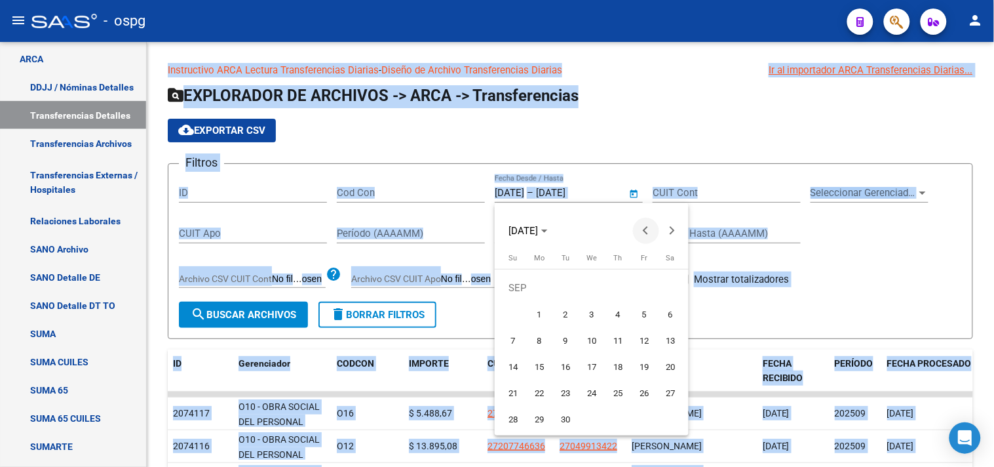
click at [645, 224] on span "Previous month" at bounding box center [646, 231] width 26 height 26
drag, startPoint x: 649, startPoint y: 289, endPoint x: 634, endPoint y: 289, distance: 15.1
click at [647, 289] on span "1" at bounding box center [644, 288] width 24 height 24
type input "[DATE]"
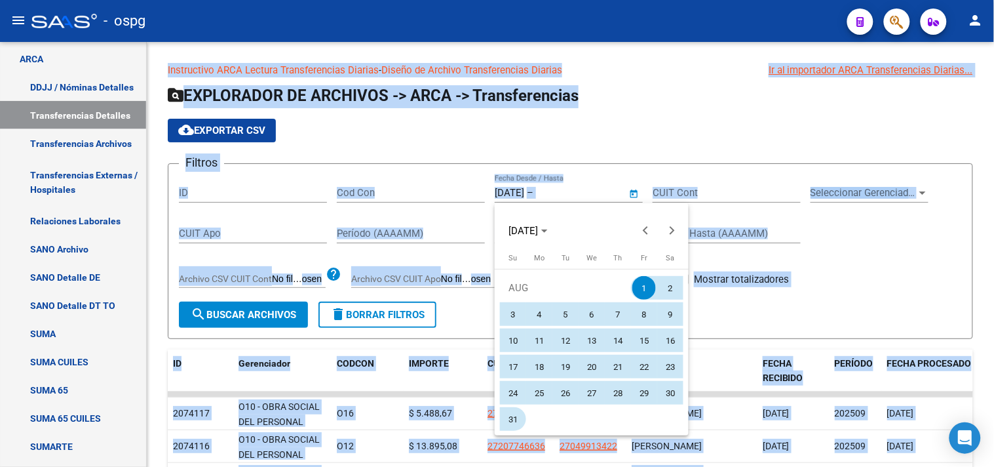
click at [516, 413] on span "31" at bounding box center [513, 419] width 24 height 24
type input "[DATE]"
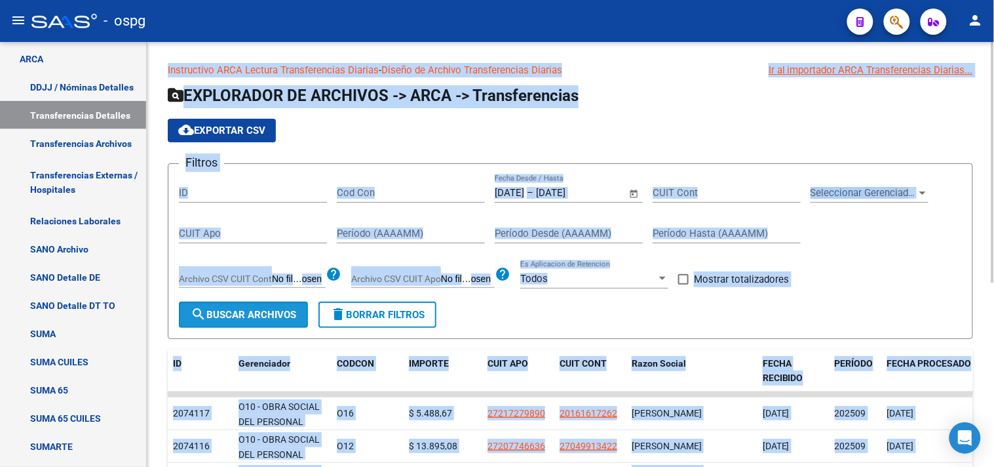
click at [206, 313] on span "search Buscar Archivos" at bounding box center [243, 315] width 105 height 12
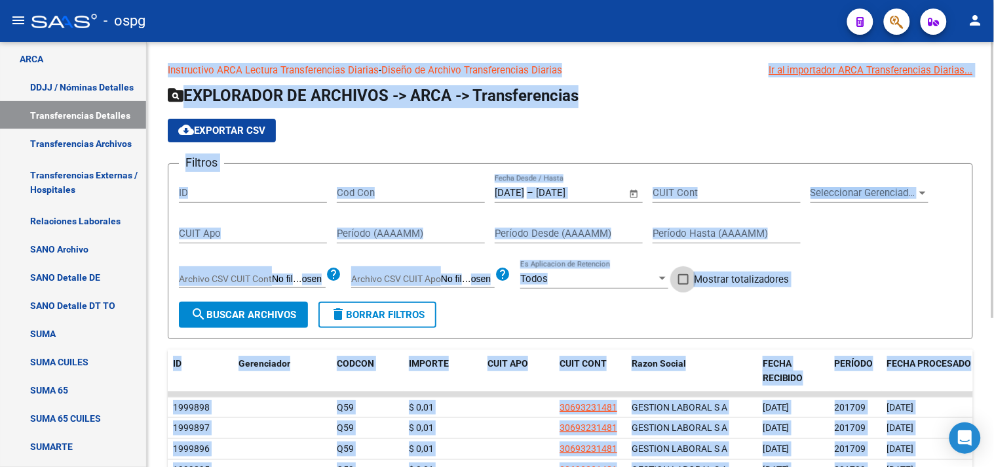
drag, startPoint x: 683, startPoint y: 279, endPoint x: 689, endPoint y: 271, distance: 10.0
click at [681, 280] on span at bounding box center [683, 279] width 10 height 10
click at [683, 284] on input "Mostrar totalizadores" at bounding box center [683, 284] width 1 height 1
checkbox input "true"
click at [887, 191] on span "Seleccionar Gerenciador" at bounding box center [864, 193] width 106 height 12
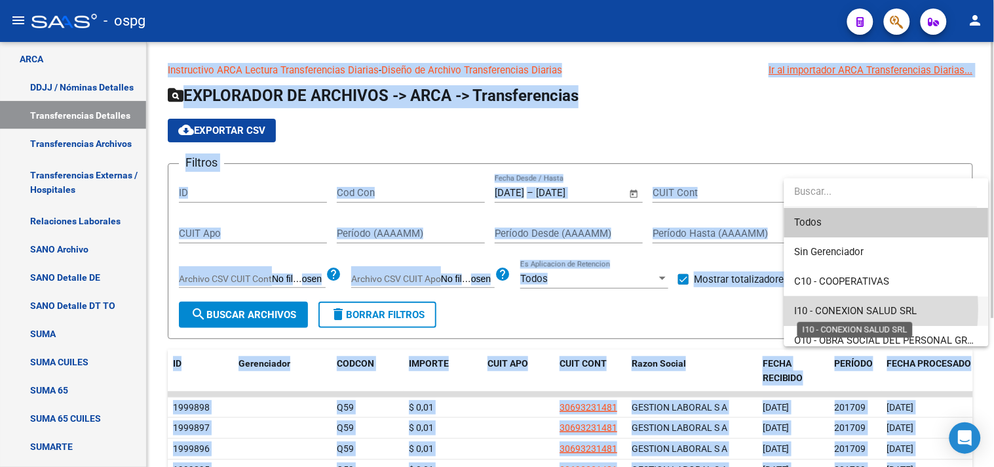
drag, startPoint x: 807, startPoint y: 309, endPoint x: 475, endPoint y: 324, distance: 332.6
click at [808, 309] on span "I10 - CONEXION SALUD SRL" at bounding box center [856, 311] width 123 height 12
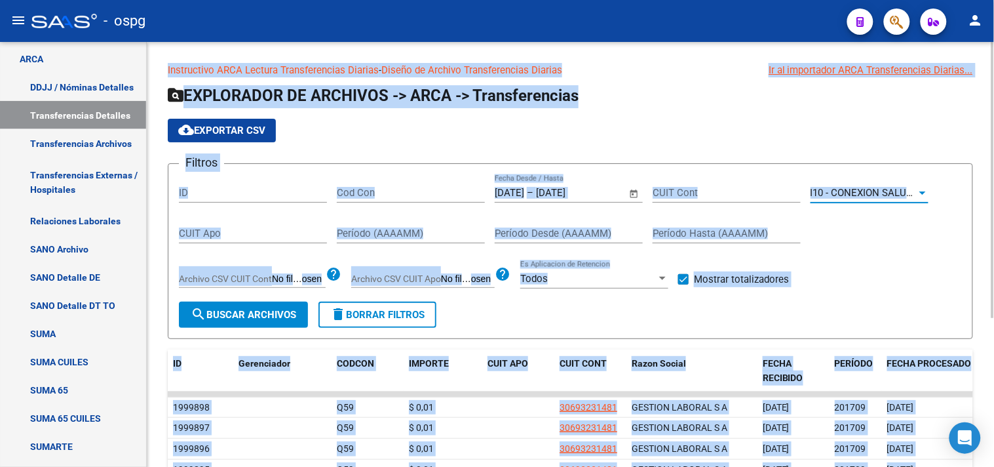
click at [238, 311] on span "search Buscar Archivos" at bounding box center [243, 315] width 105 height 12
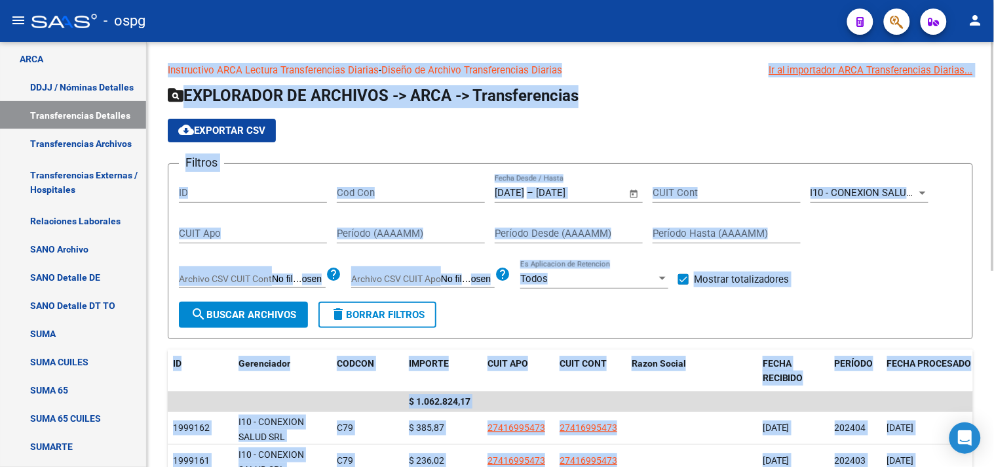
click at [250, 128] on span "cloud_download Exportar CSV" at bounding box center [221, 131] width 87 height 12
click at [854, 187] on span "I10 - CONEXION SALUD SRL" at bounding box center [872, 193] width 123 height 12
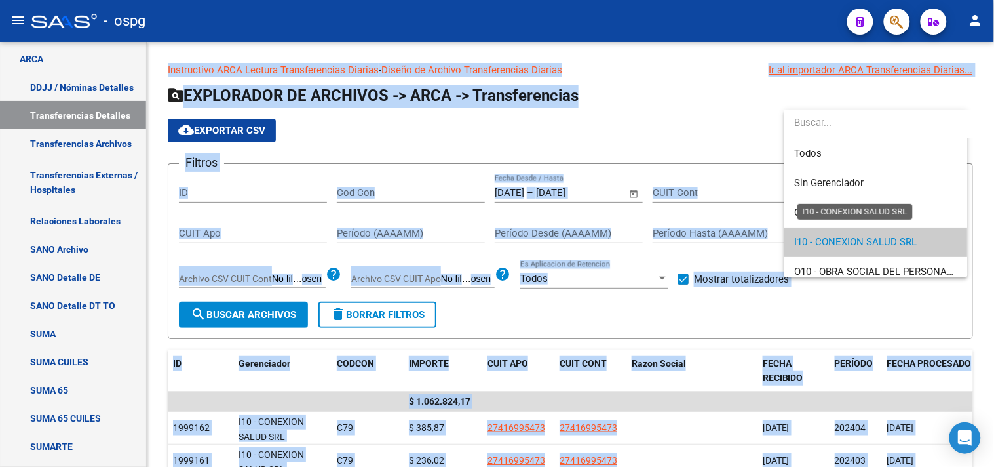
scroll to position [48, 0]
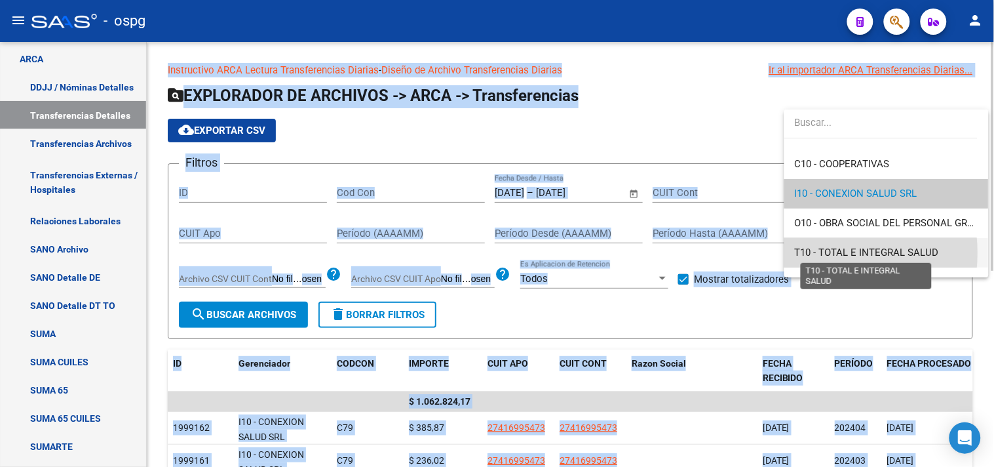
drag, startPoint x: 821, startPoint y: 252, endPoint x: 725, endPoint y: 245, distance: 95.9
click at [822, 250] on span "T10 - TOTAL E INTEGRAL SALUD" at bounding box center [867, 252] width 144 height 12
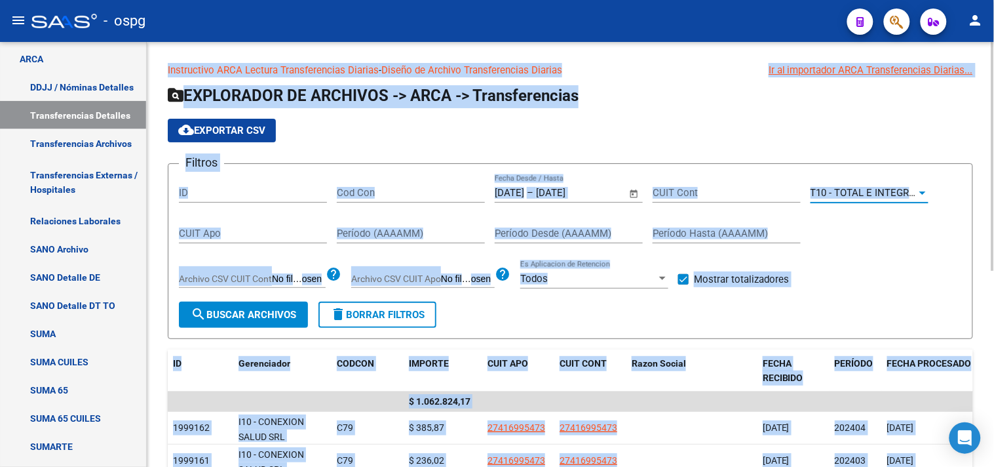
click at [212, 315] on span "search Buscar Archivos" at bounding box center [243, 315] width 105 height 12
click at [223, 129] on span "cloud_download Exportar CSV" at bounding box center [221, 131] width 87 height 12
